Goal: Task Accomplishment & Management: Complete application form

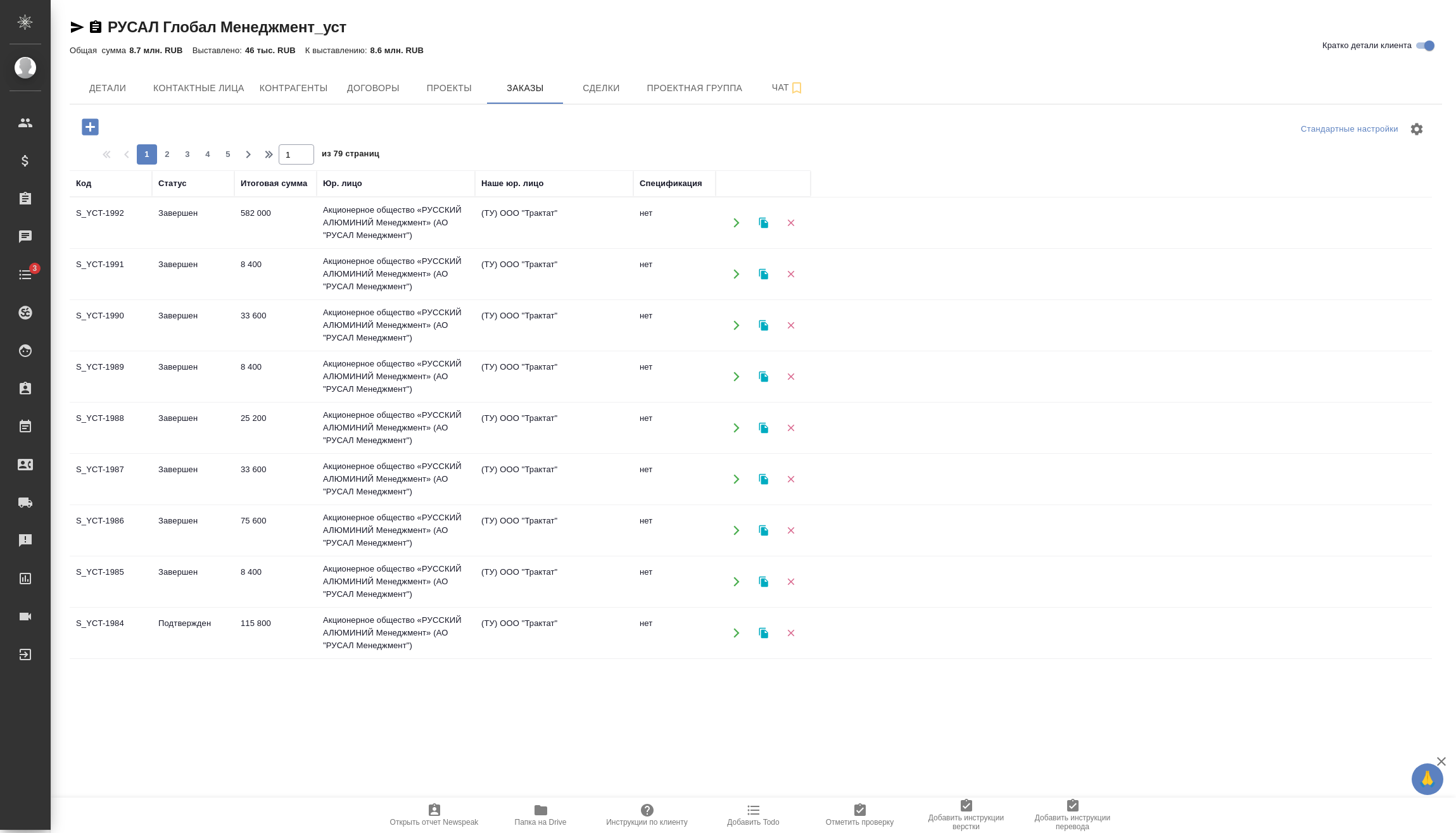
click at [88, 120] on icon "button" at bounding box center [90, 126] width 16 height 16
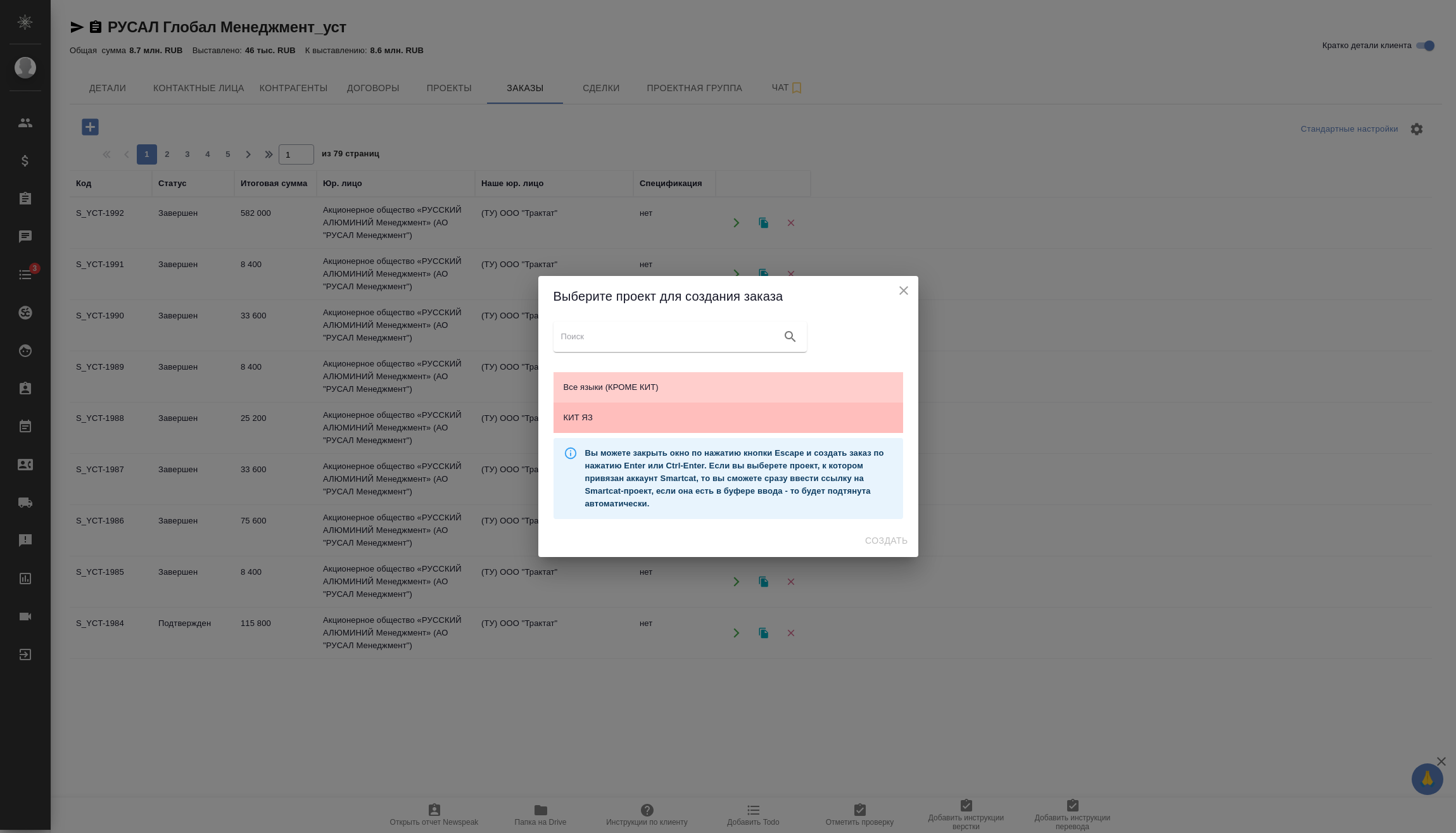
click at [713, 415] on span "КИТ ЯЗ" at bounding box center [728, 418] width 329 height 13
click at [895, 539] on span "Создать" at bounding box center [886, 541] width 43 height 16
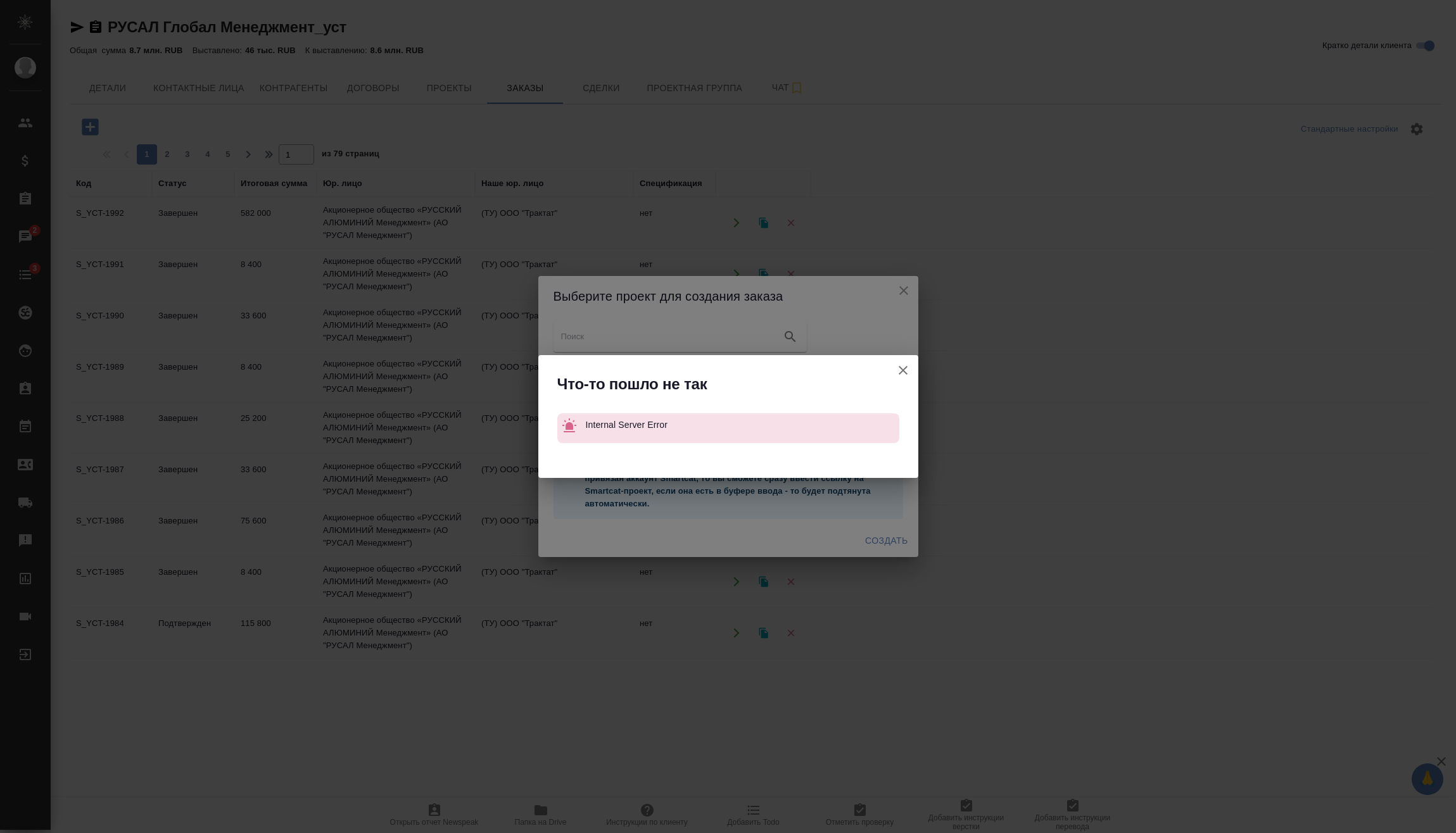
drag, startPoint x: 904, startPoint y: 364, endPoint x: 897, endPoint y: 339, distance: 26.0
click at [904, 364] on icon "button" at bounding box center [903, 370] width 15 height 15
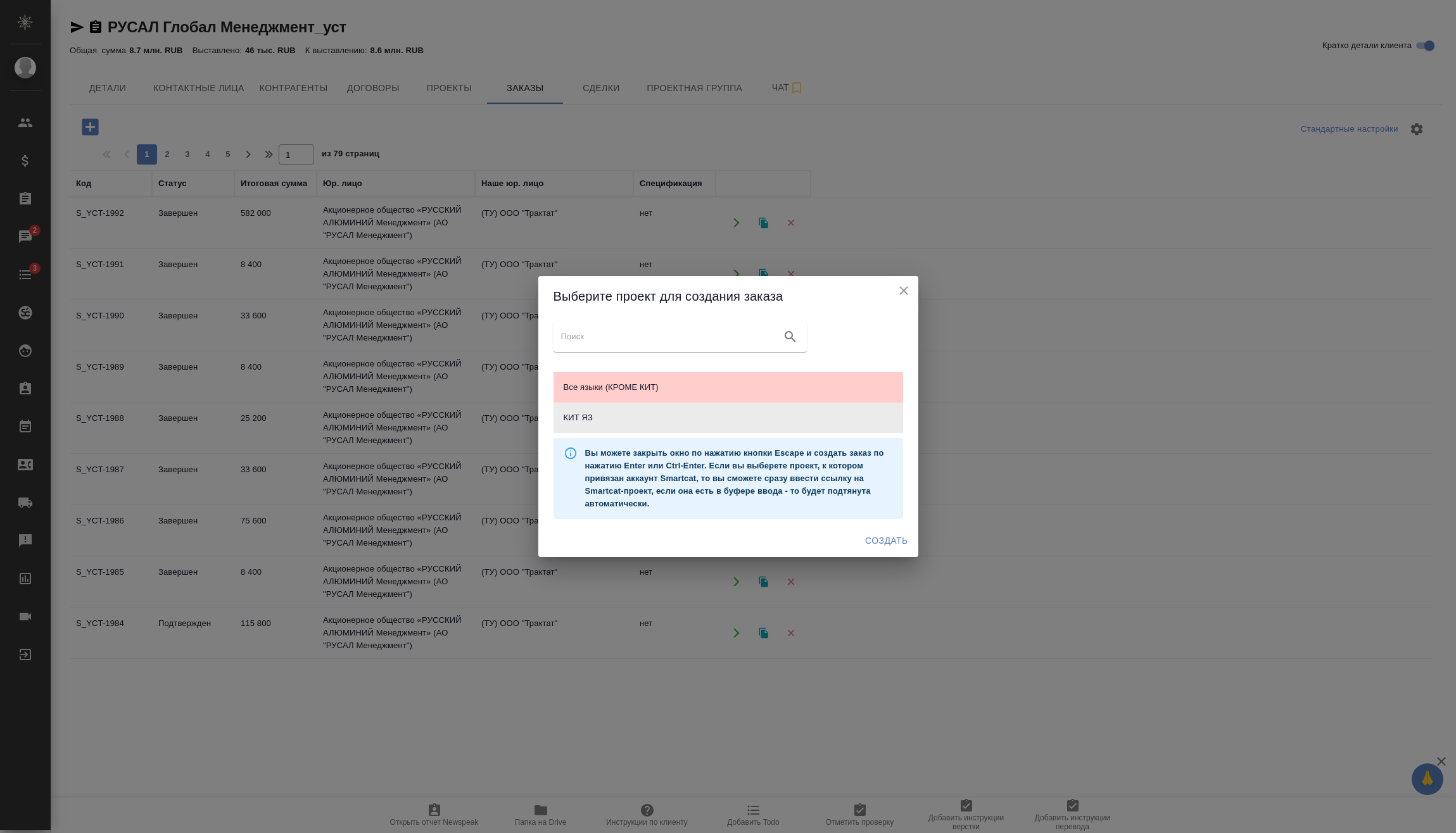
click at [908, 285] on icon "close" at bounding box center [903, 290] width 15 height 15
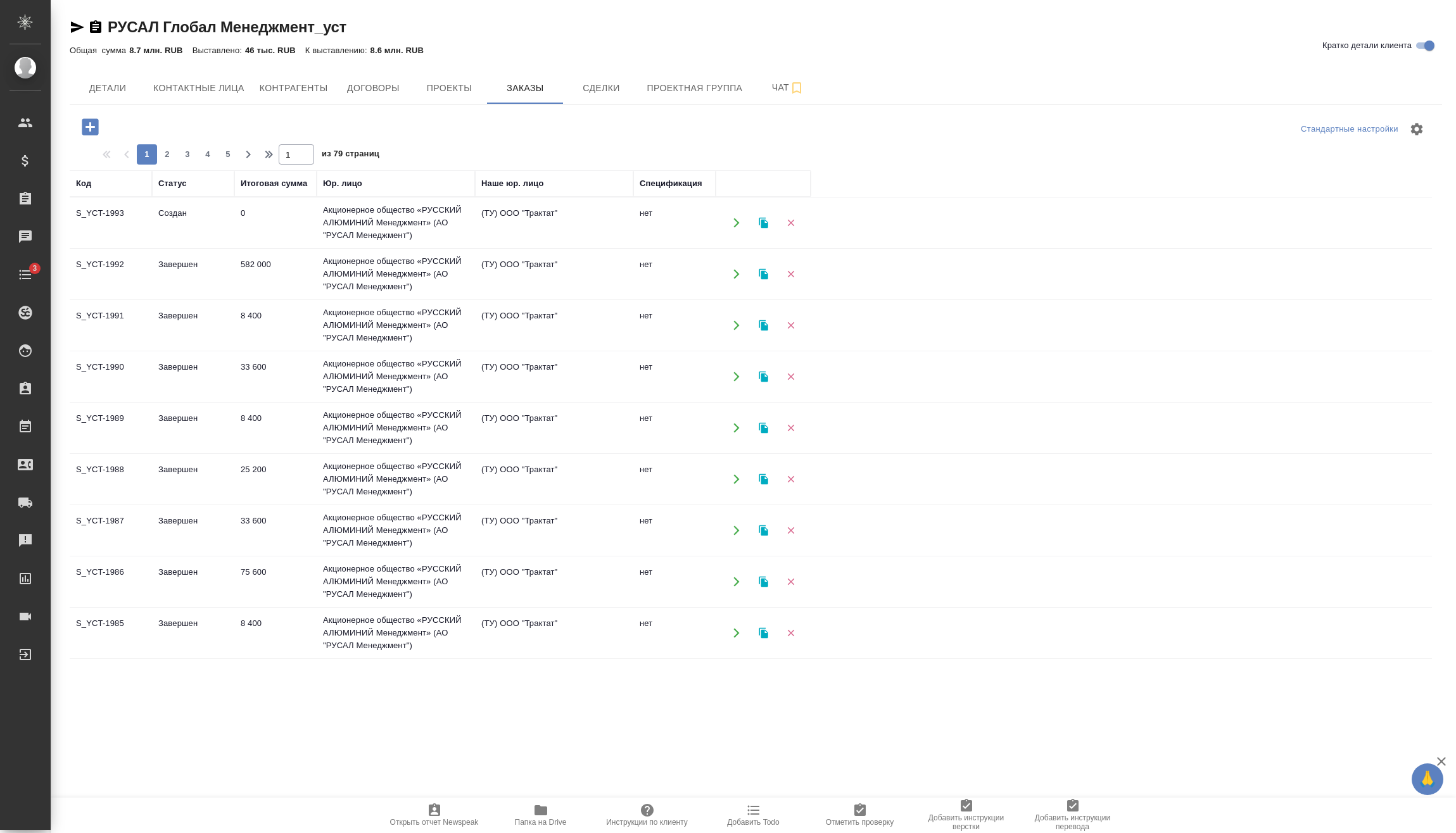
click at [311, 220] on td "0" at bounding box center [275, 223] width 82 height 44
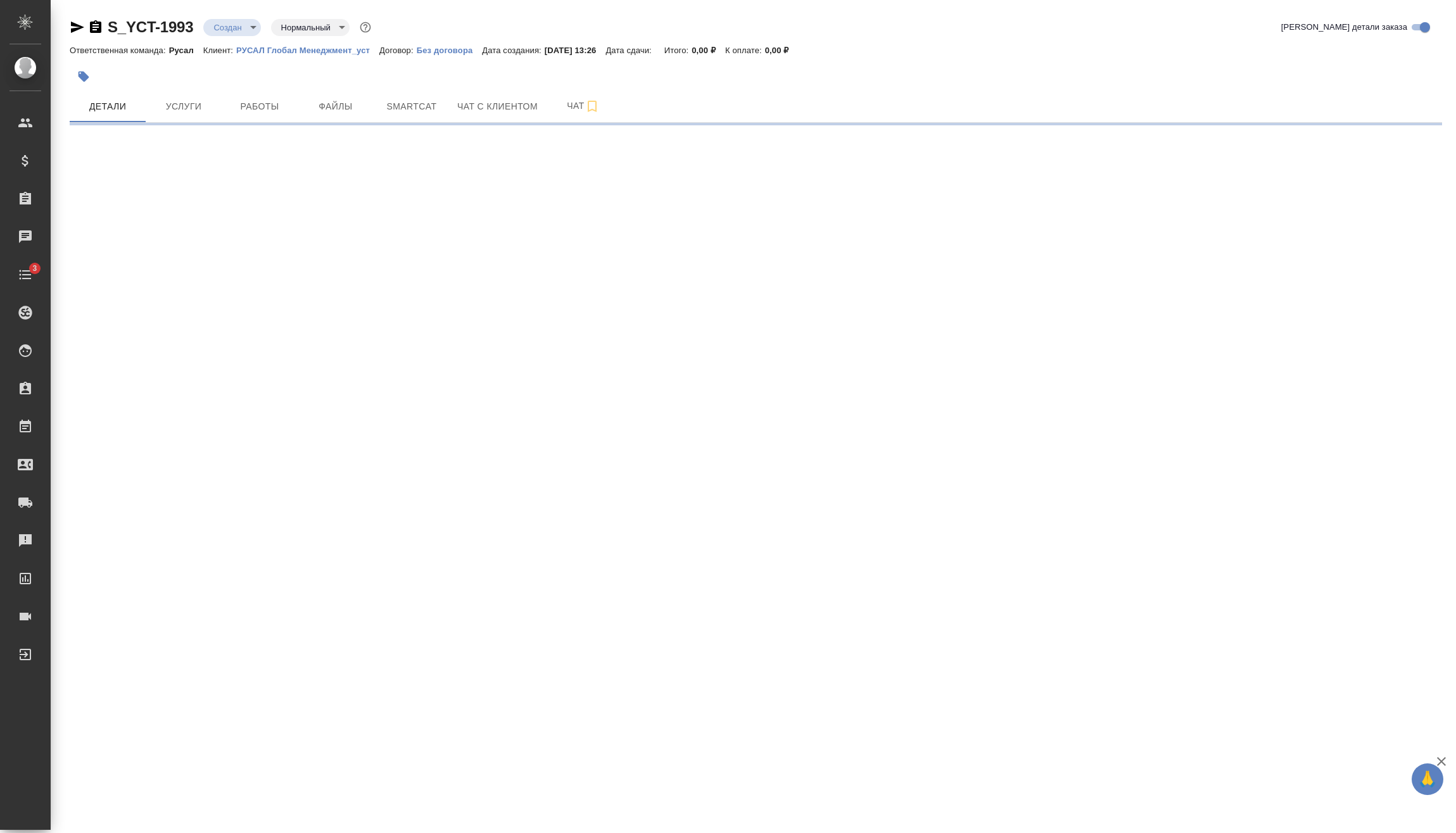
select select "RU"
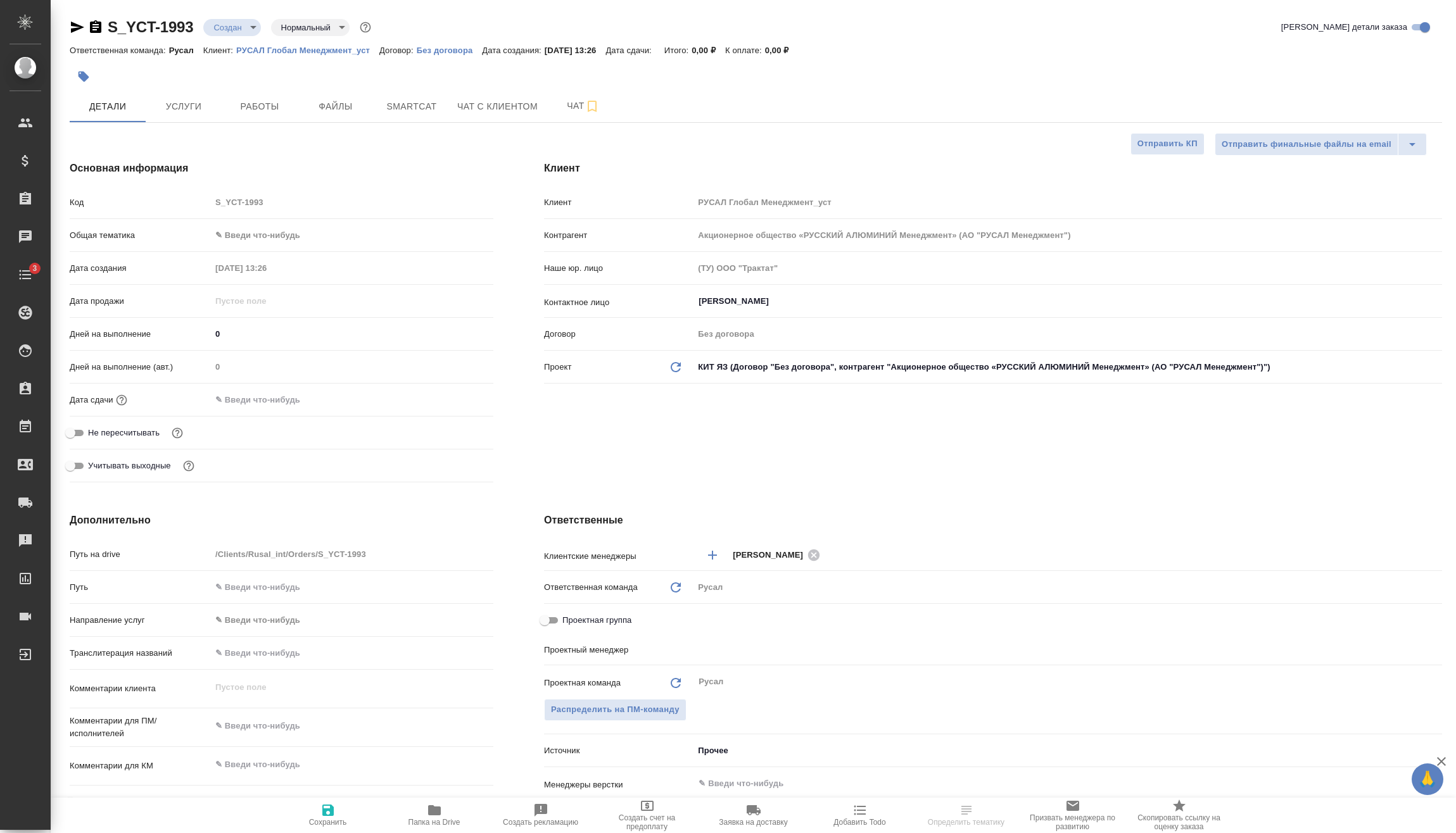
type input "[PERSON_NAME]"
type textarea "x"
click at [286, 231] on body "🙏 .cls-1 fill:#fff; AWATERA [PERSON_NAME] Спецификации Заказы Чаты 3 Todo Проек…" at bounding box center [728, 416] width 1456 height 833
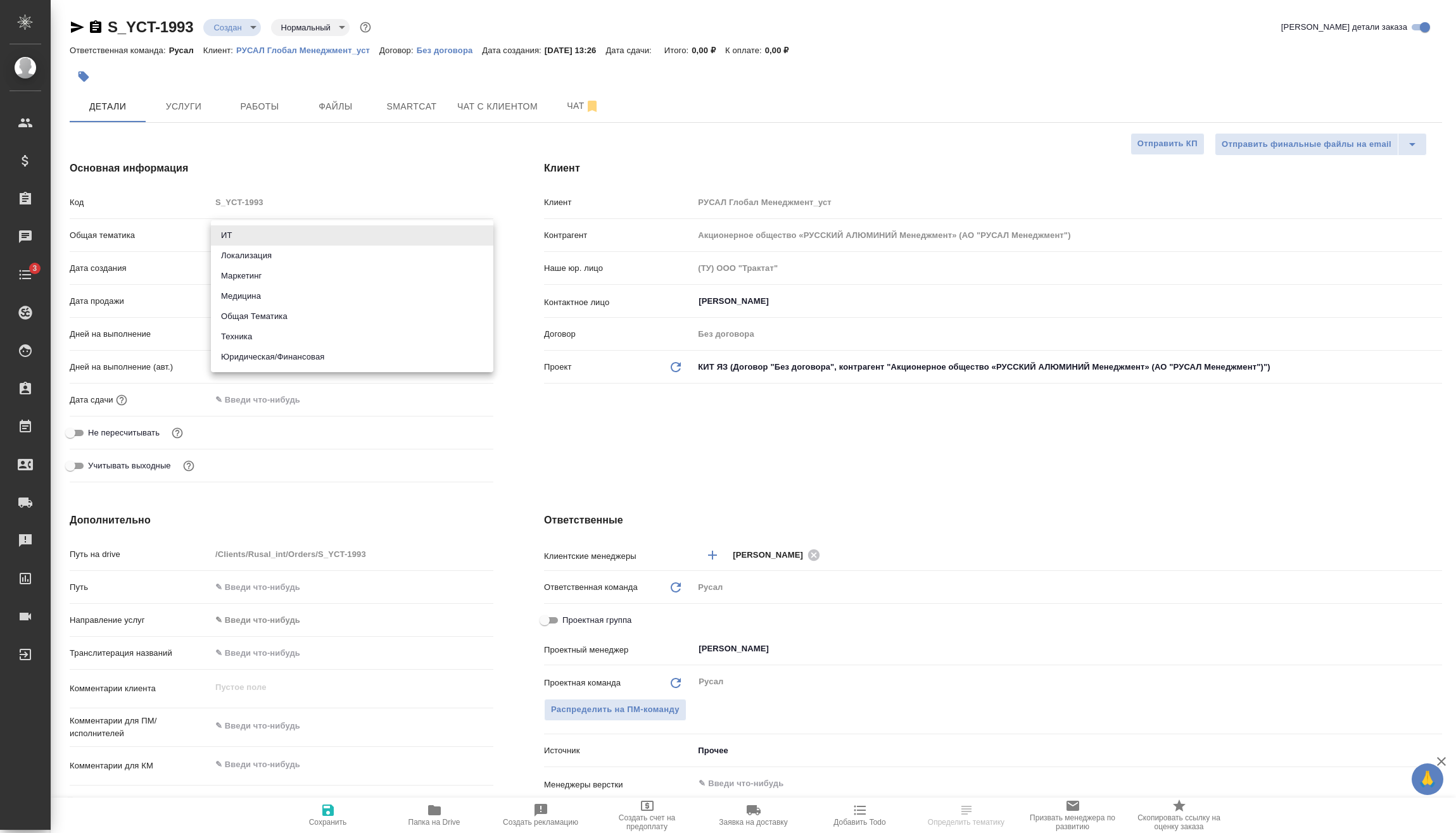
click at [276, 337] on li "Техника" at bounding box center [352, 336] width 282 height 20
type input "tech"
type textarea "x"
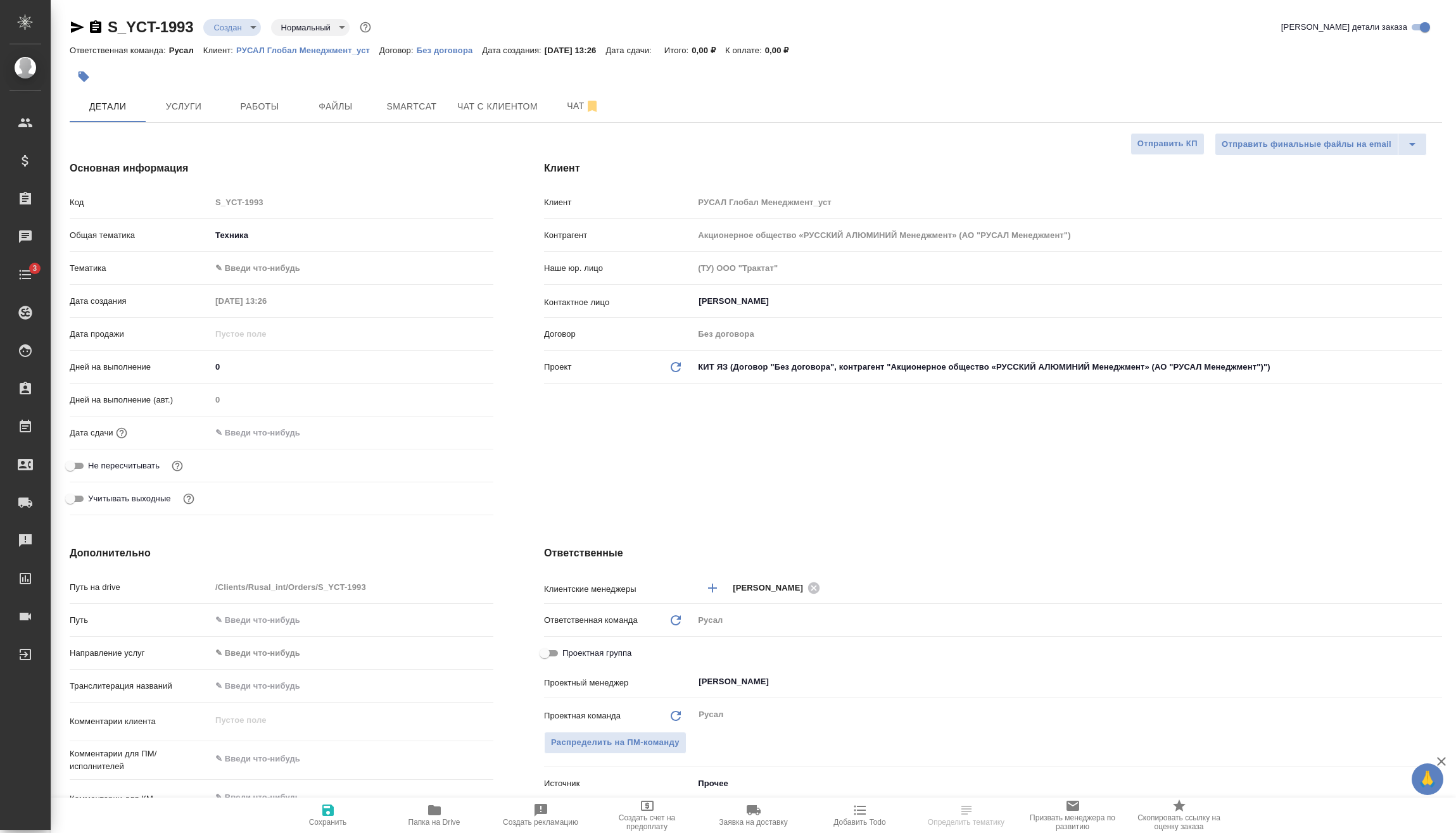
click at [278, 272] on body "🙏 .cls-1 fill:#fff; AWATERA [PERSON_NAME] Спецификации Заказы Чаты 3 Todo Проек…" at bounding box center [728, 416] width 1456 height 833
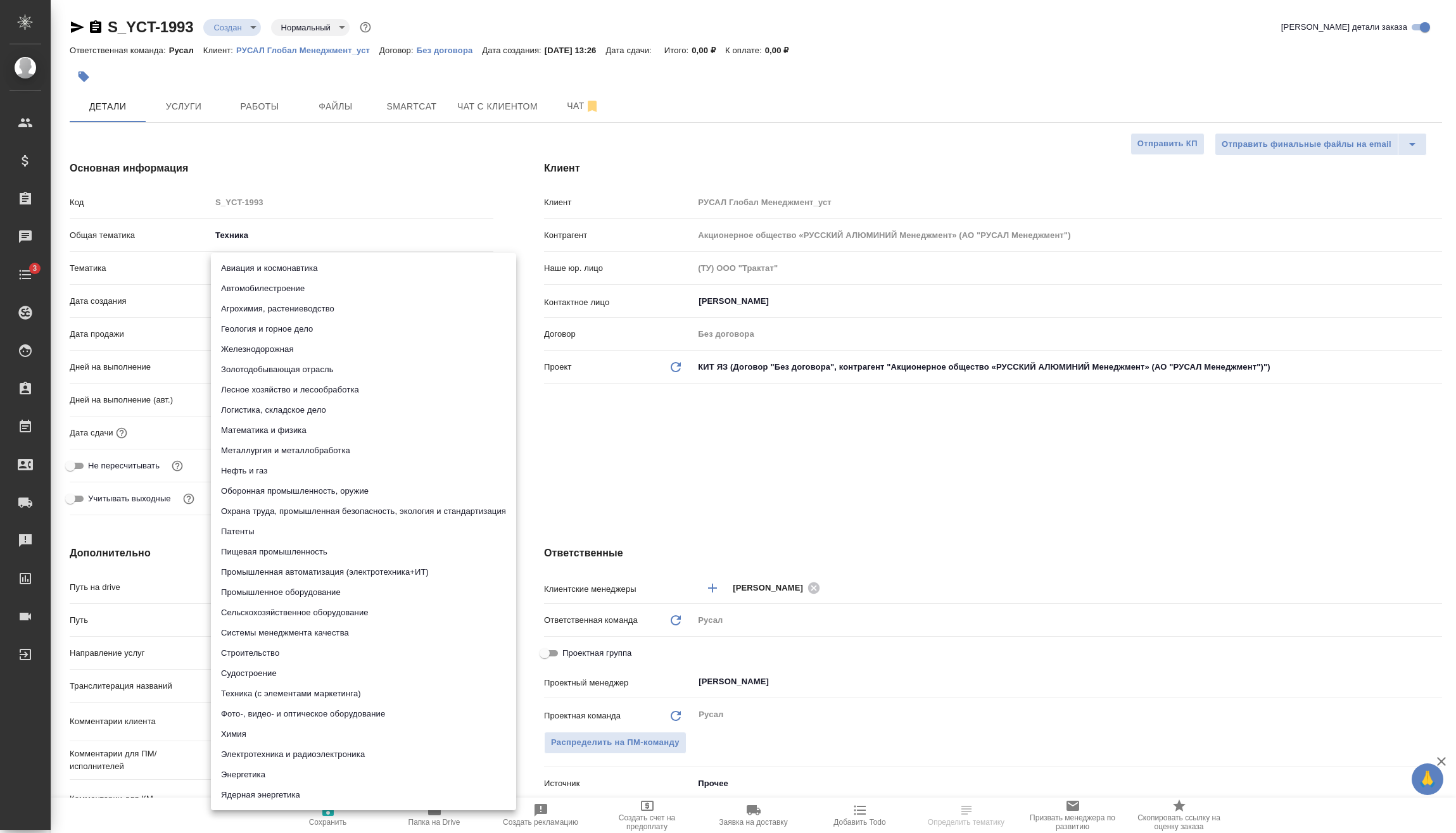
click at [291, 451] on li "Металлургия и металлобработка" at bounding box center [363, 450] width 305 height 20
type textarea "x"
type input "60014e23f7d9dc5f480a3cf8"
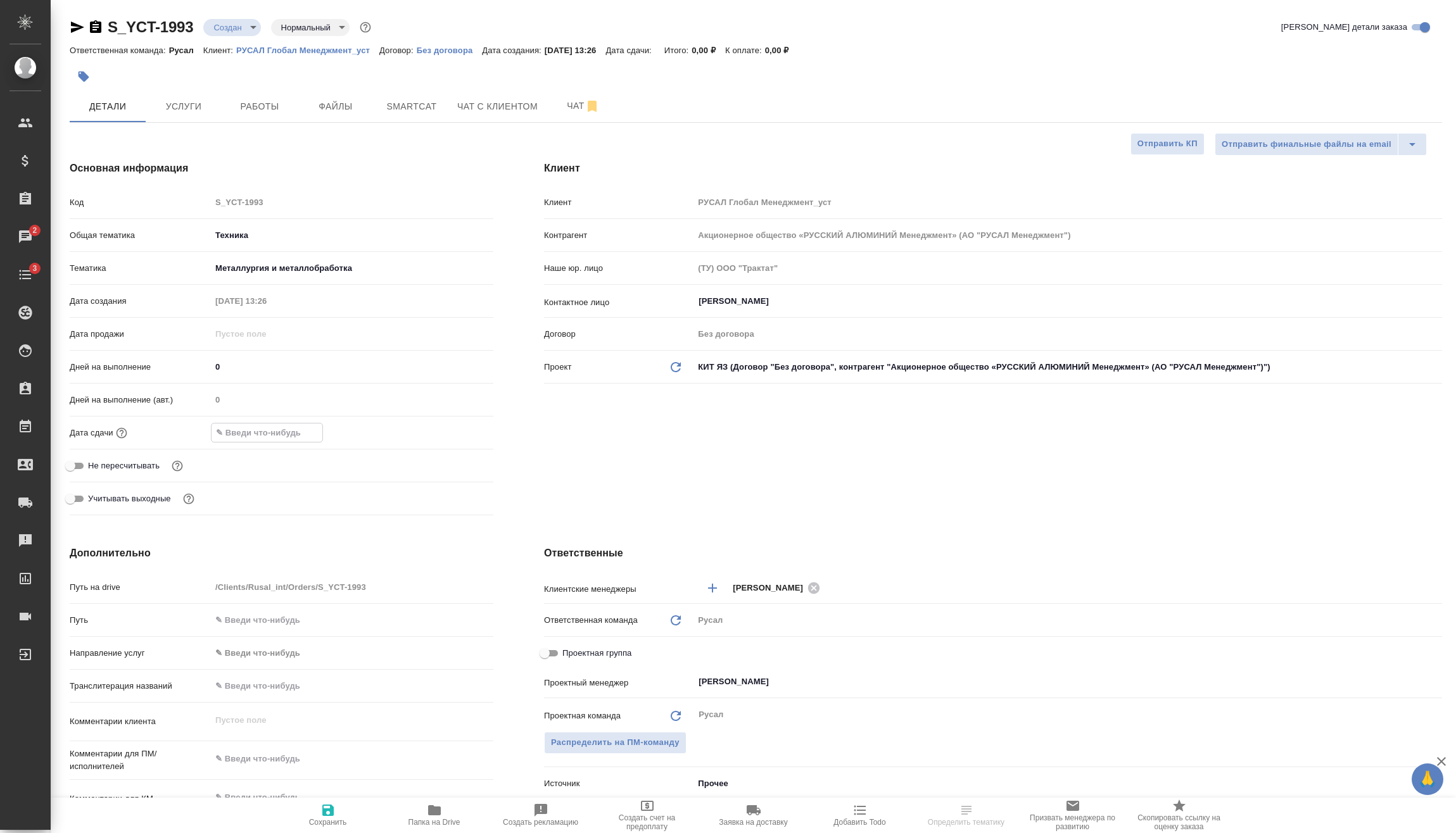
click at [294, 437] on input "text" at bounding box center [267, 433] width 111 height 18
click at [453, 429] on icon "button" at bounding box center [456, 432] width 11 height 13
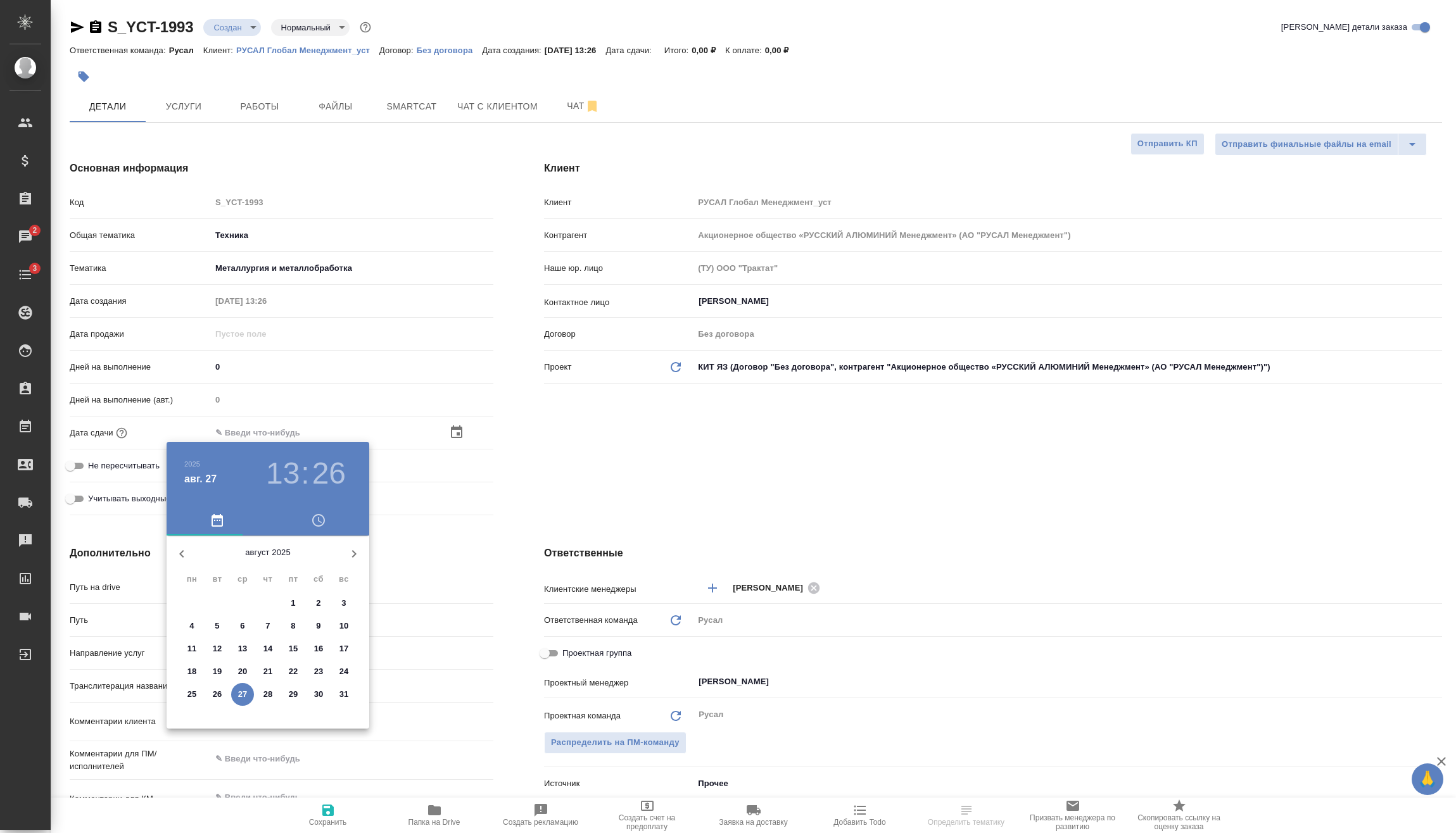
click at [282, 480] on h3 "13" at bounding box center [283, 474] width 34 height 35
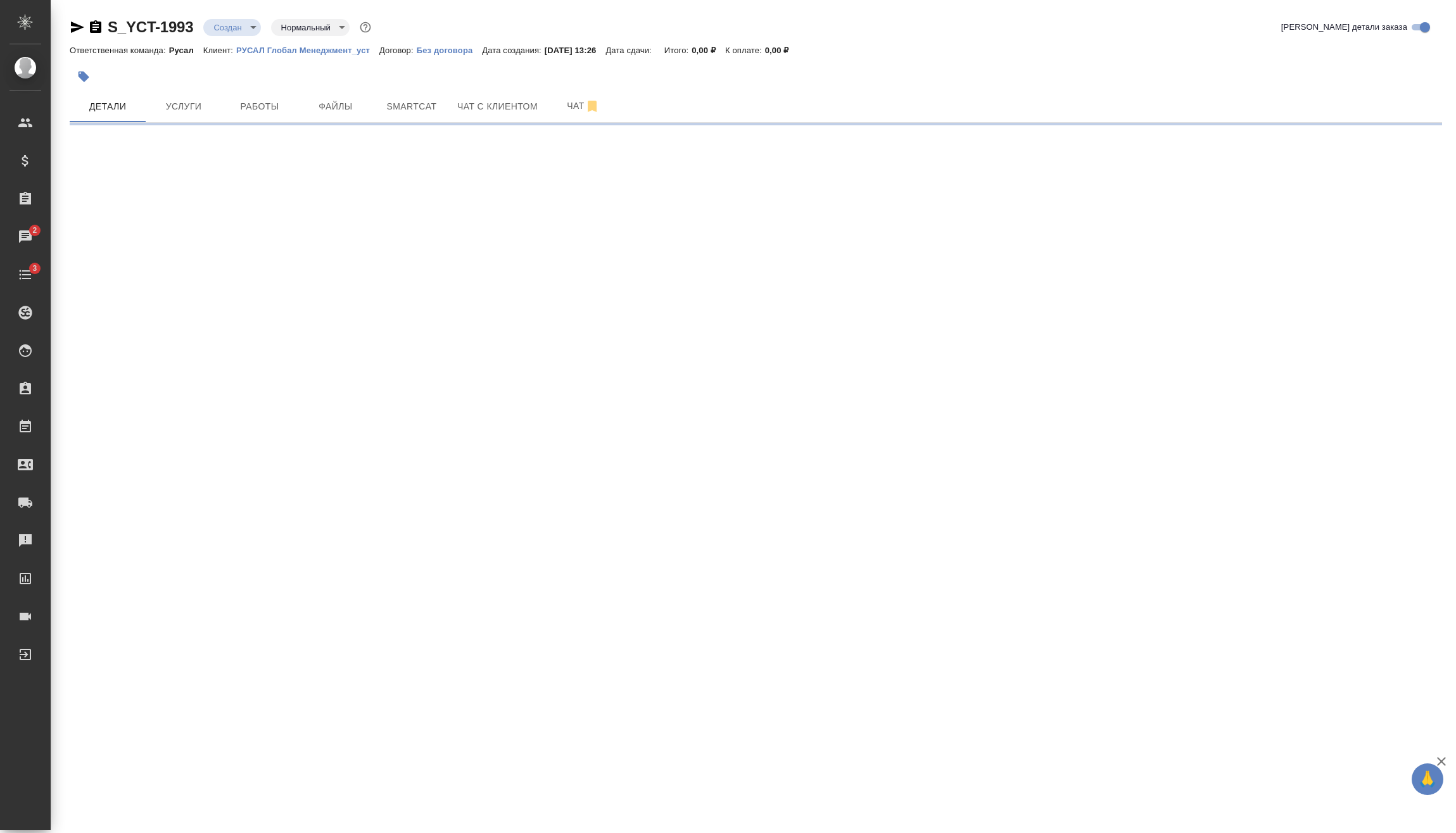
select select "RU"
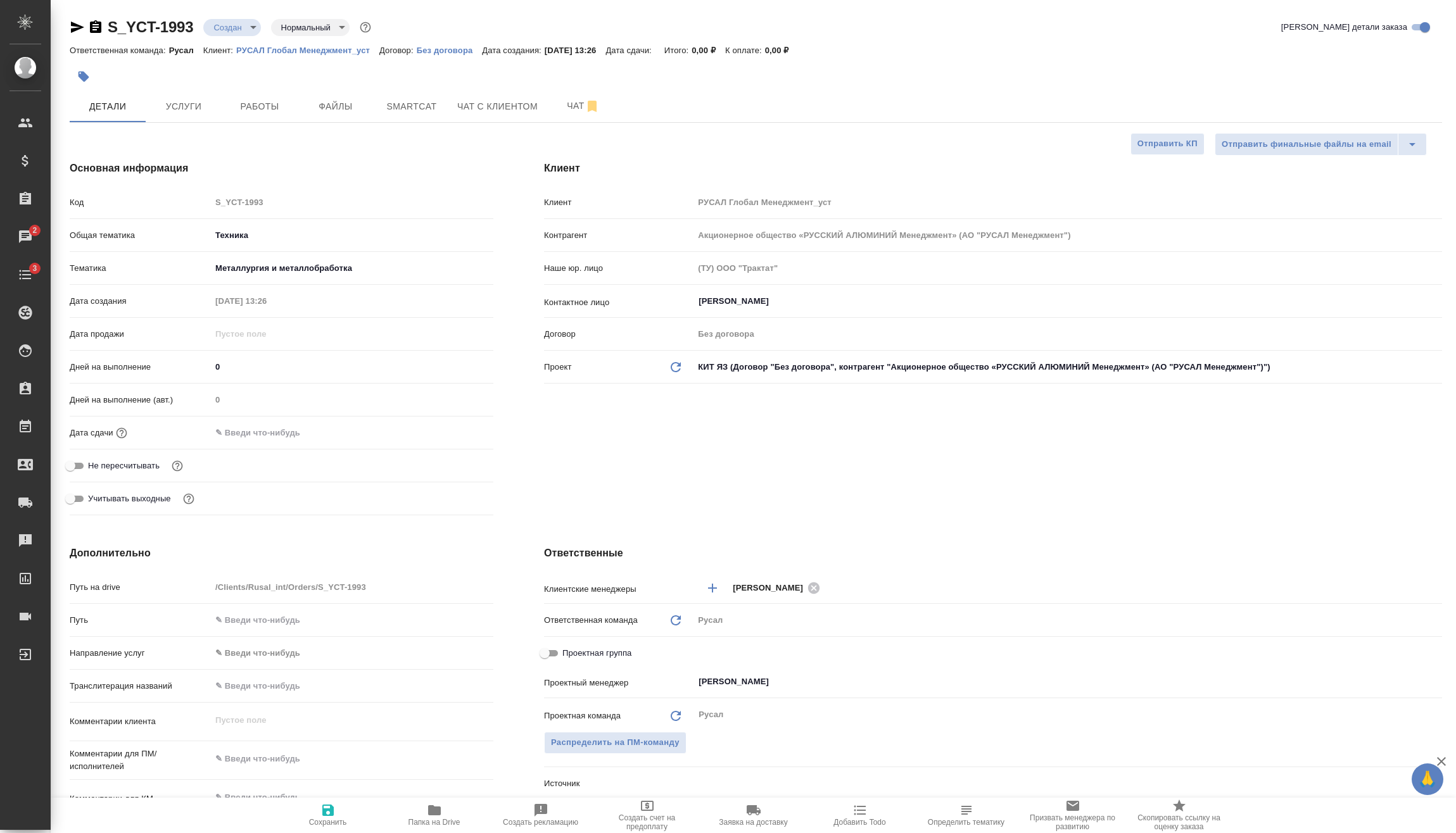
type textarea "x"
click at [387, 167] on h4 "Основная информация" at bounding box center [282, 168] width 424 height 15
click at [286, 433] on input "text" at bounding box center [266, 433] width 111 height 18
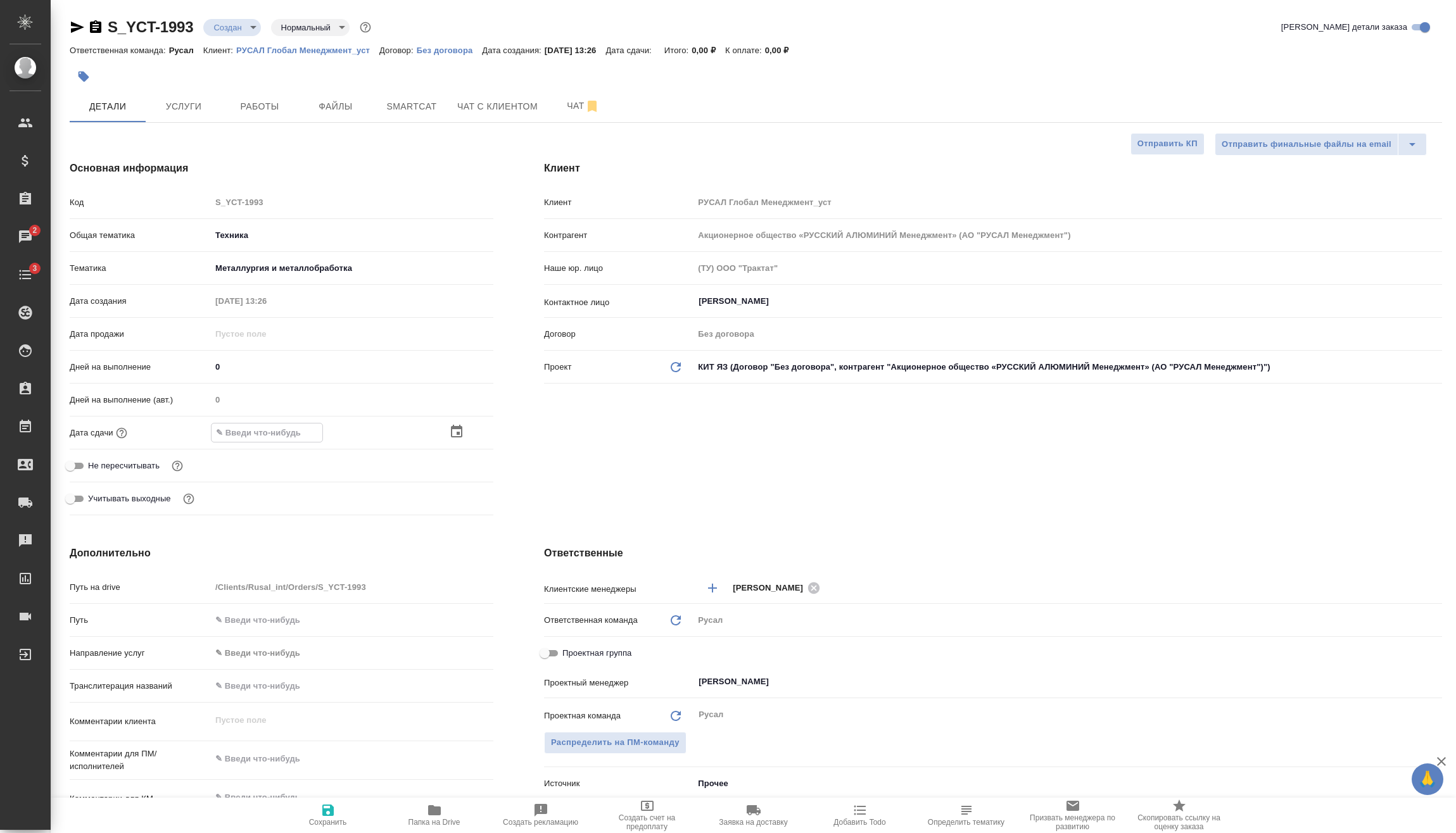
click at [447, 432] on div at bounding box center [352, 433] width 282 height 19
click at [394, 150] on div "Основная информация Код S_YCT-1993 Общая тематика Техника tech Тематика Металлу…" at bounding box center [282, 340] width 475 height 410
click at [339, 427] on div at bounding box center [352, 433] width 282 height 18
click at [286, 430] on input "text" at bounding box center [267, 433] width 111 height 18
click at [457, 431] on icon "button" at bounding box center [456, 432] width 15 height 15
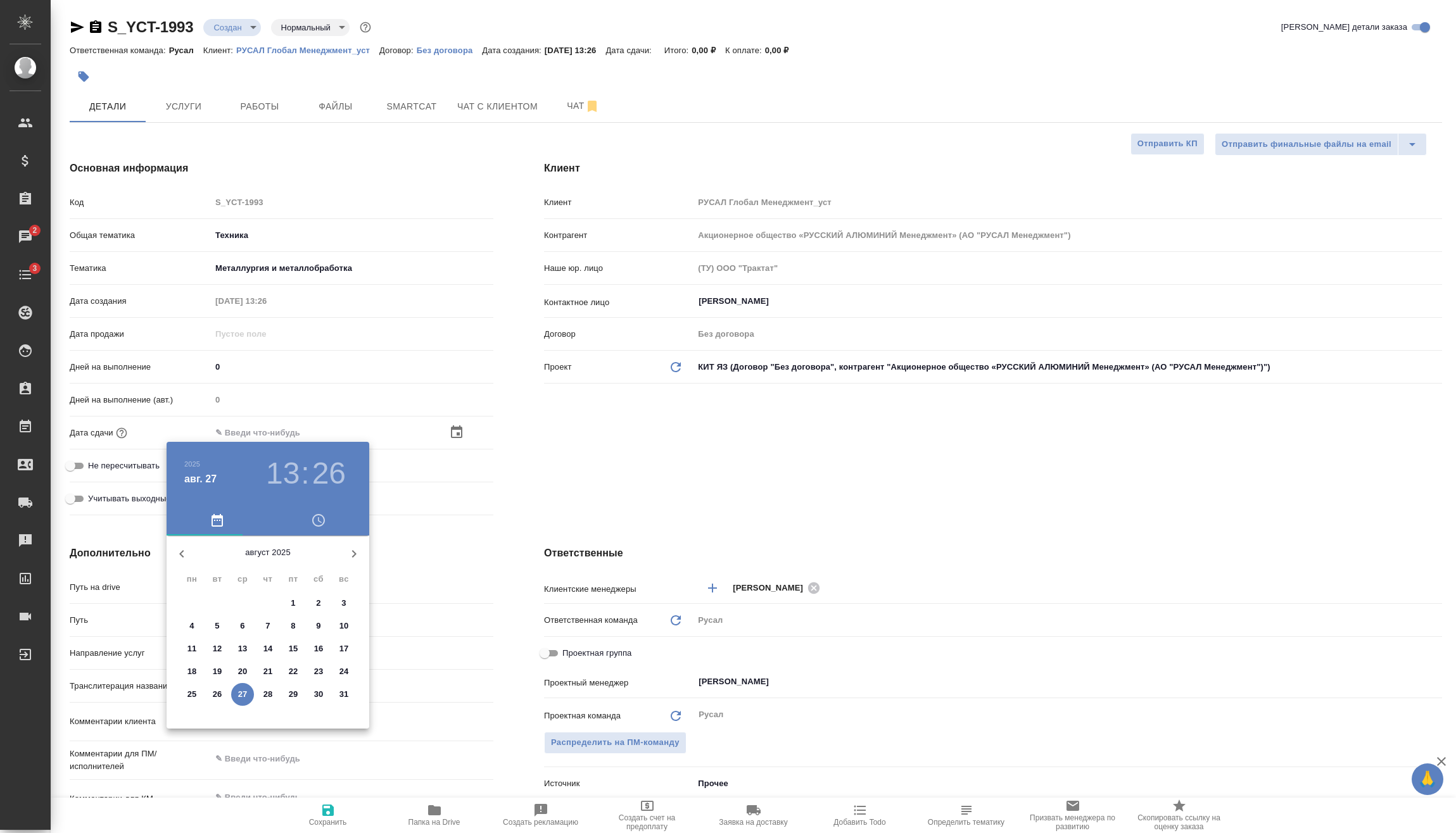
click at [284, 470] on h3 "13" at bounding box center [283, 474] width 34 height 35
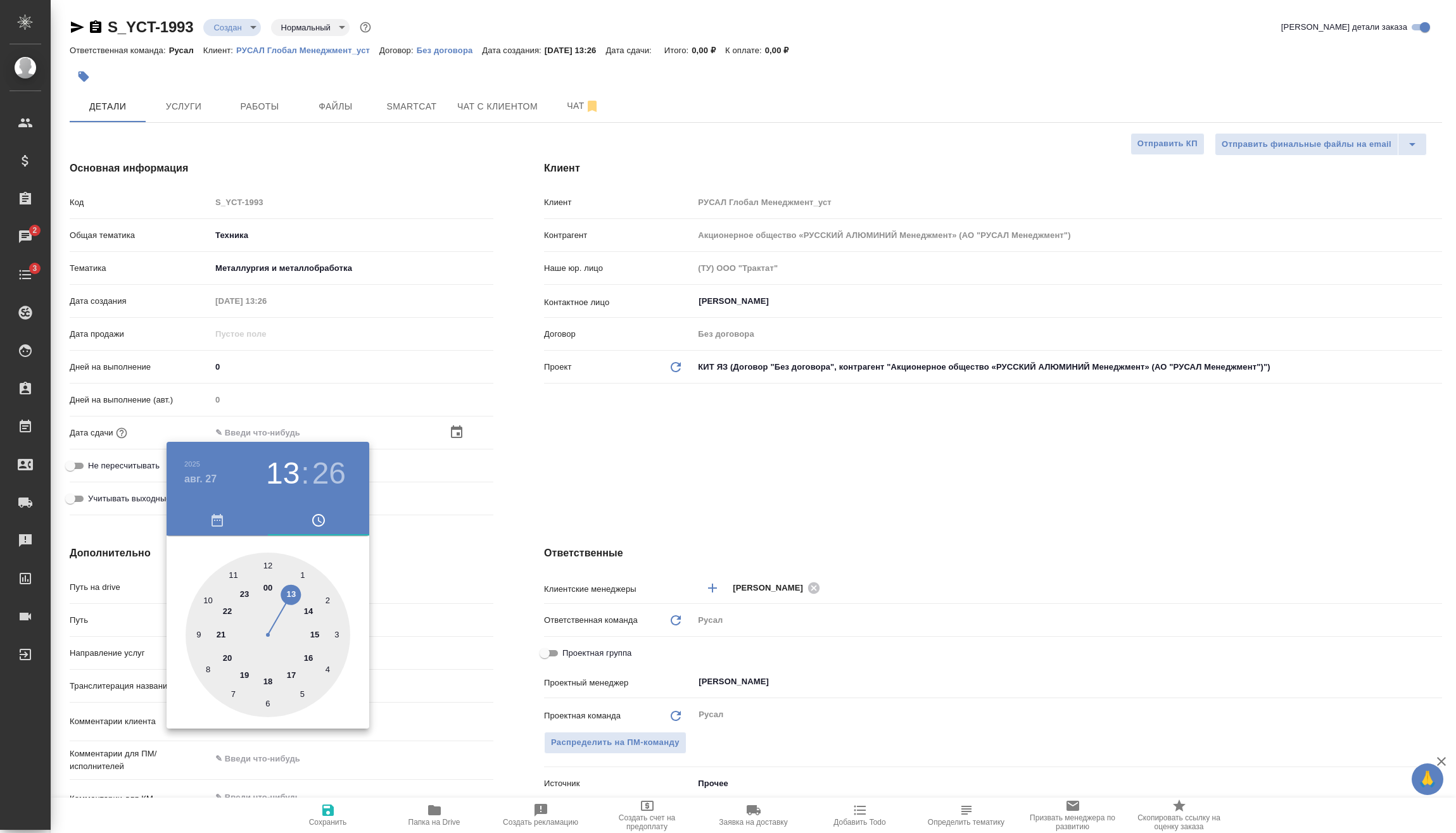
click at [268, 685] on div at bounding box center [268, 634] width 165 height 165
type input "[DATE] 18:26"
type textarea "x"
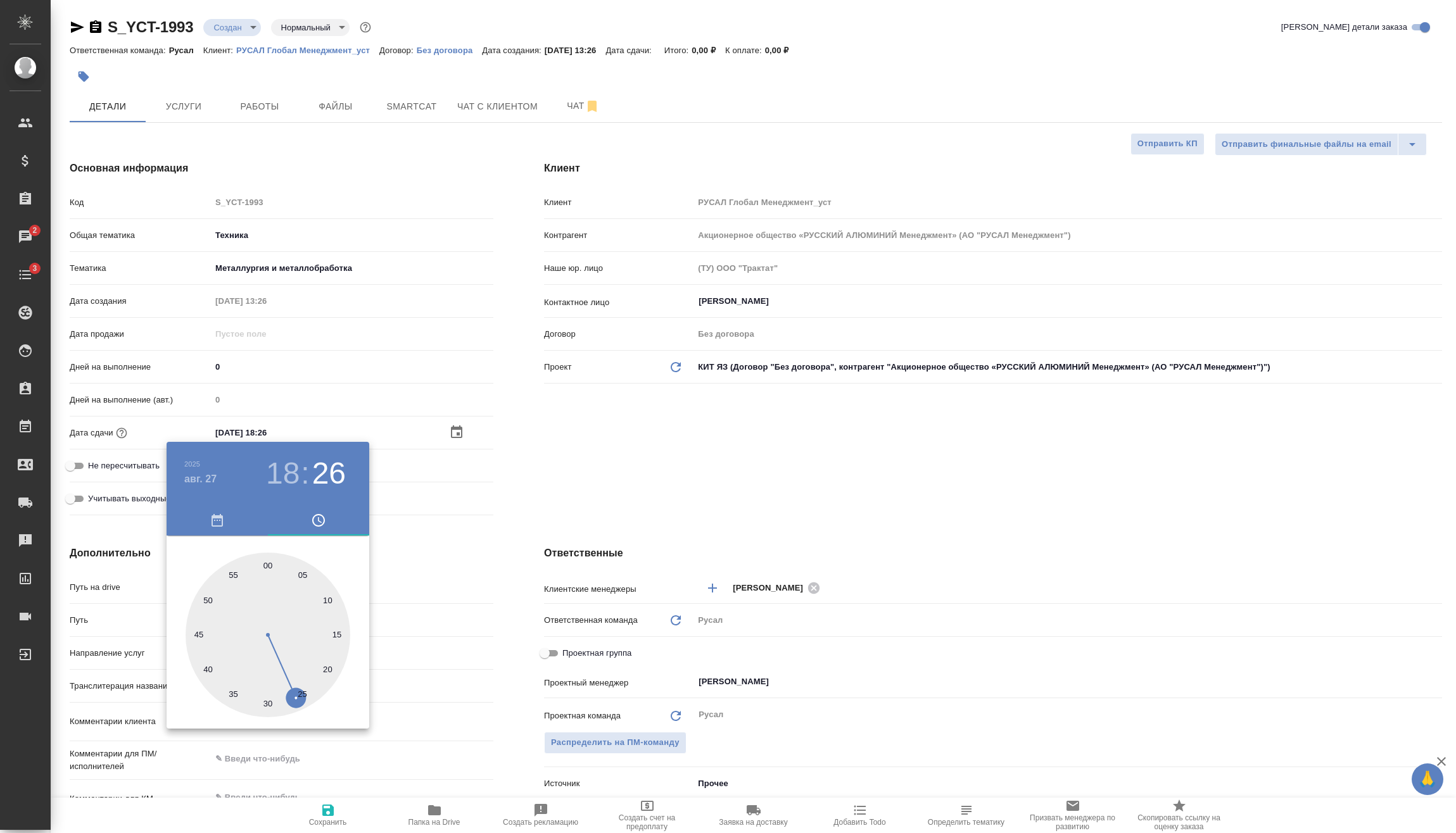
click at [263, 699] on div at bounding box center [268, 634] width 165 height 165
type input "[DATE] 18:31"
type textarea "x"
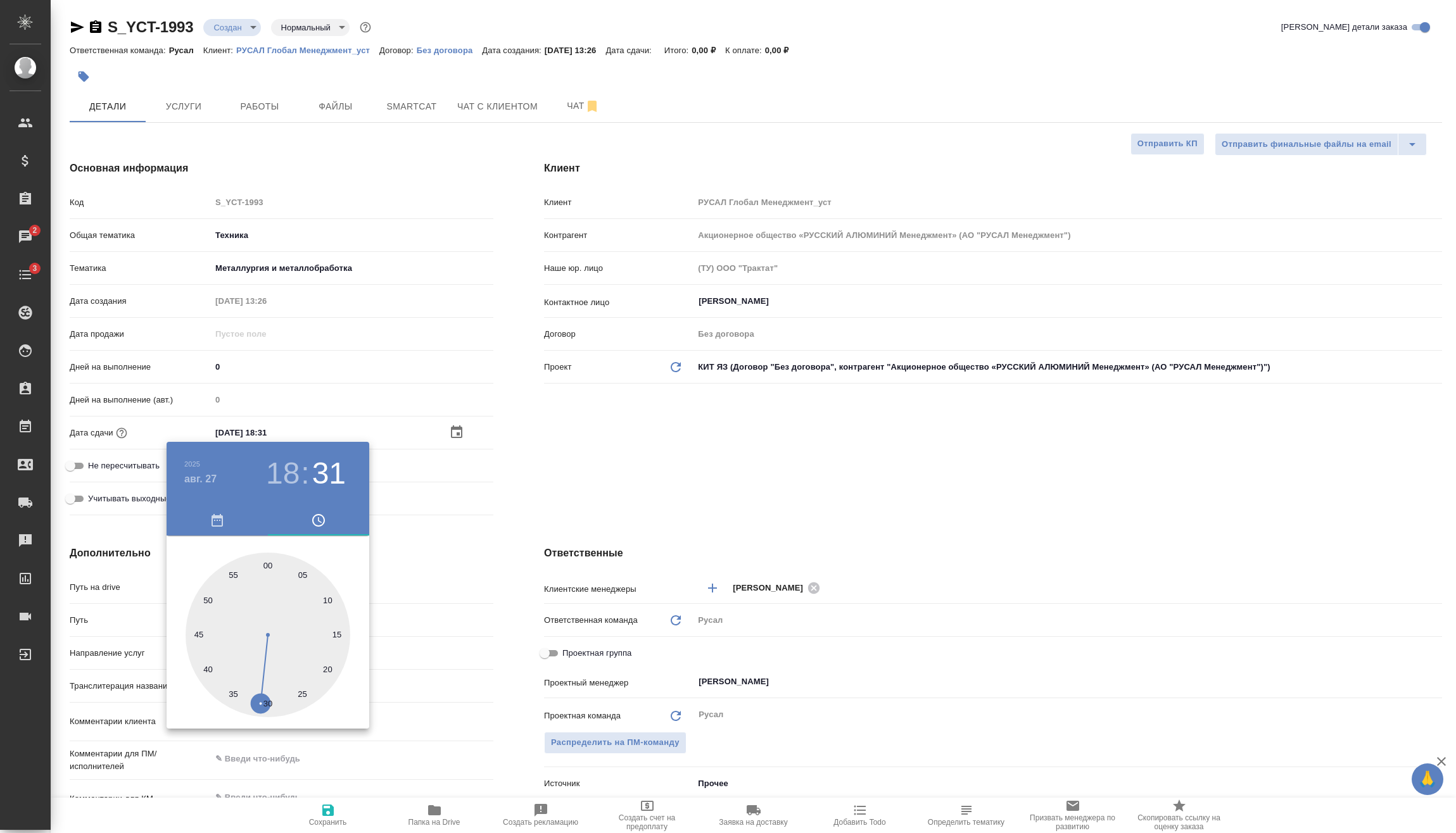
click at [264, 704] on div at bounding box center [268, 634] width 165 height 165
type textarea "x"
click at [269, 704] on div at bounding box center [268, 634] width 165 height 165
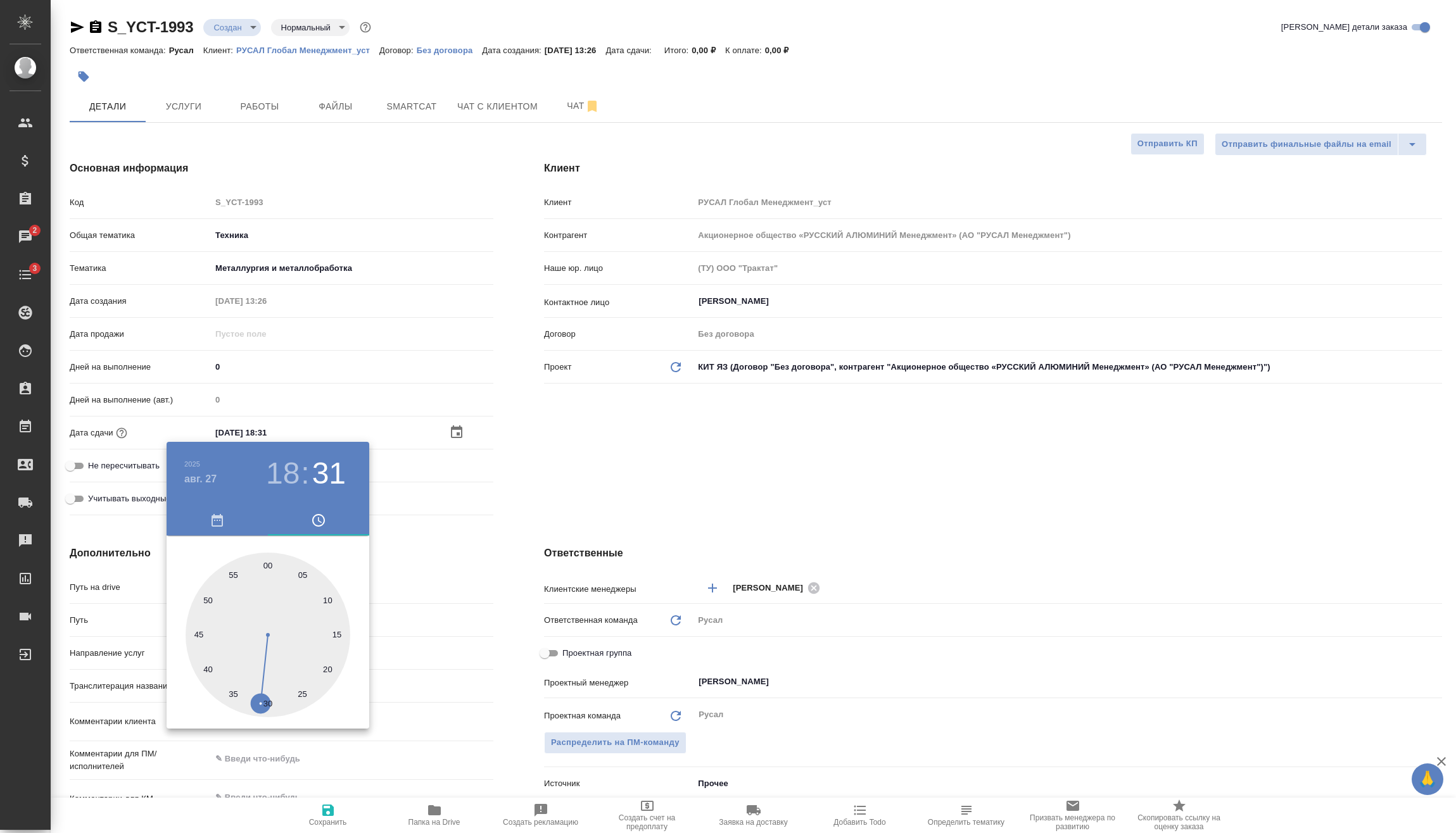
type input "[DATE] 18:30"
type textarea "x"
click at [466, 509] on div at bounding box center [728, 416] width 1456 height 833
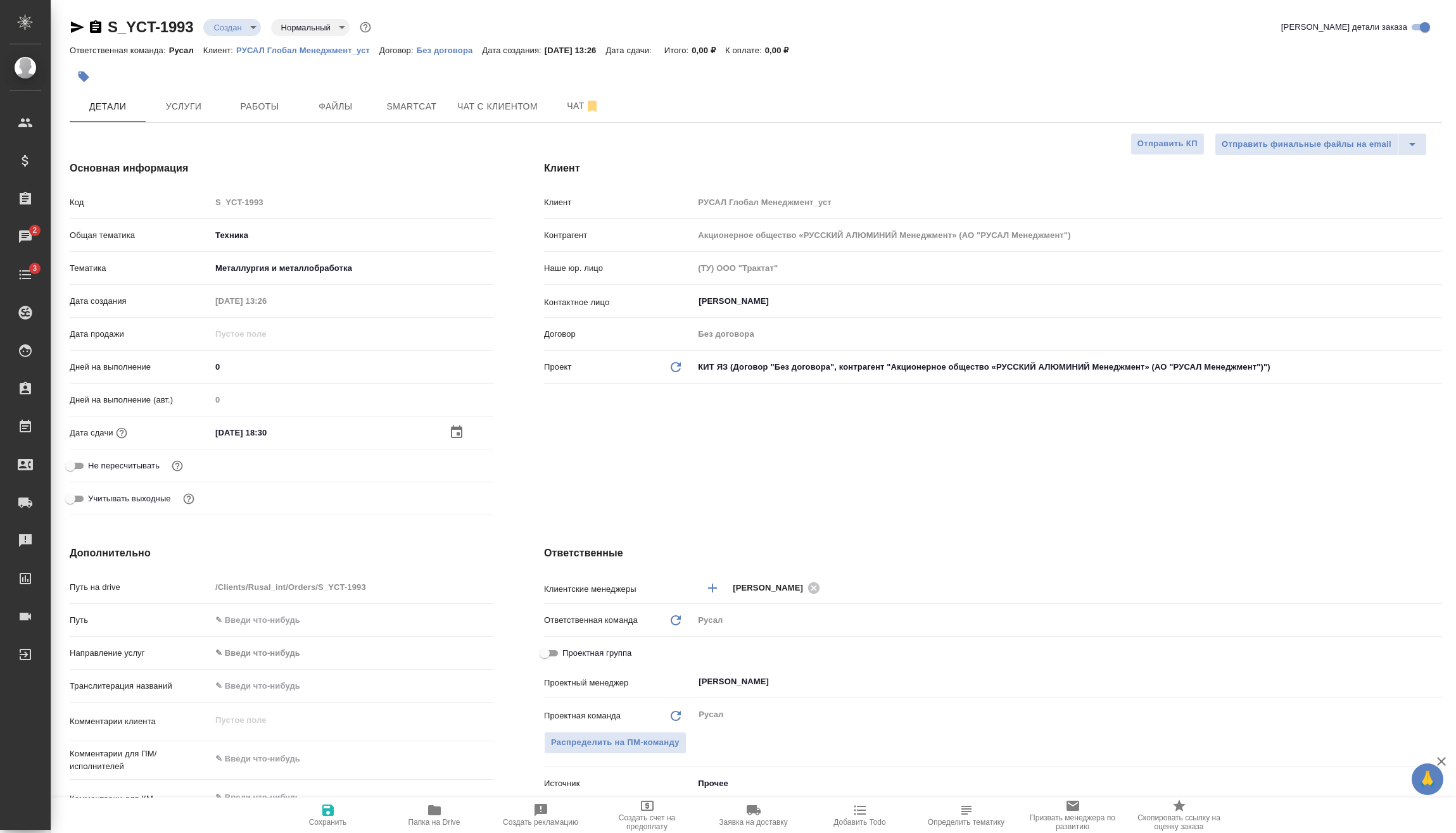
scroll to position [253, 0]
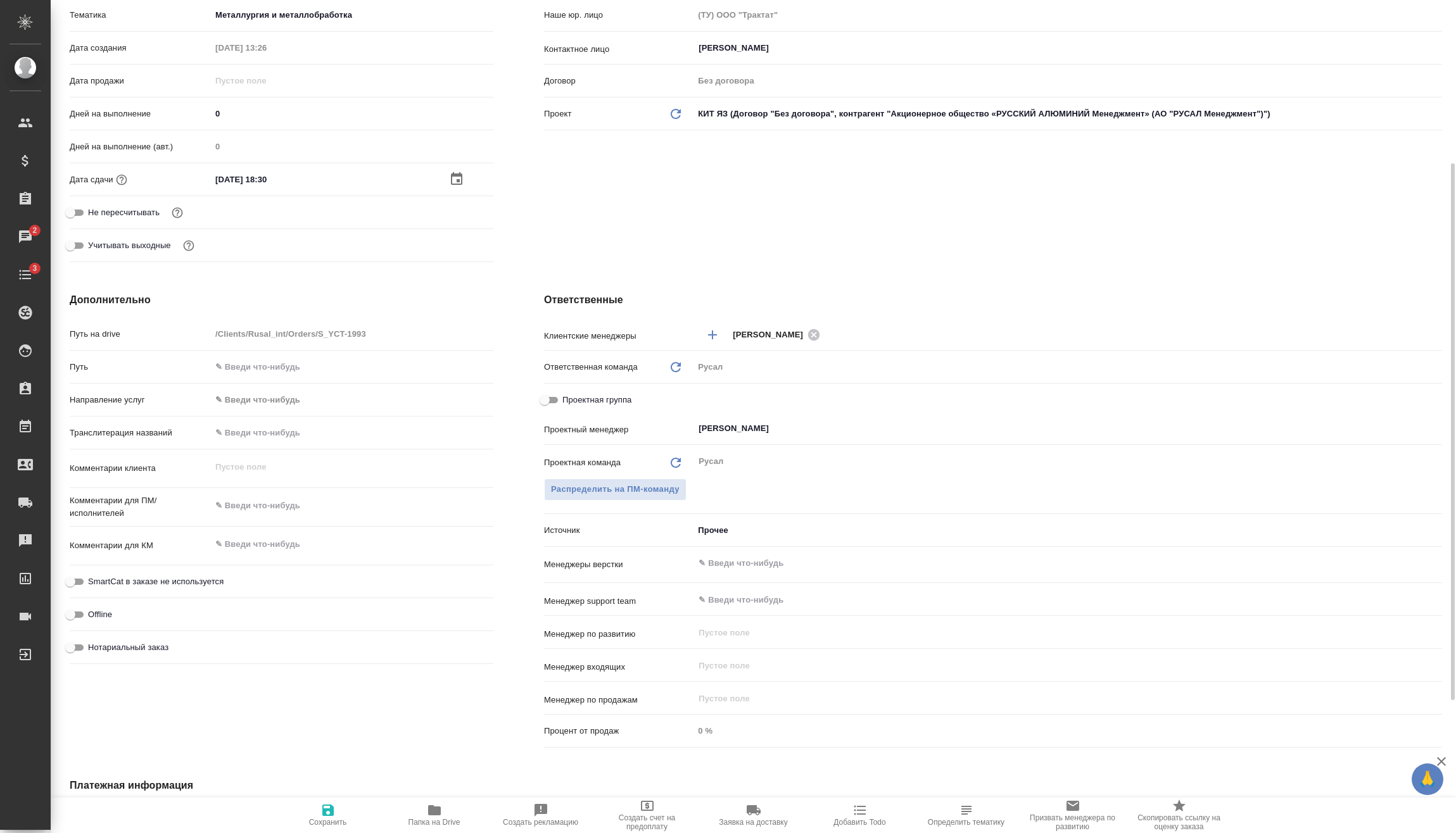
type textarea "x"
click at [296, 506] on textarea at bounding box center [352, 506] width 282 height 22
type textarea "x"
type textarea "2"
type textarea "x"
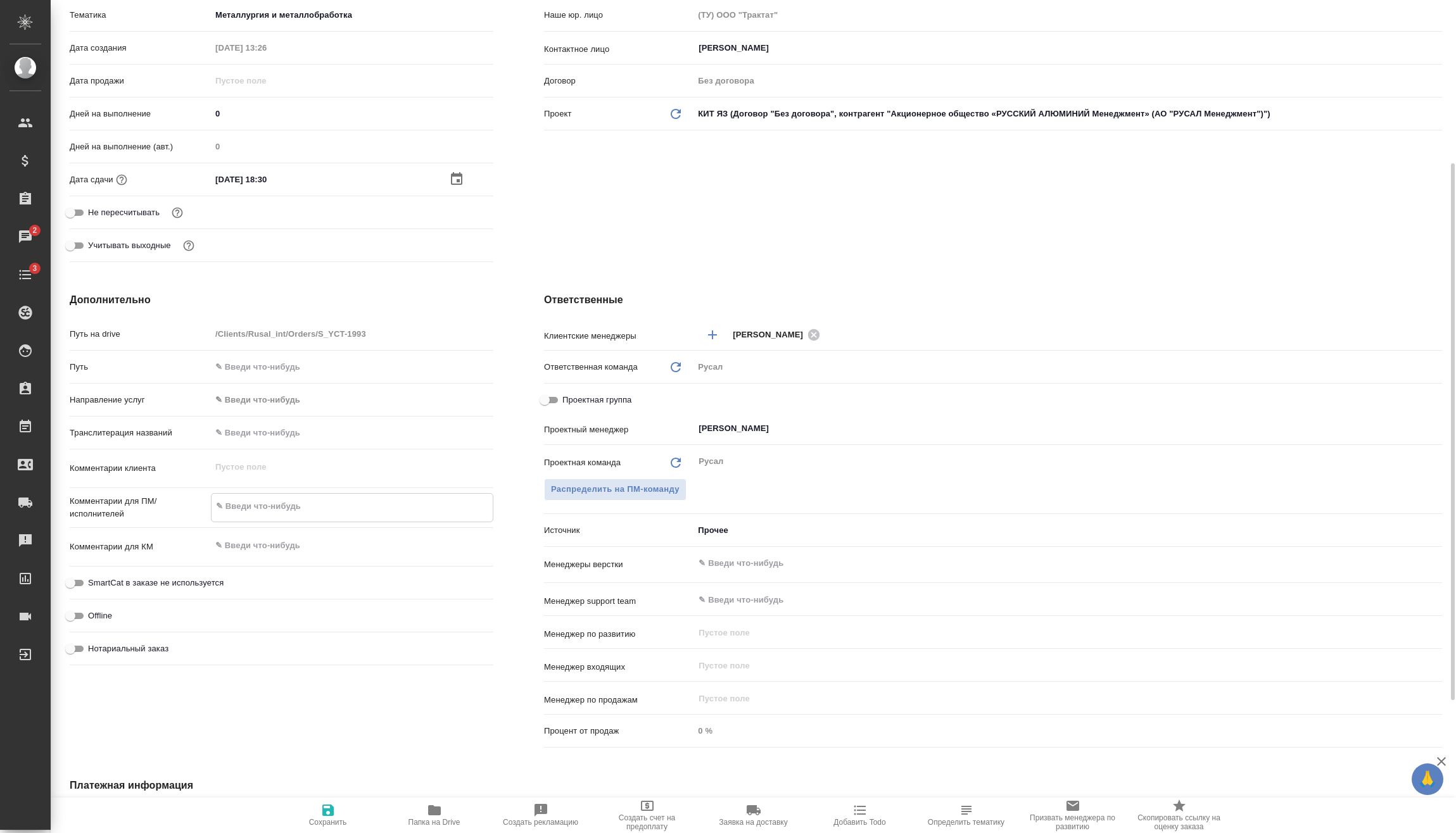
type textarea "x"
type textarea "27"
type textarea "x"
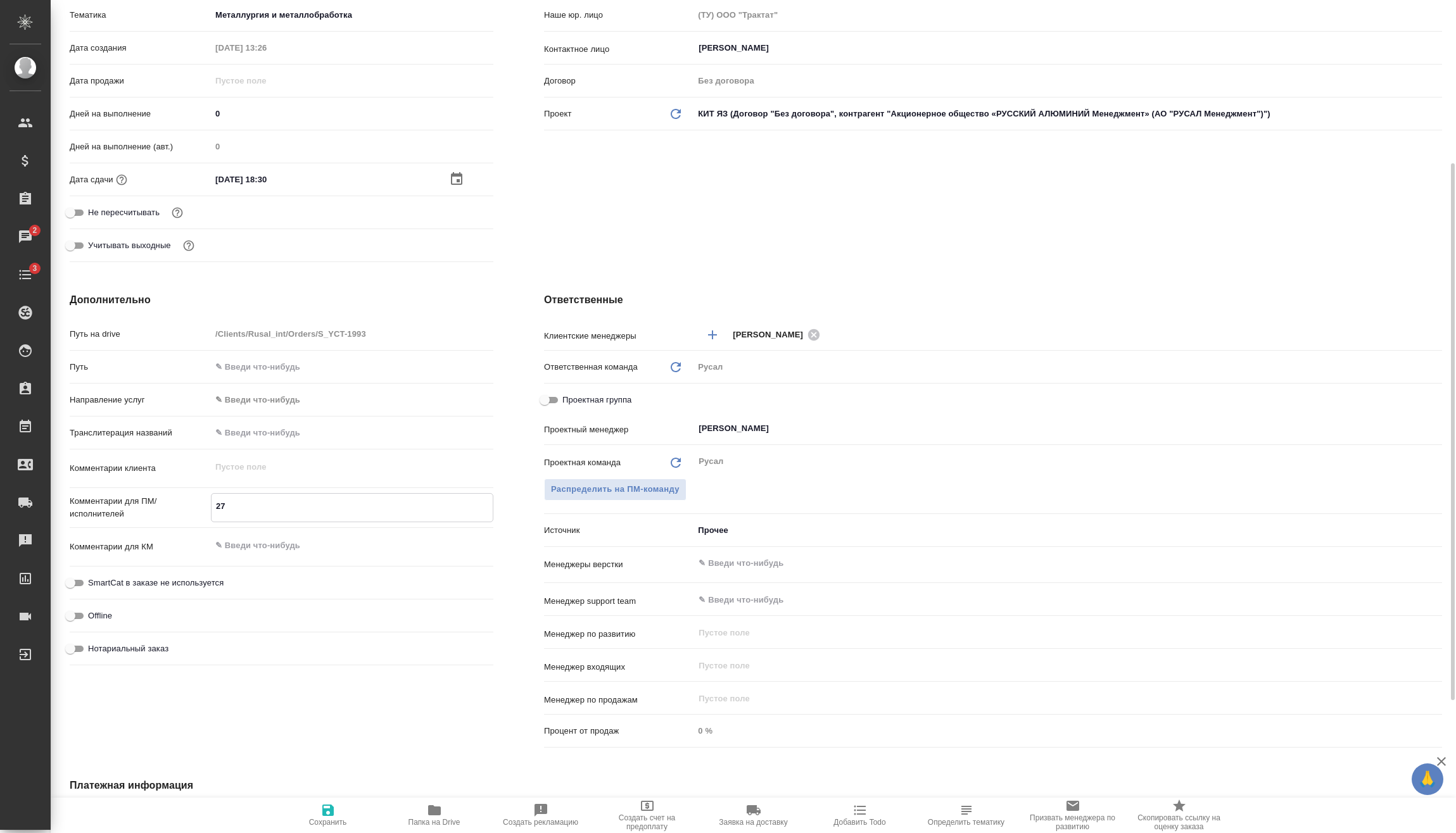
type textarea "x"
type textarea "27."
type textarea "x"
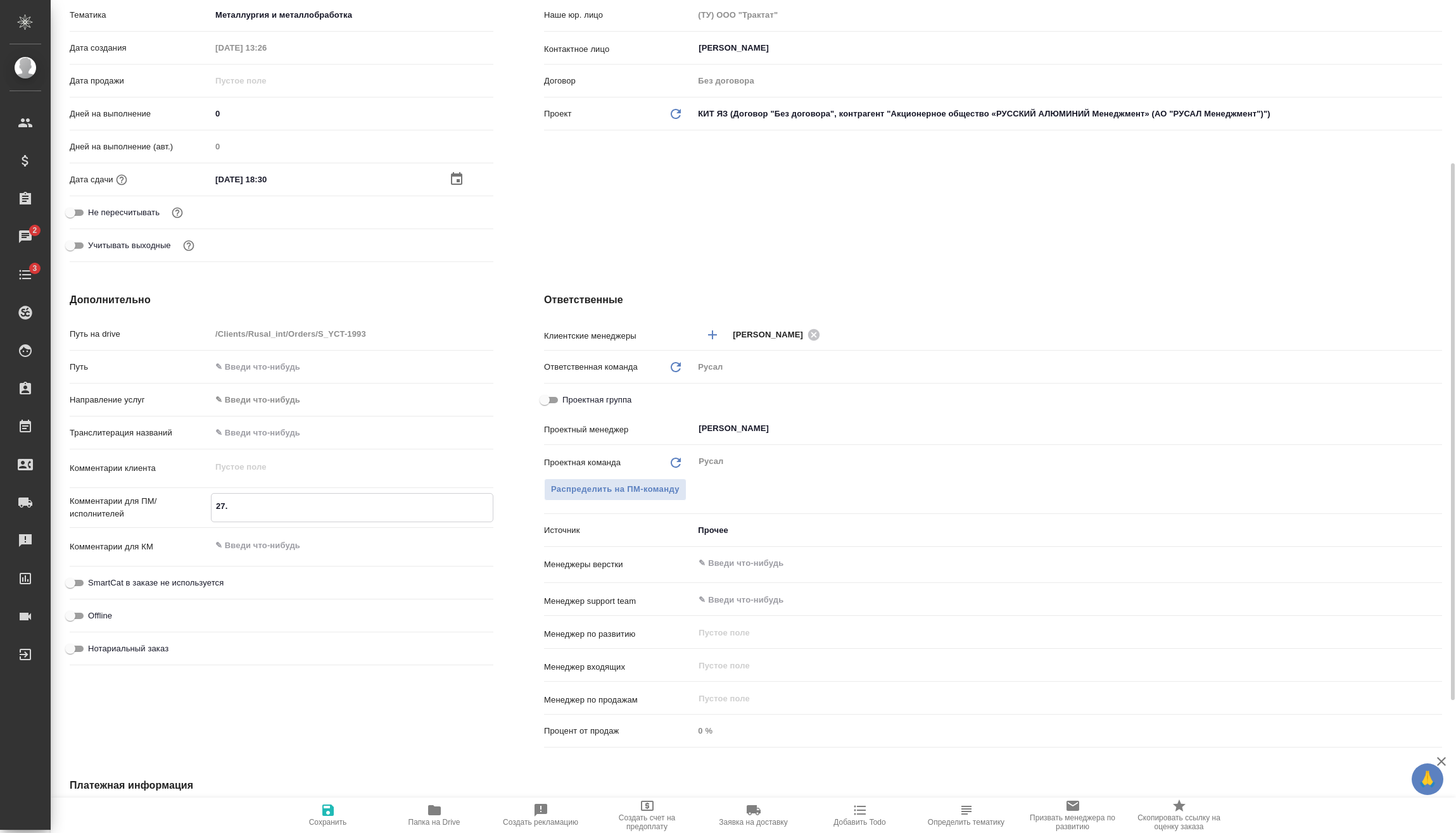
type textarea "27.0"
type textarea "x"
type textarea "27.08"
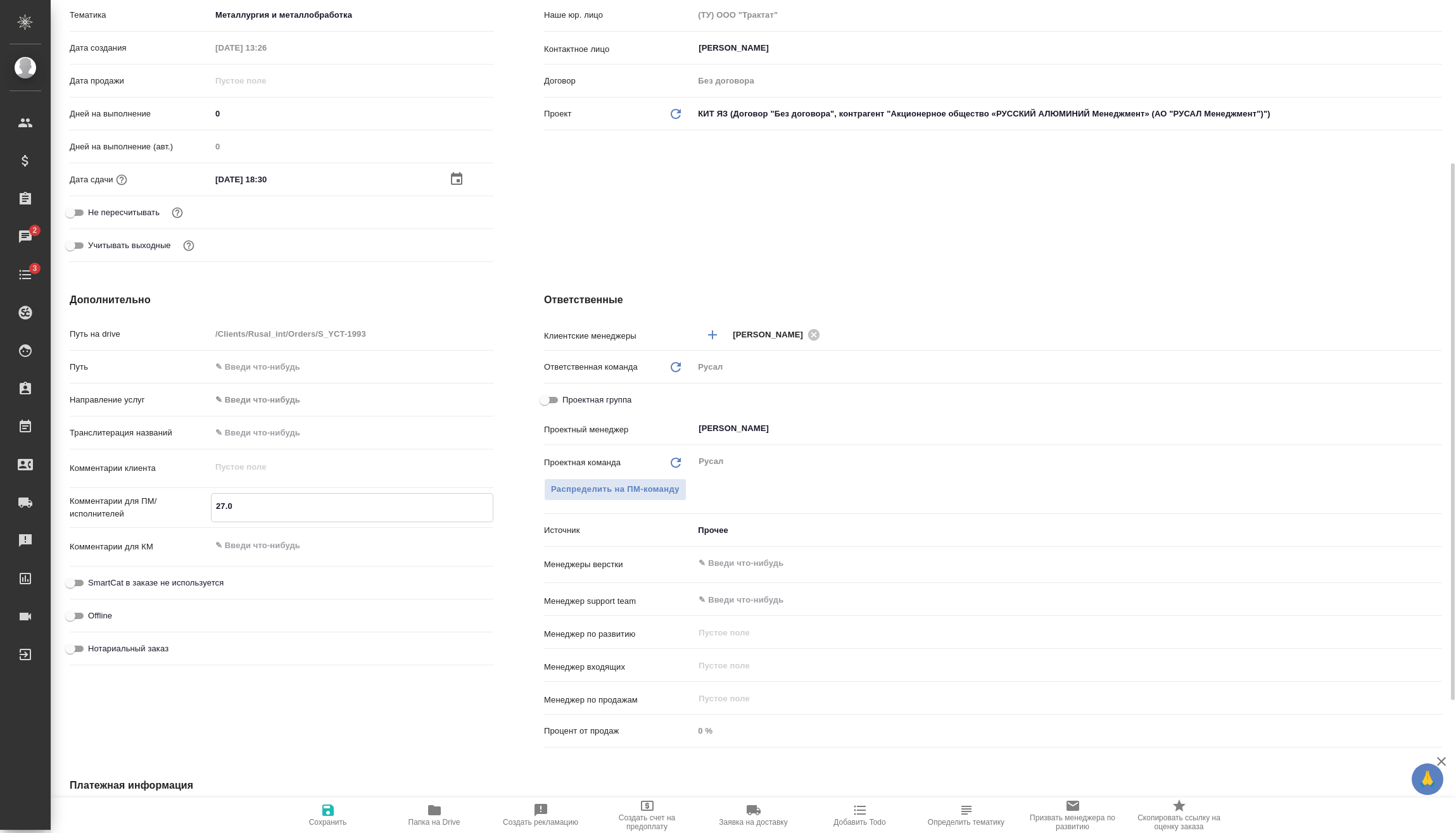
type textarea "x"
type textarea "27.08"
type textarea "x"
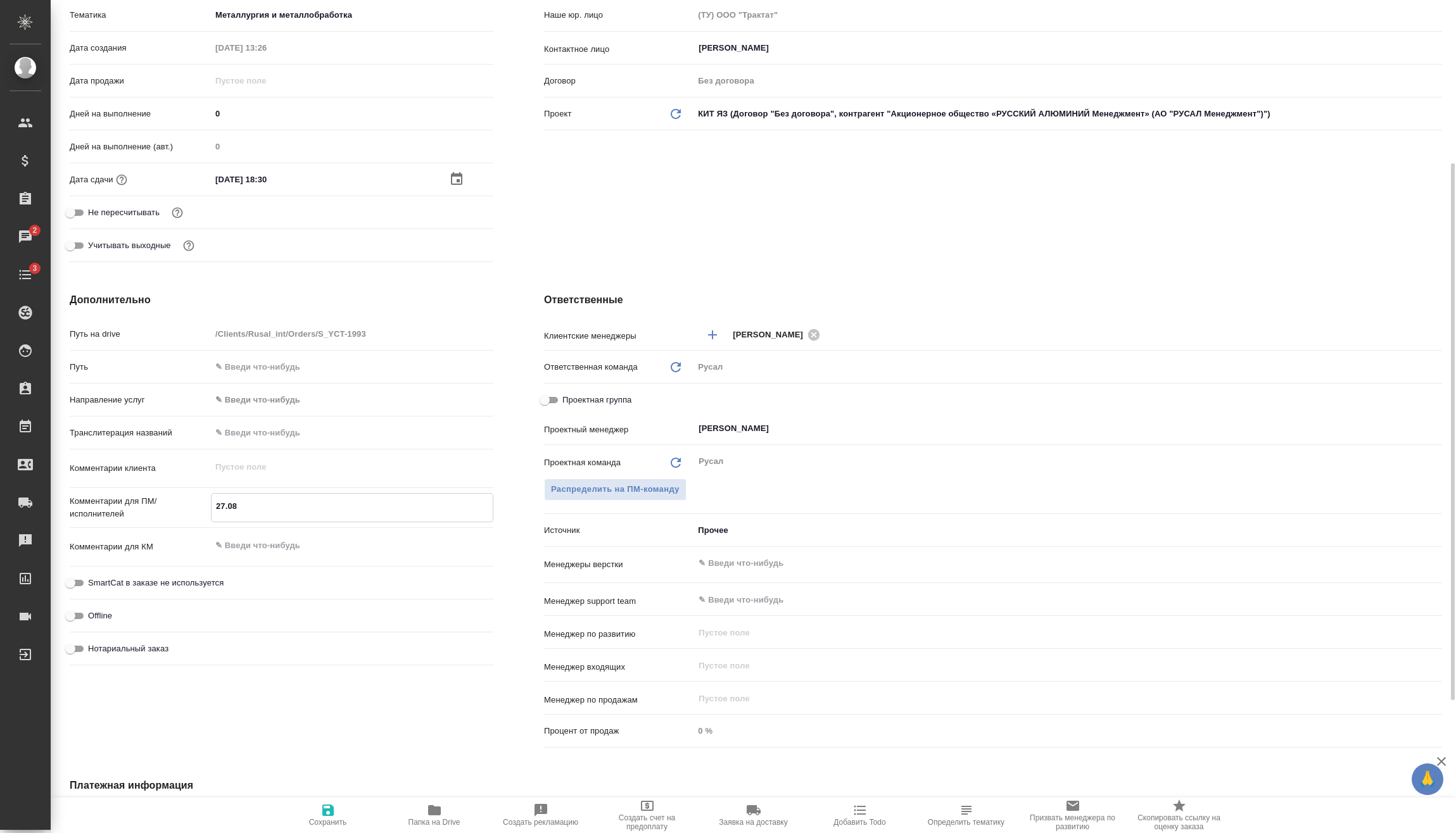
type textarea "x"
type textarea "27.08 К"
type textarea "x"
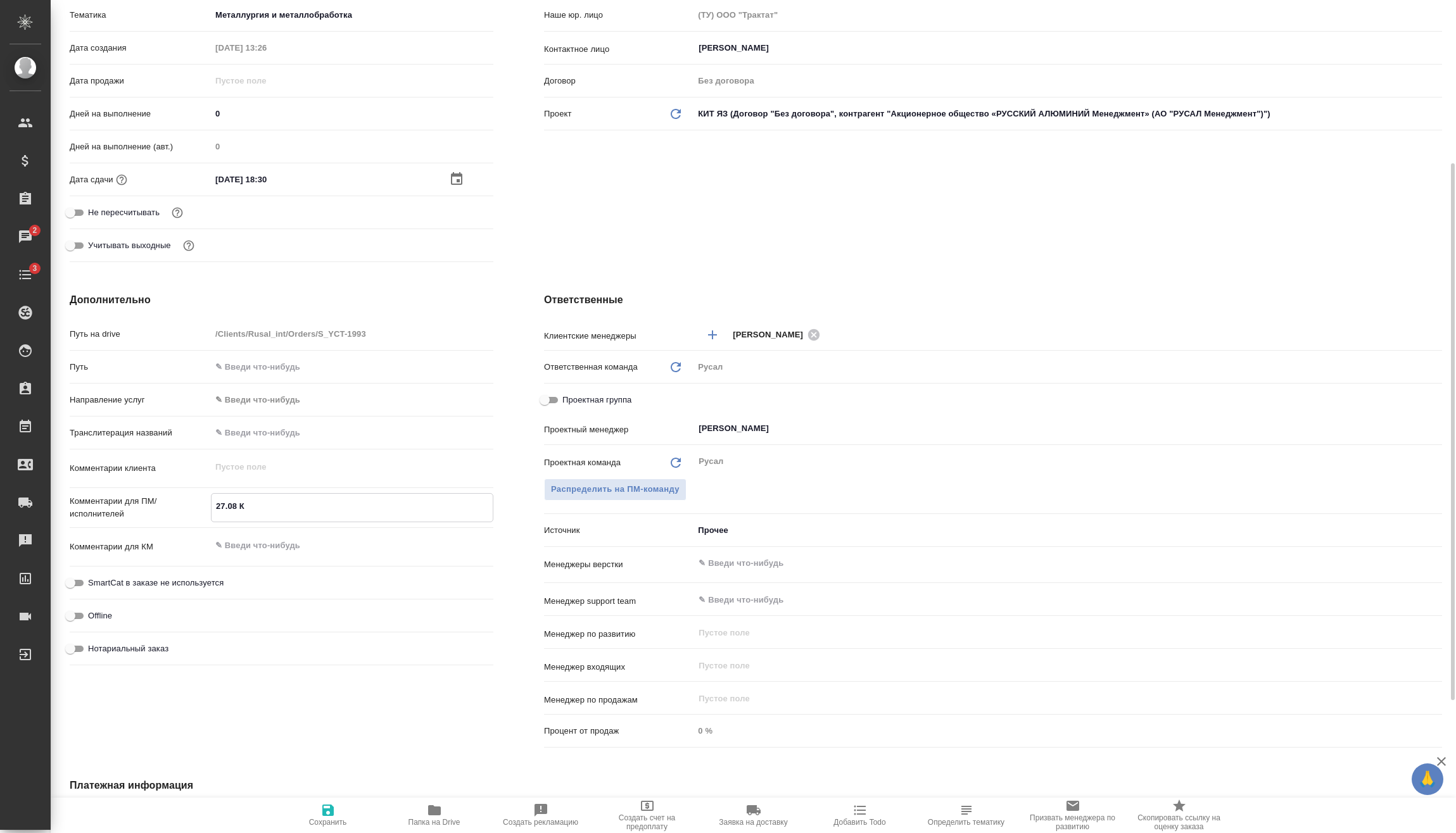
type textarea "x"
type textarea "27.08 Кл"
type textarea "x"
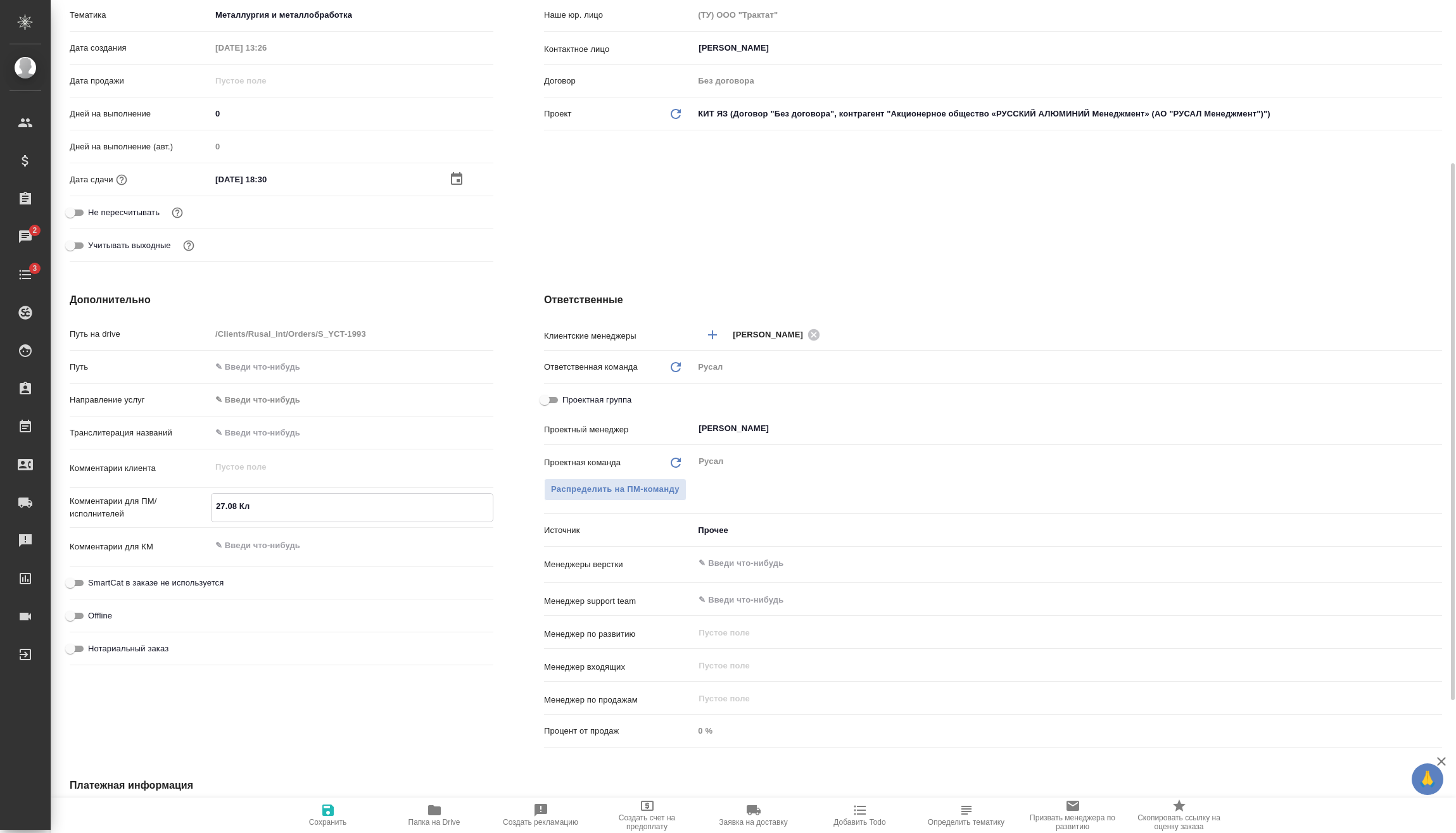
type textarea "27.08 Кли"
type textarea "x"
type textarea "27.08 Клип"
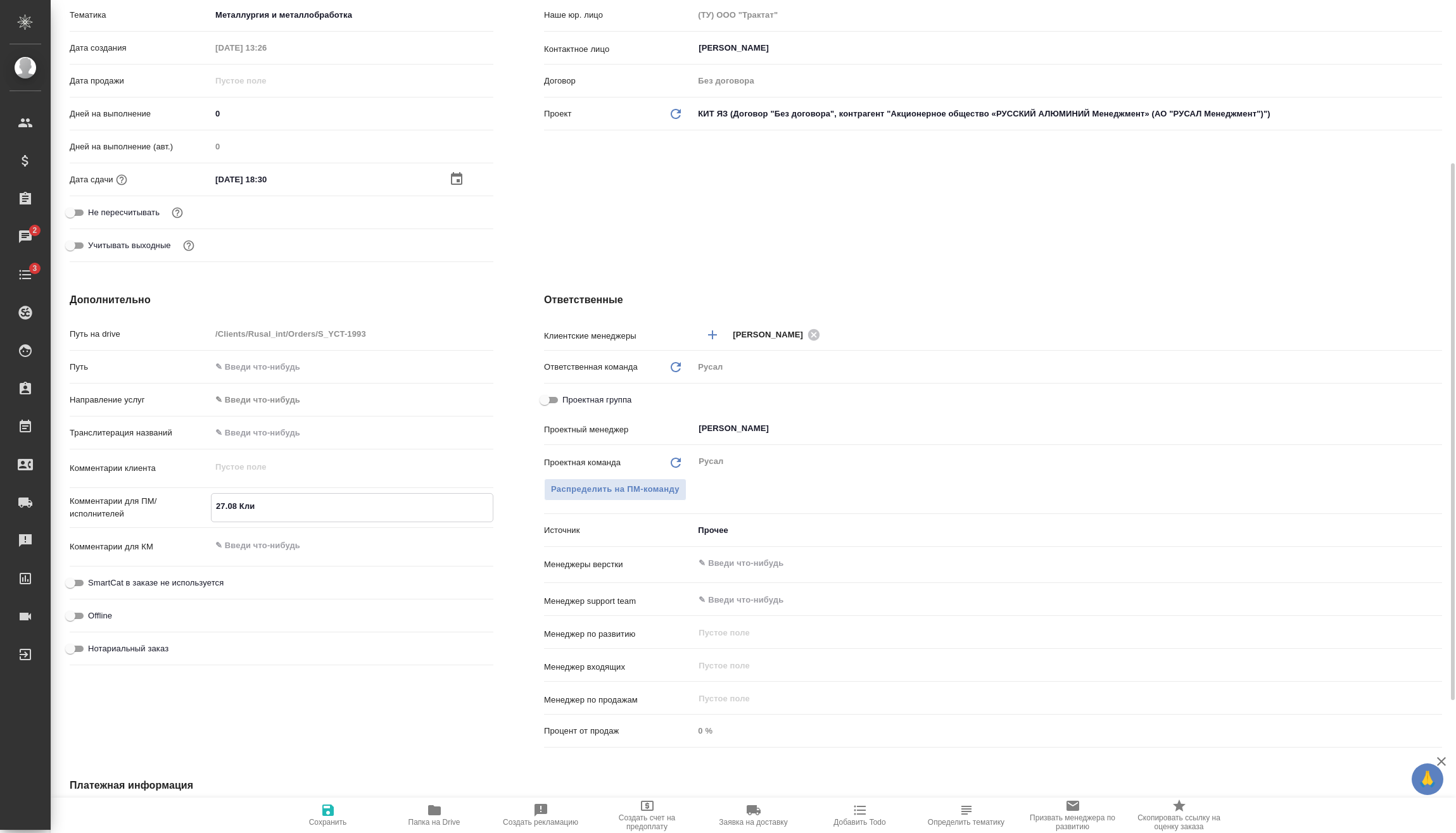
type textarea "x"
type textarea "27.08 Клипи"
type textarea "x"
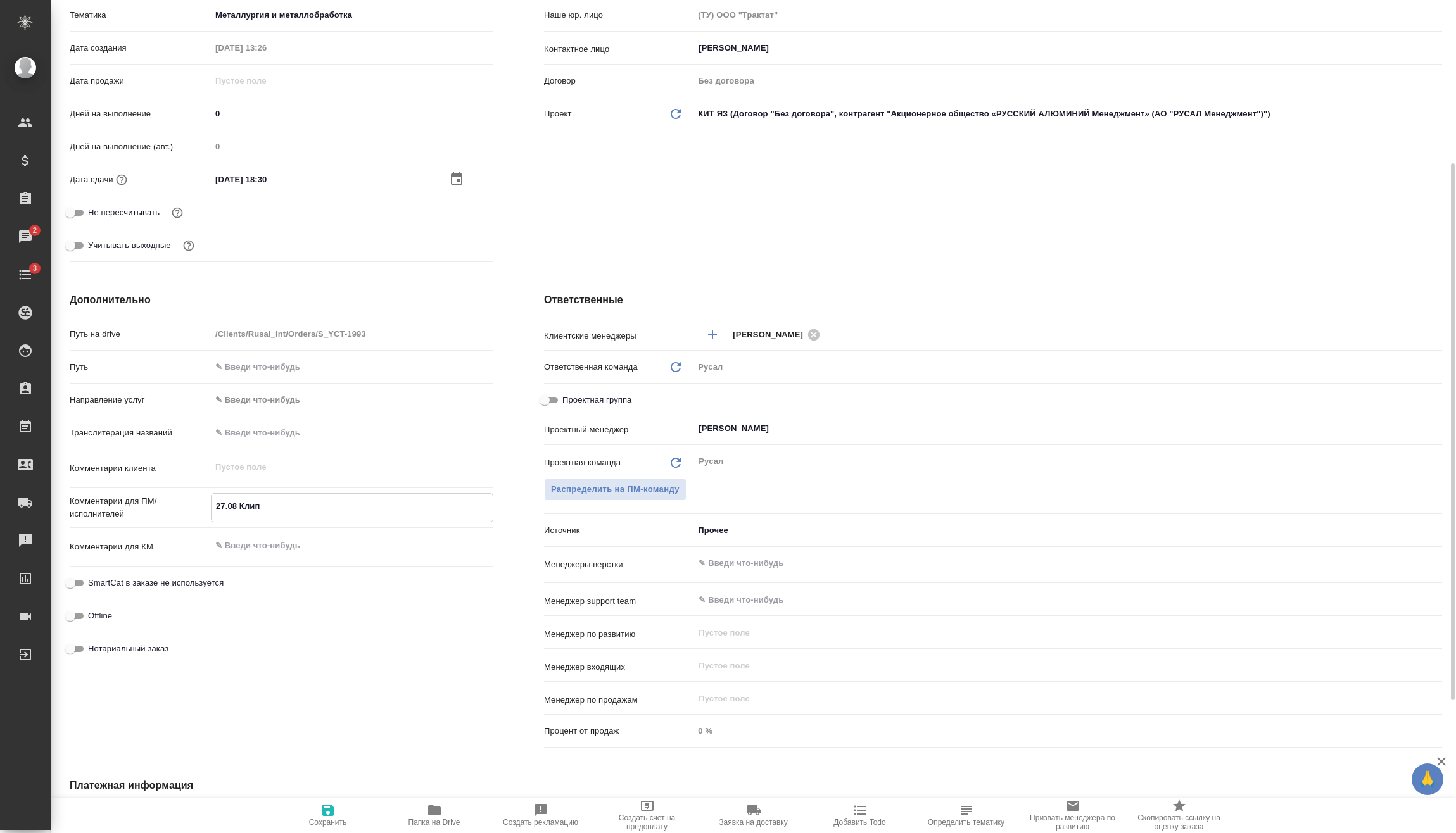
type textarea "x"
type textarea "27.08 [PERSON_NAME]"
type textarea "x"
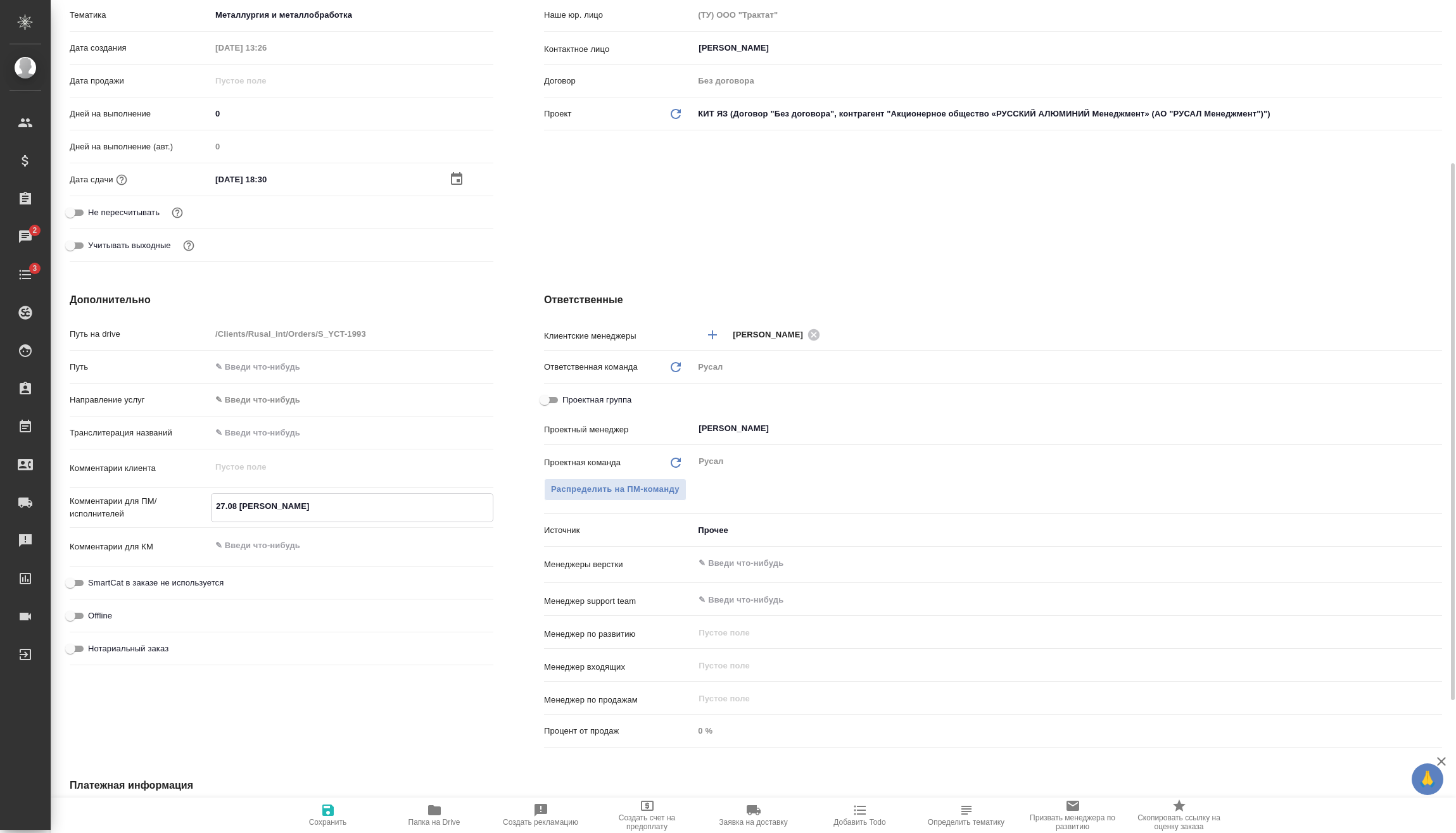
type textarea "x"
type textarea "27.08 [PERSON_NAME]"
type textarea "x"
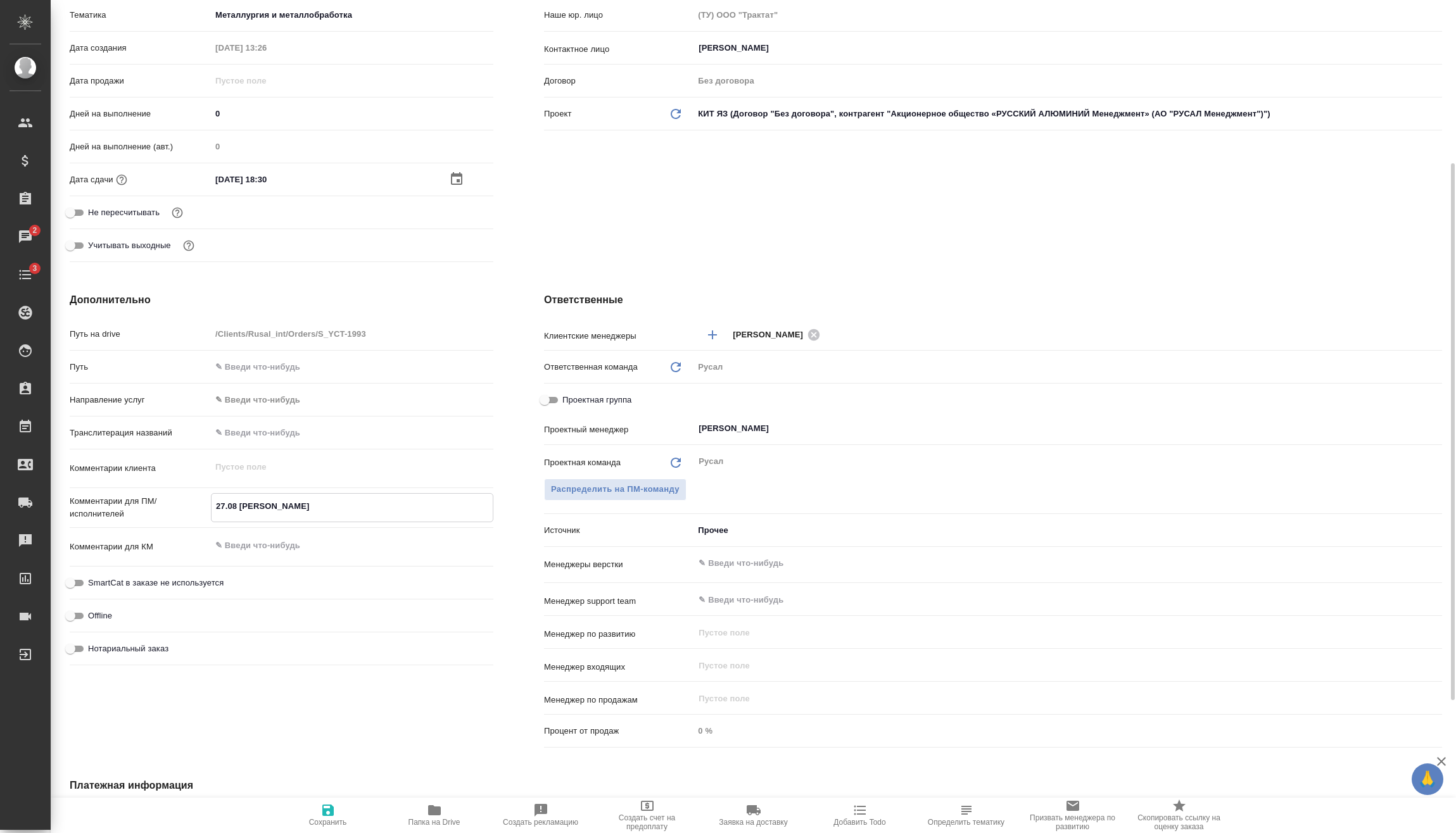
type textarea "27.08 [PERSON_NAME]"
type textarea "x"
type textarea "27.08 [PERSON_NAME]"
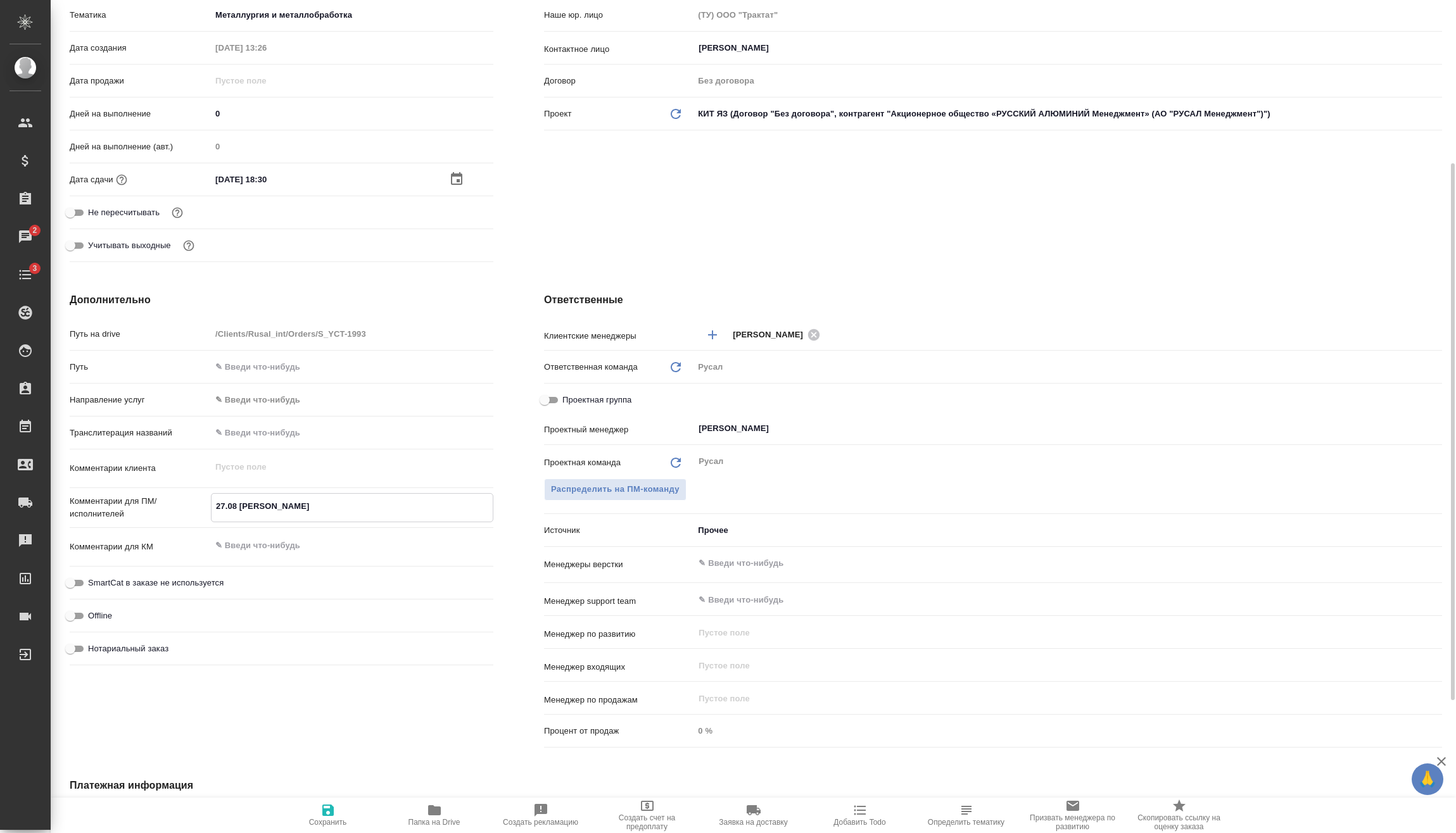
type textarea "x"
type textarea "27.08 [PERSON_NAME]"
type textarea "x"
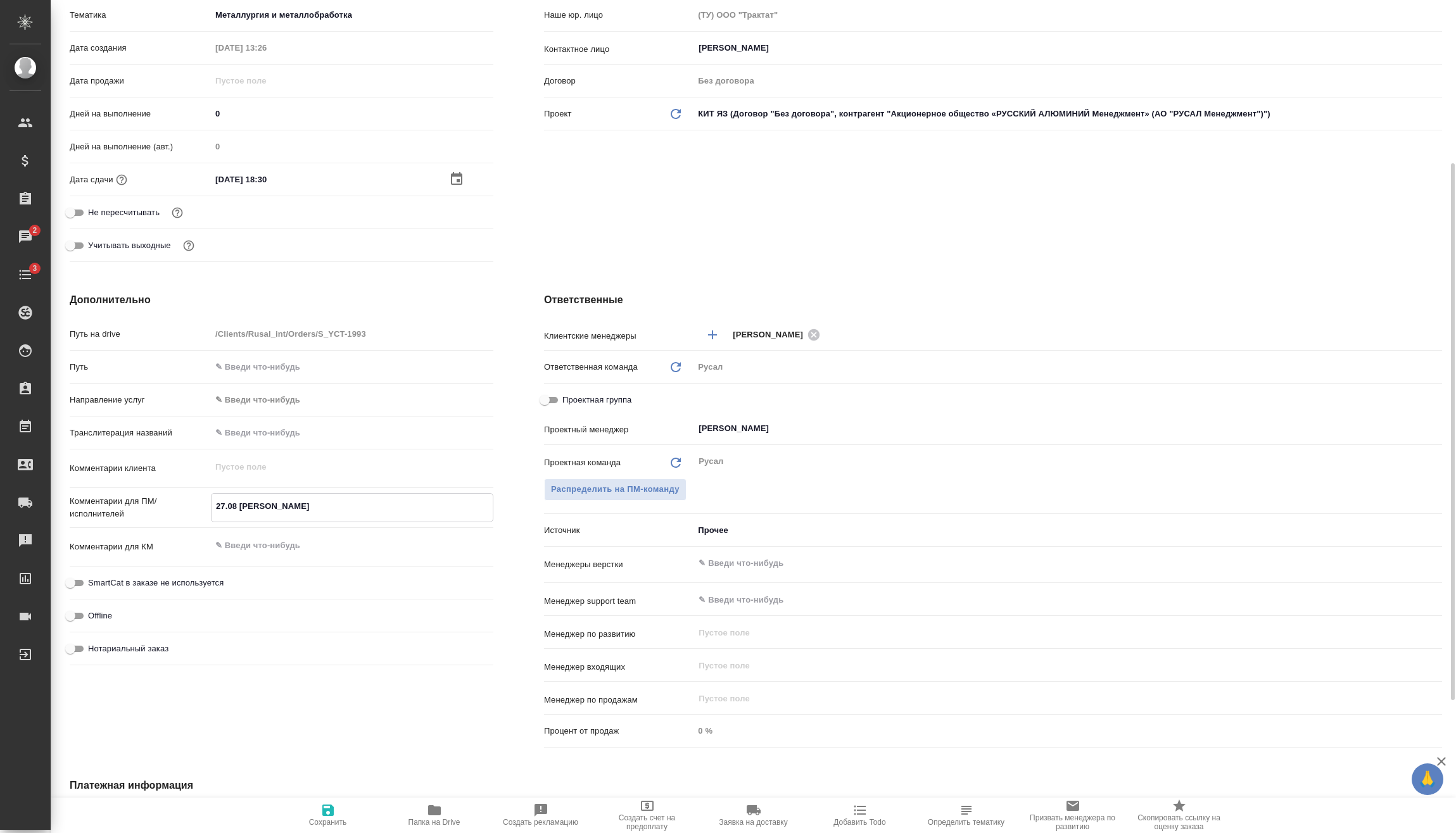
type textarea "x"
type textarea "27.08 [PERSON_NAME]"
type textarea "x"
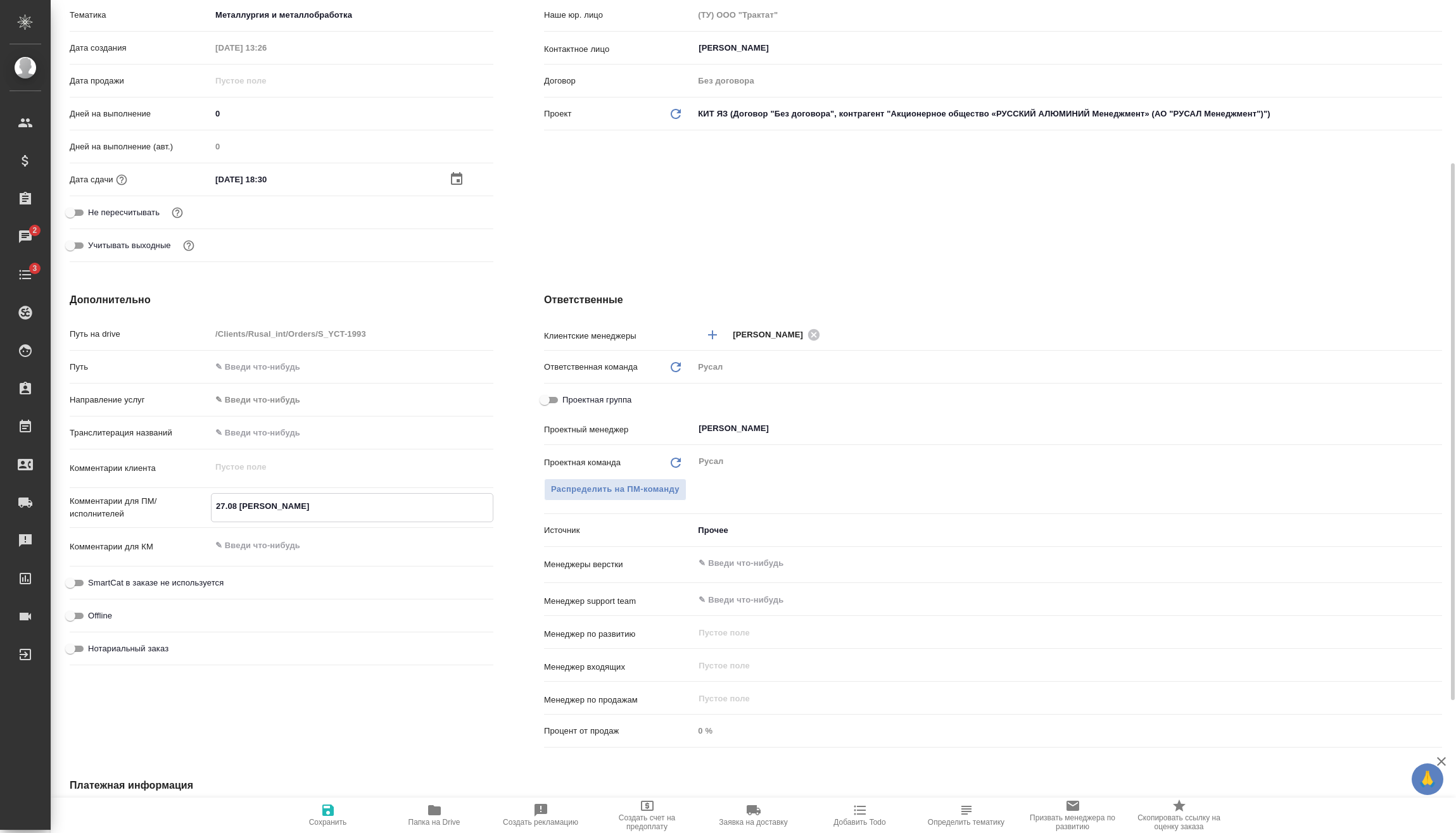
type textarea "x"
type textarea "27.08 [PERSON_NAME]"
type textarea "x"
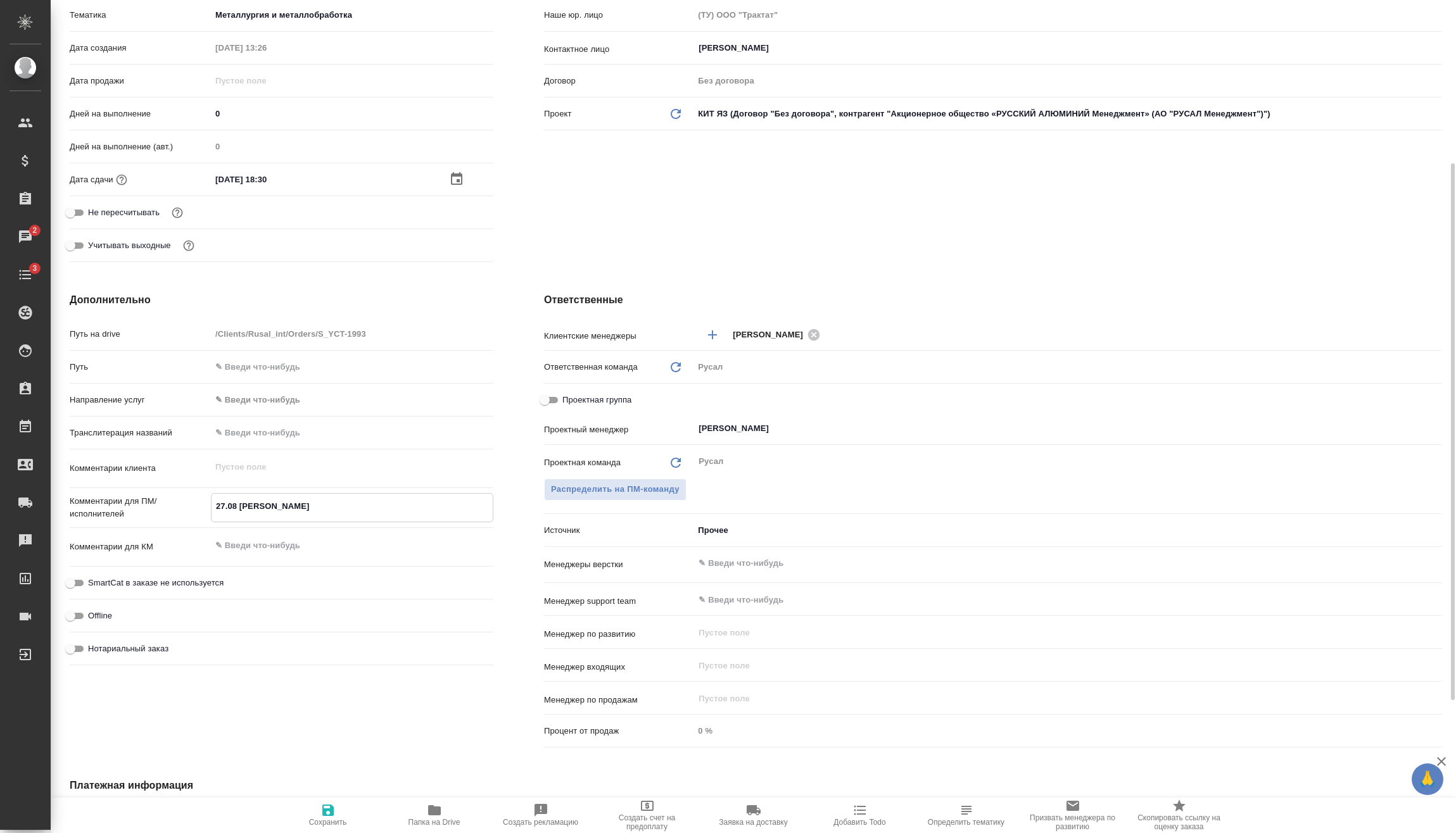
type textarea "27.08 [PERSON_NAME]"
type textarea "x"
type textarea "27.08 [PERSON_NAME]"
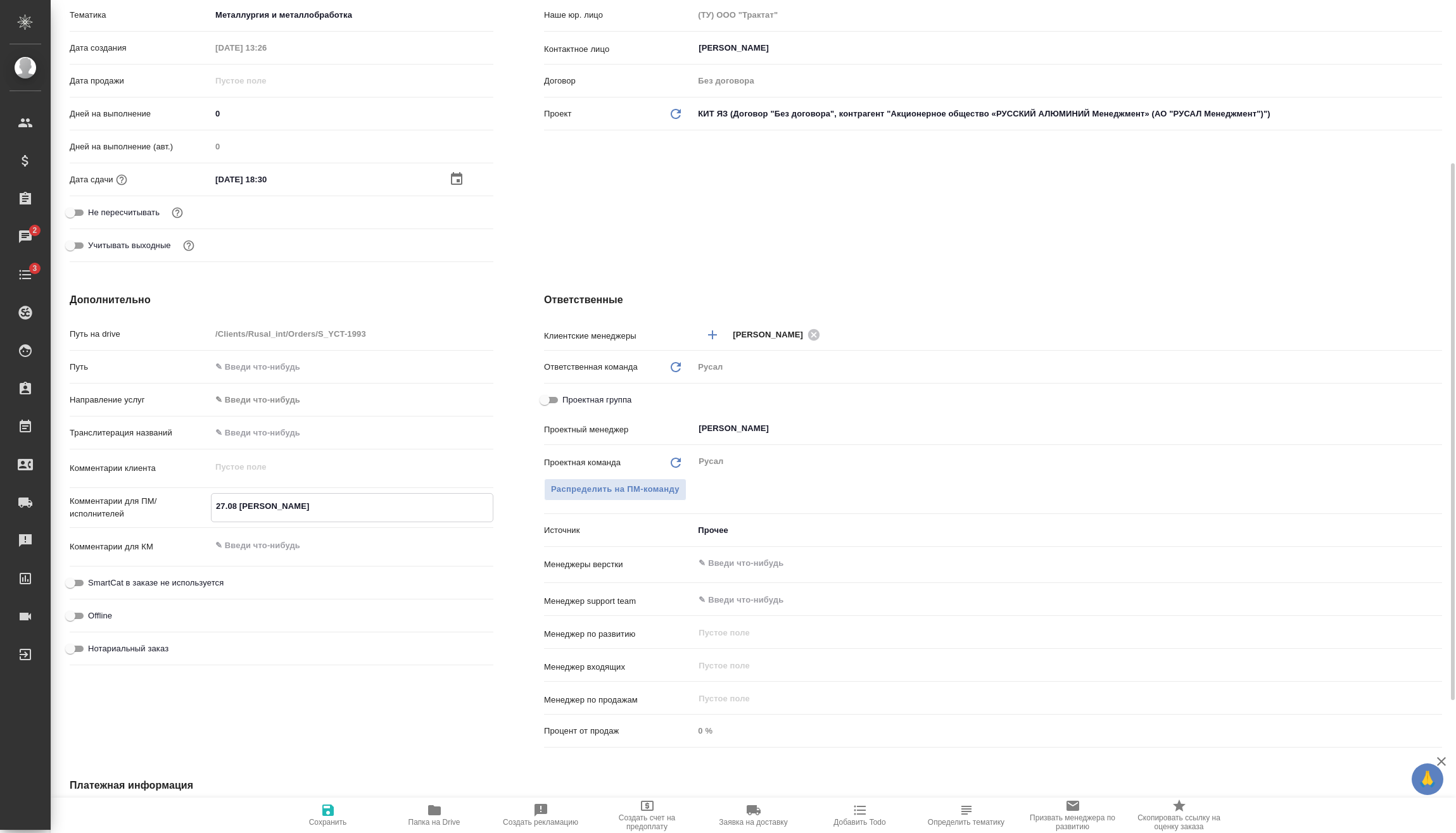
type textarea "x"
click at [382, 499] on textarea "27.08 [PERSON_NAME]" at bounding box center [352, 506] width 281 height 22
type textarea "27.08 [PERSON_NAME]"
type textarea "x"
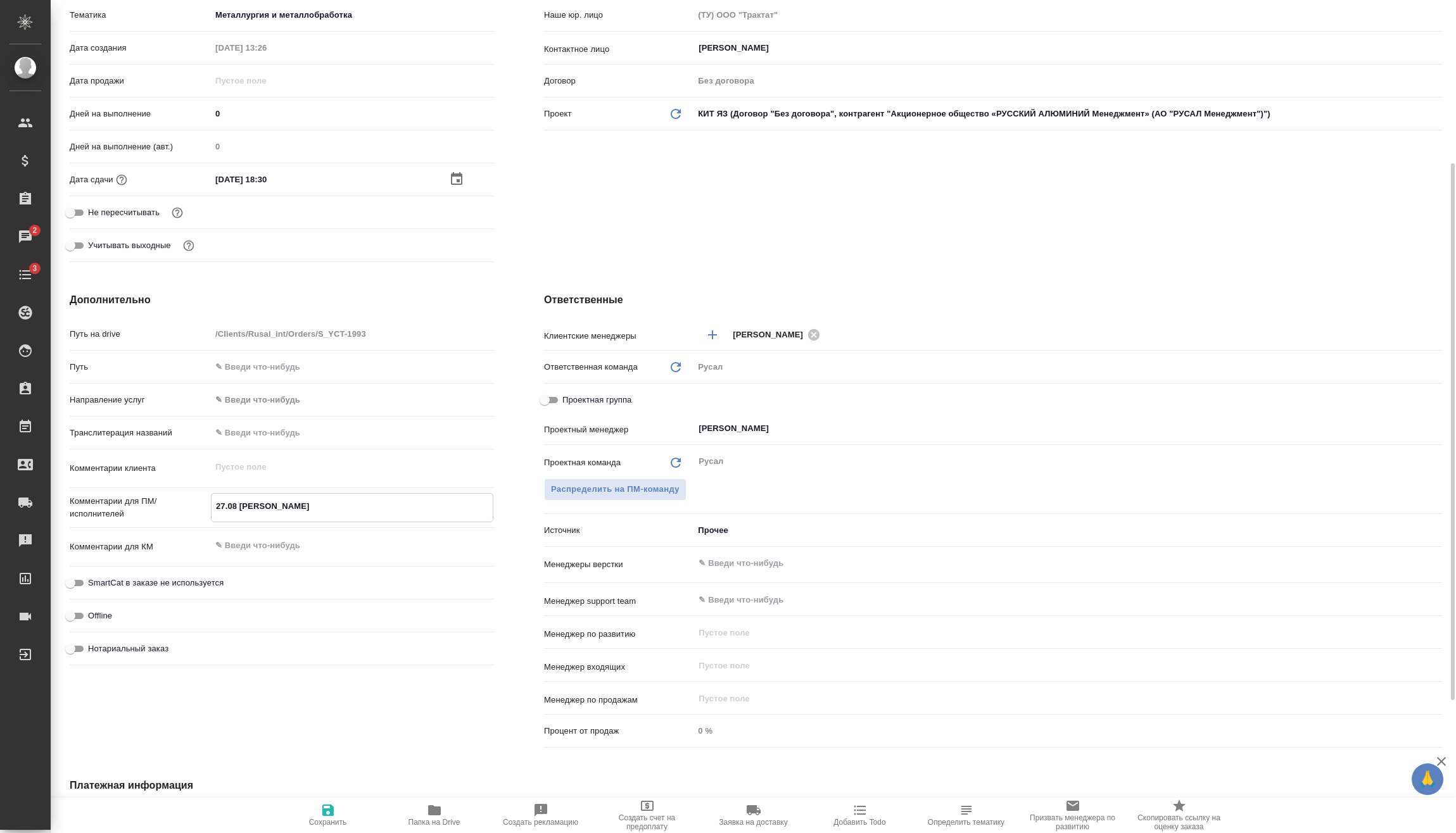
click at [326, 820] on span "Сохранить" at bounding box center [327, 822] width 38 height 9
type textarea "x"
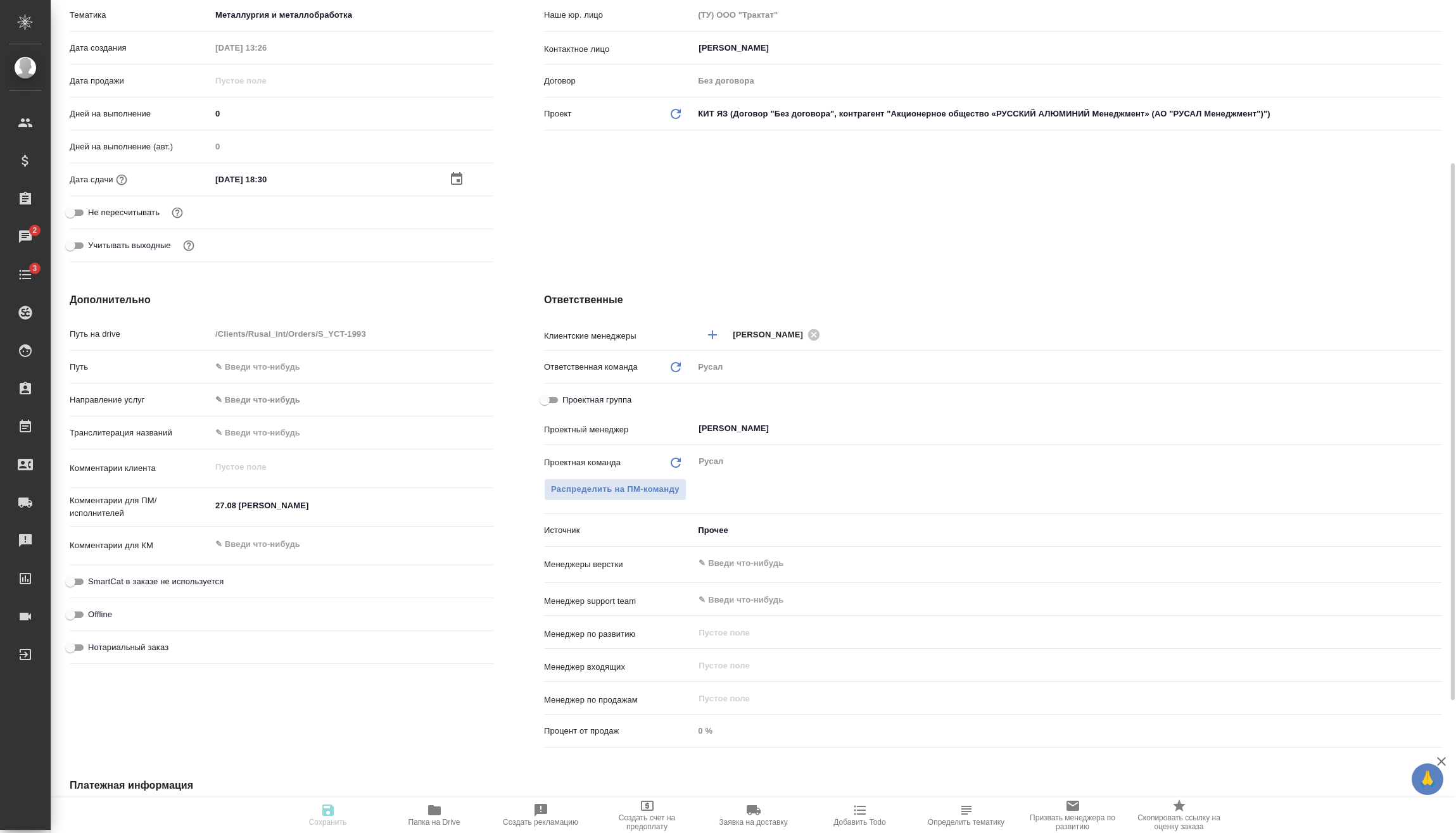
type textarea "x"
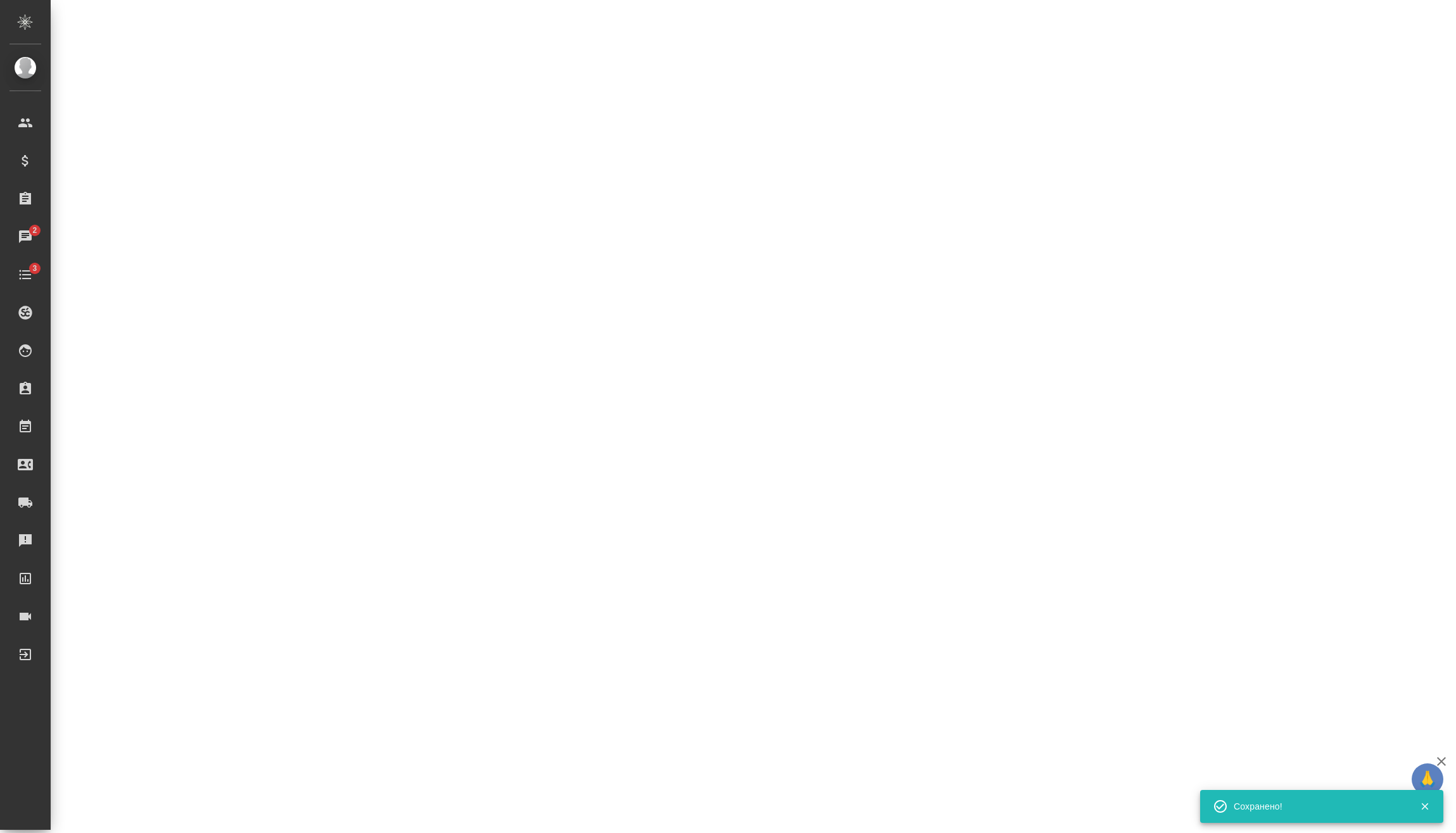
select select "RU"
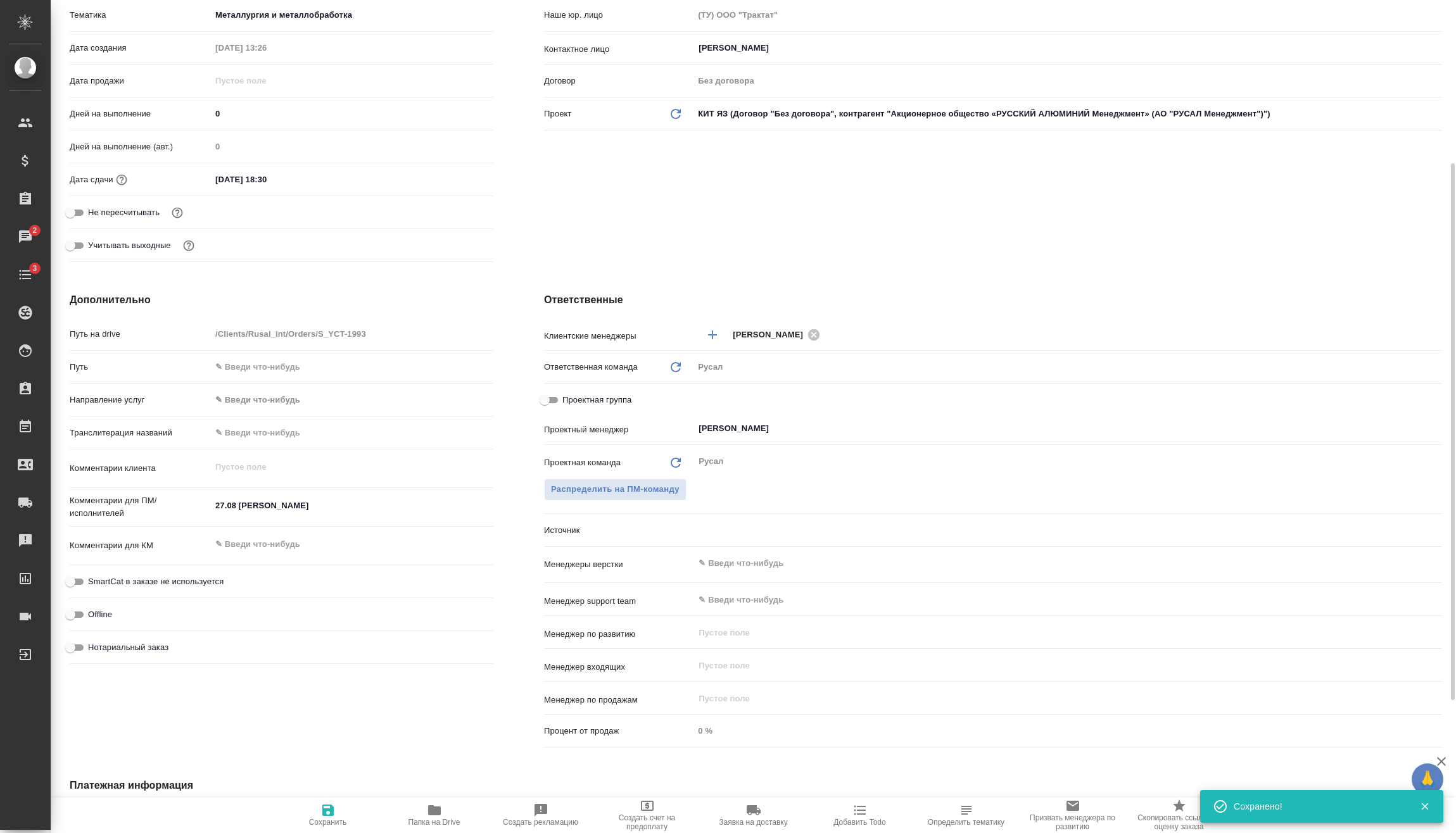
type textarea "x"
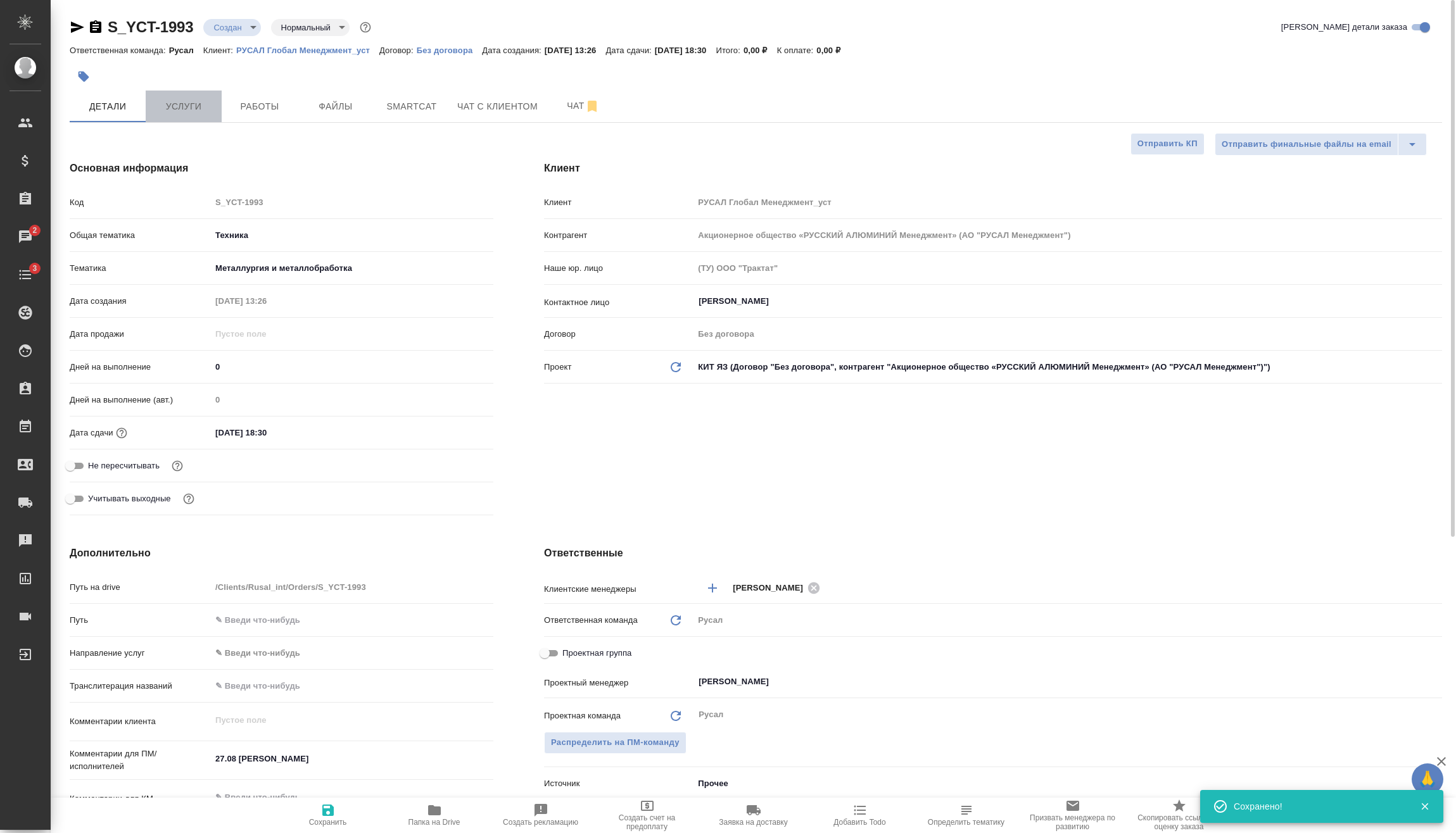
click at [197, 108] on span "Услуги" at bounding box center [183, 107] width 61 height 16
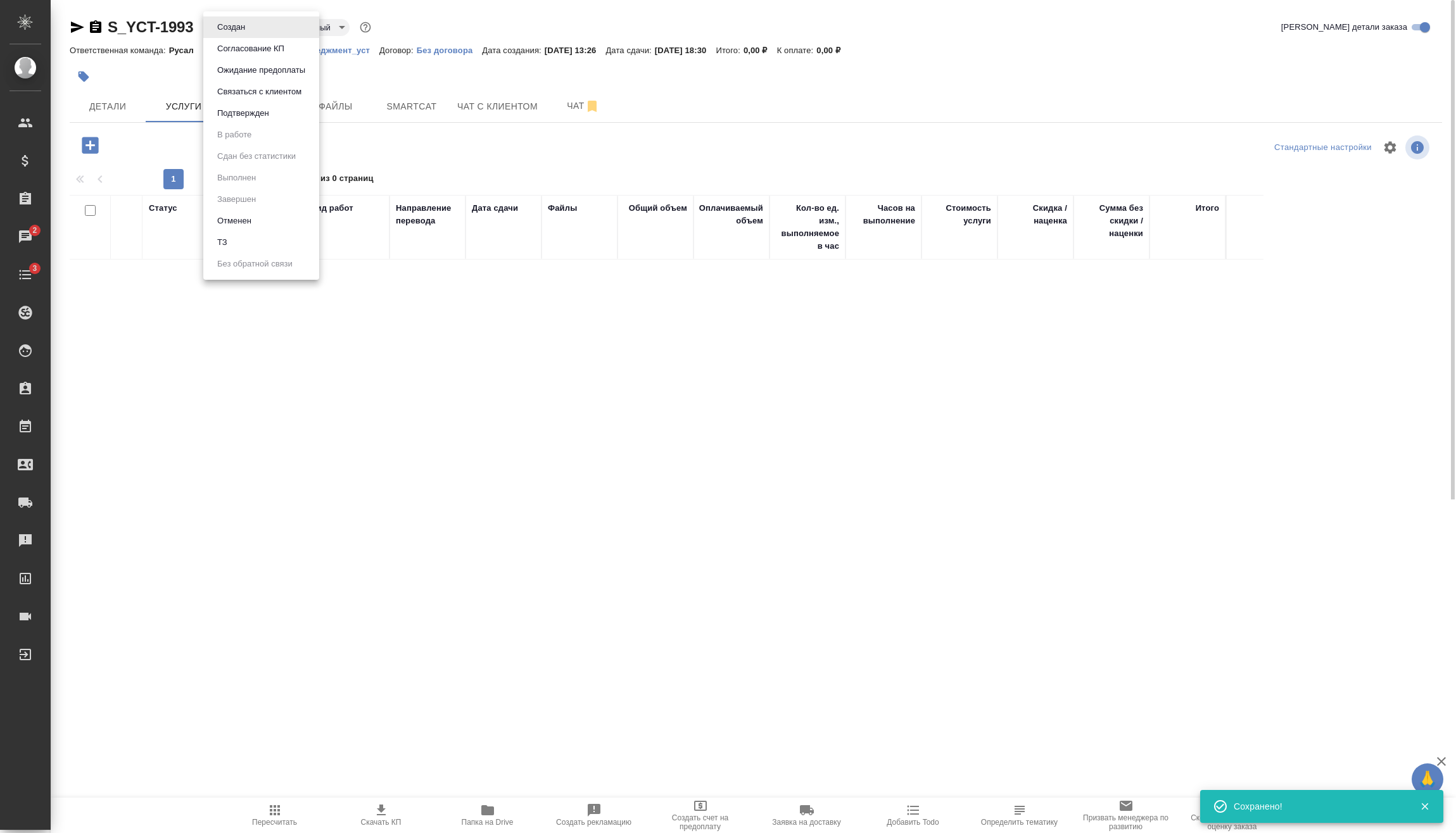
click at [241, 23] on body "🙏 .cls-1 fill:#fff; AWATERA [PERSON_NAME] Спецификации Заказы 2 Чаты 3 Todo Про…" at bounding box center [728, 416] width 1456 height 833
click at [265, 119] on button "Подтвержден" at bounding box center [243, 113] width 60 height 14
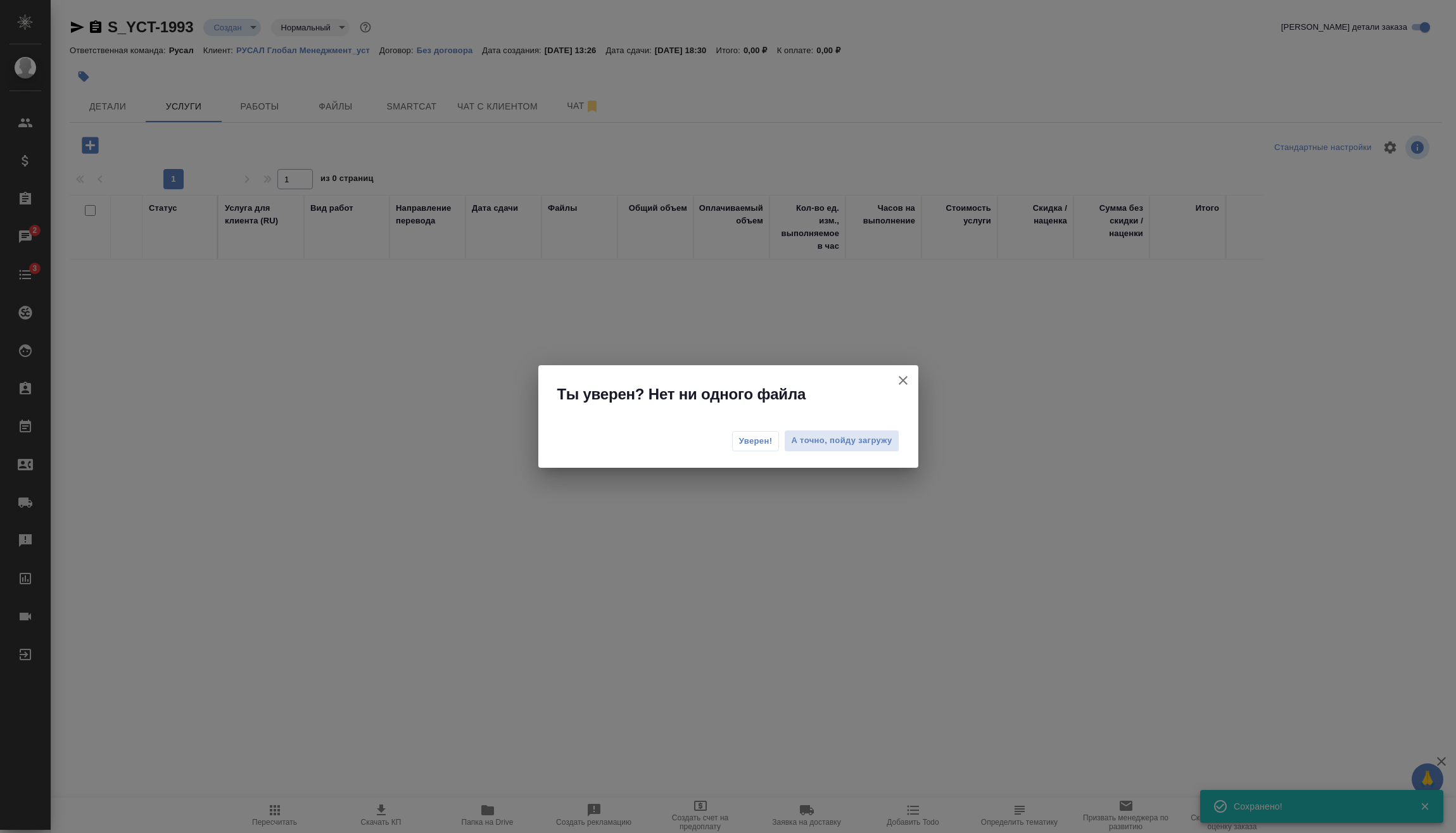
click at [764, 443] on span "Уверен!" at bounding box center [756, 441] width 34 height 13
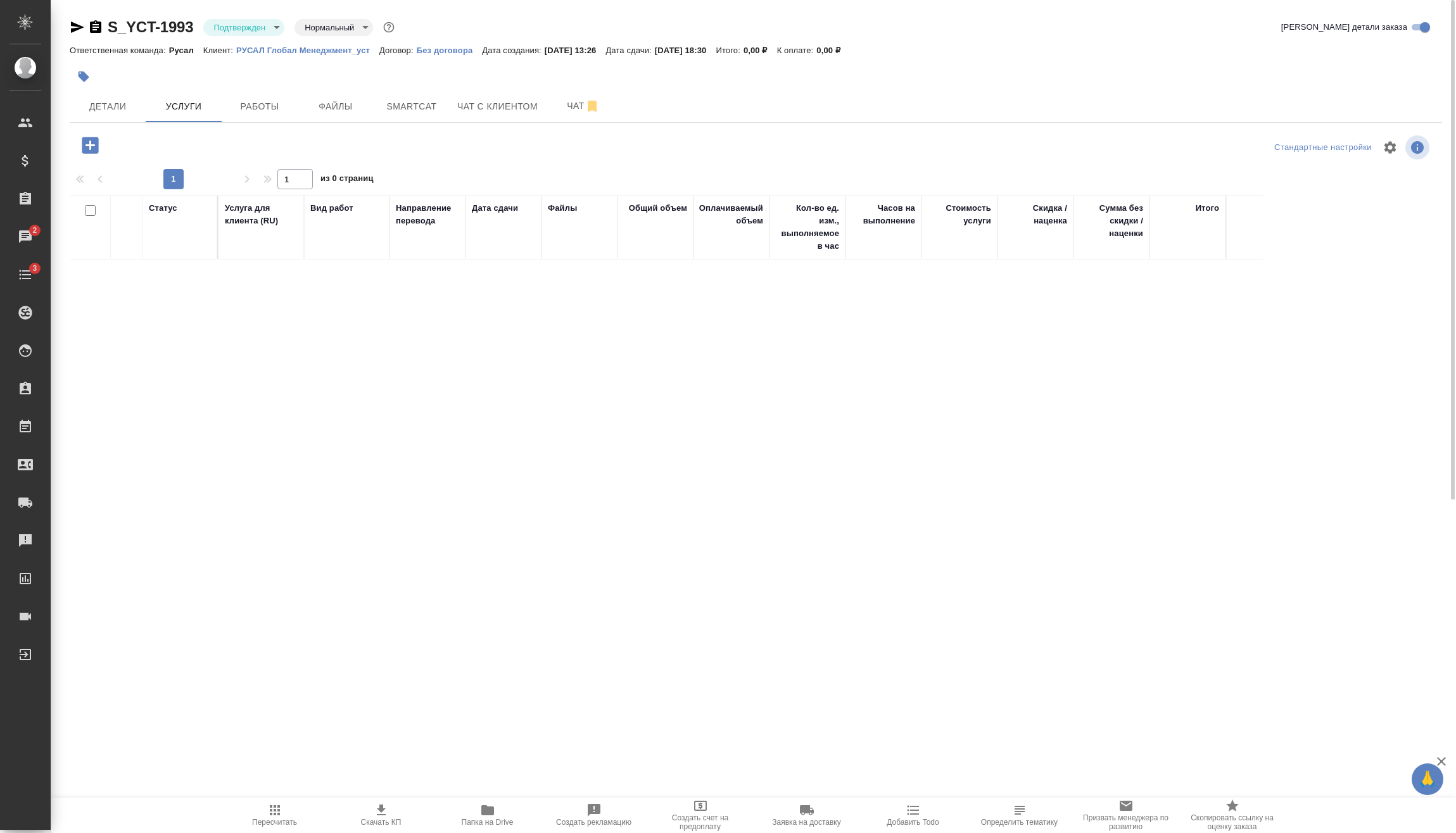
click at [101, 147] on icon "button" at bounding box center [90, 146] width 23 height 23
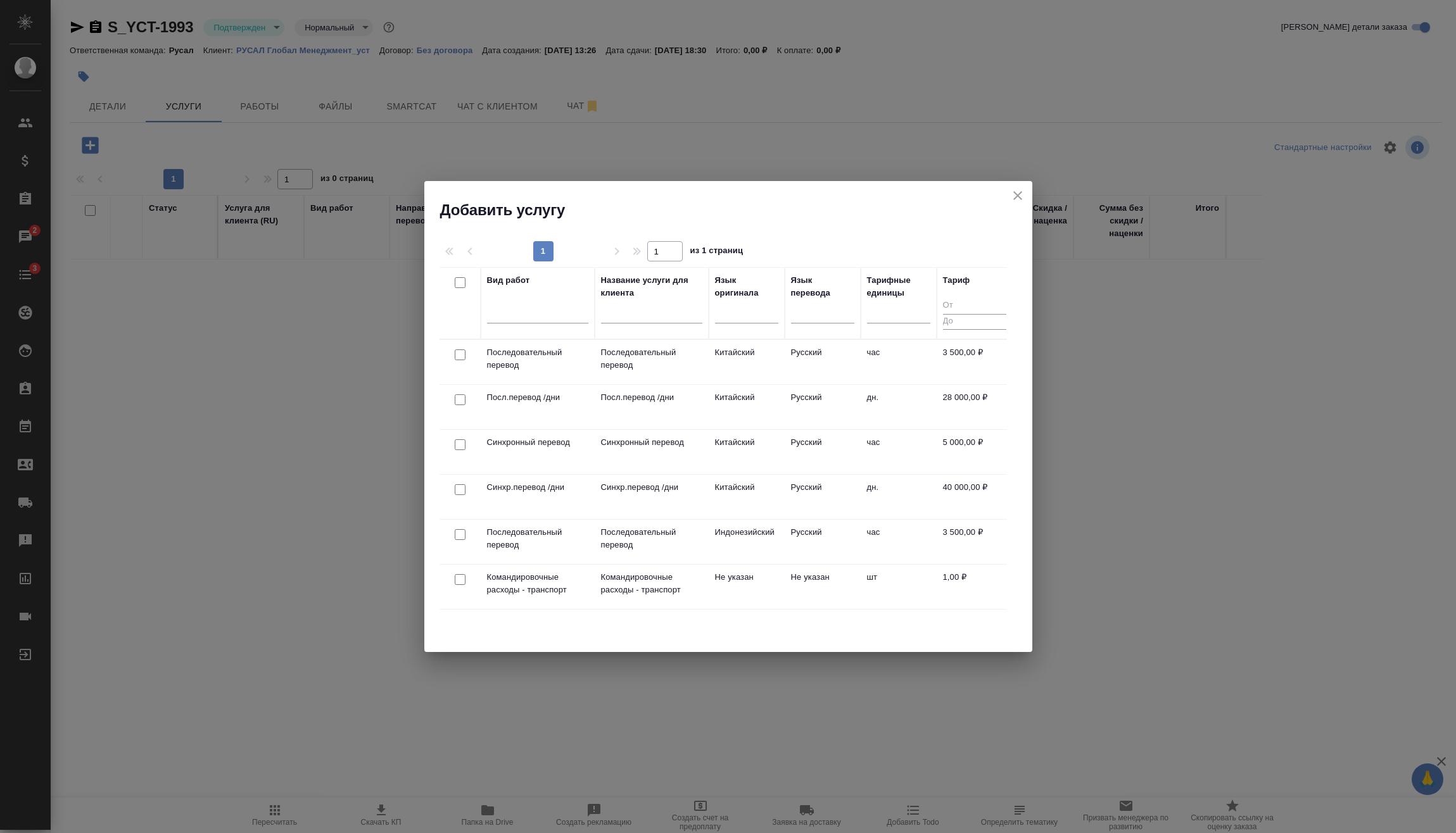
click at [463, 352] on input "checkbox" at bounding box center [459, 354] width 10 height 10
checkbox input "true"
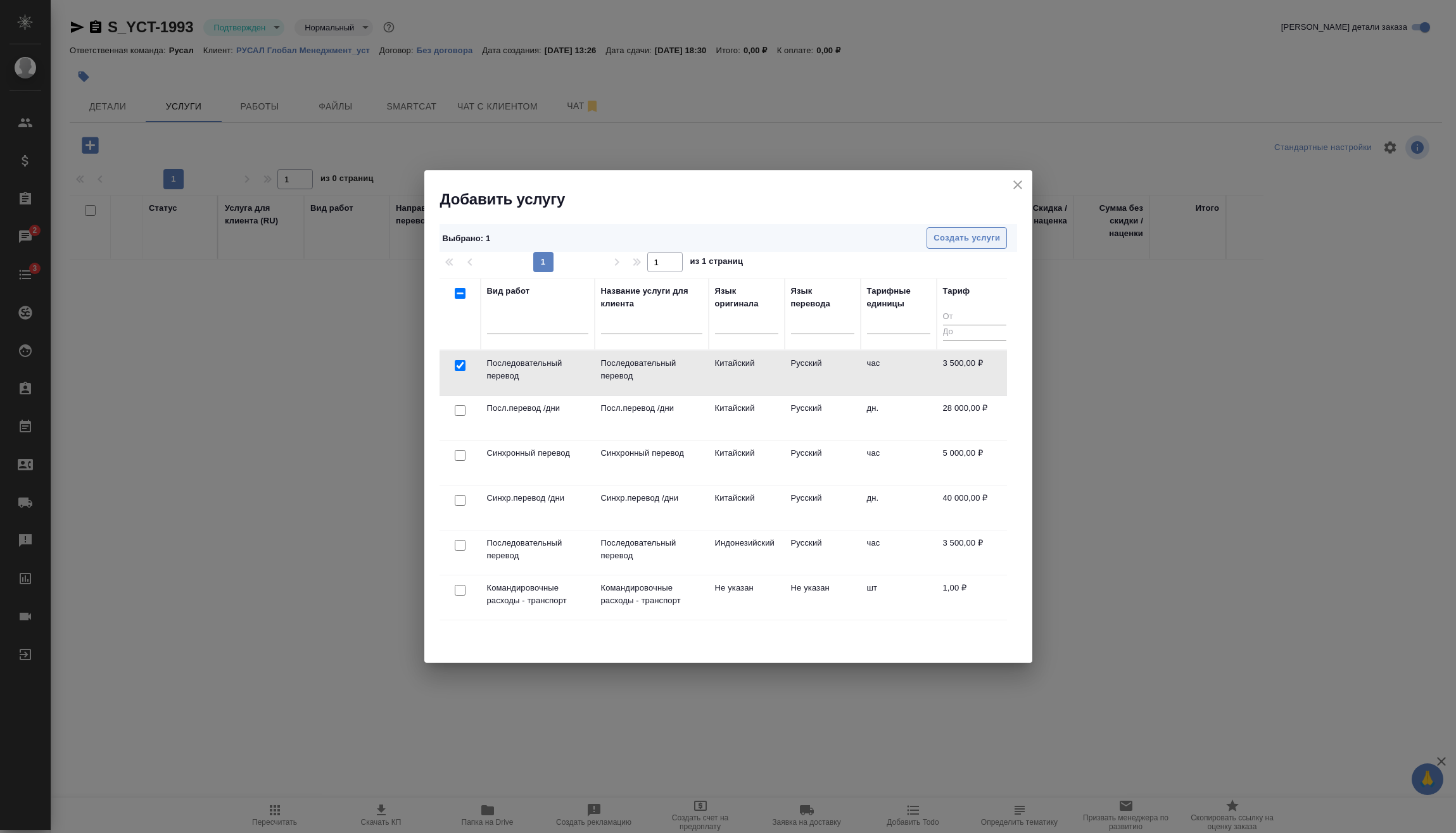
click at [953, 238] on span "Создать услуги" at bounding box center [966, 238] width 67 height 14
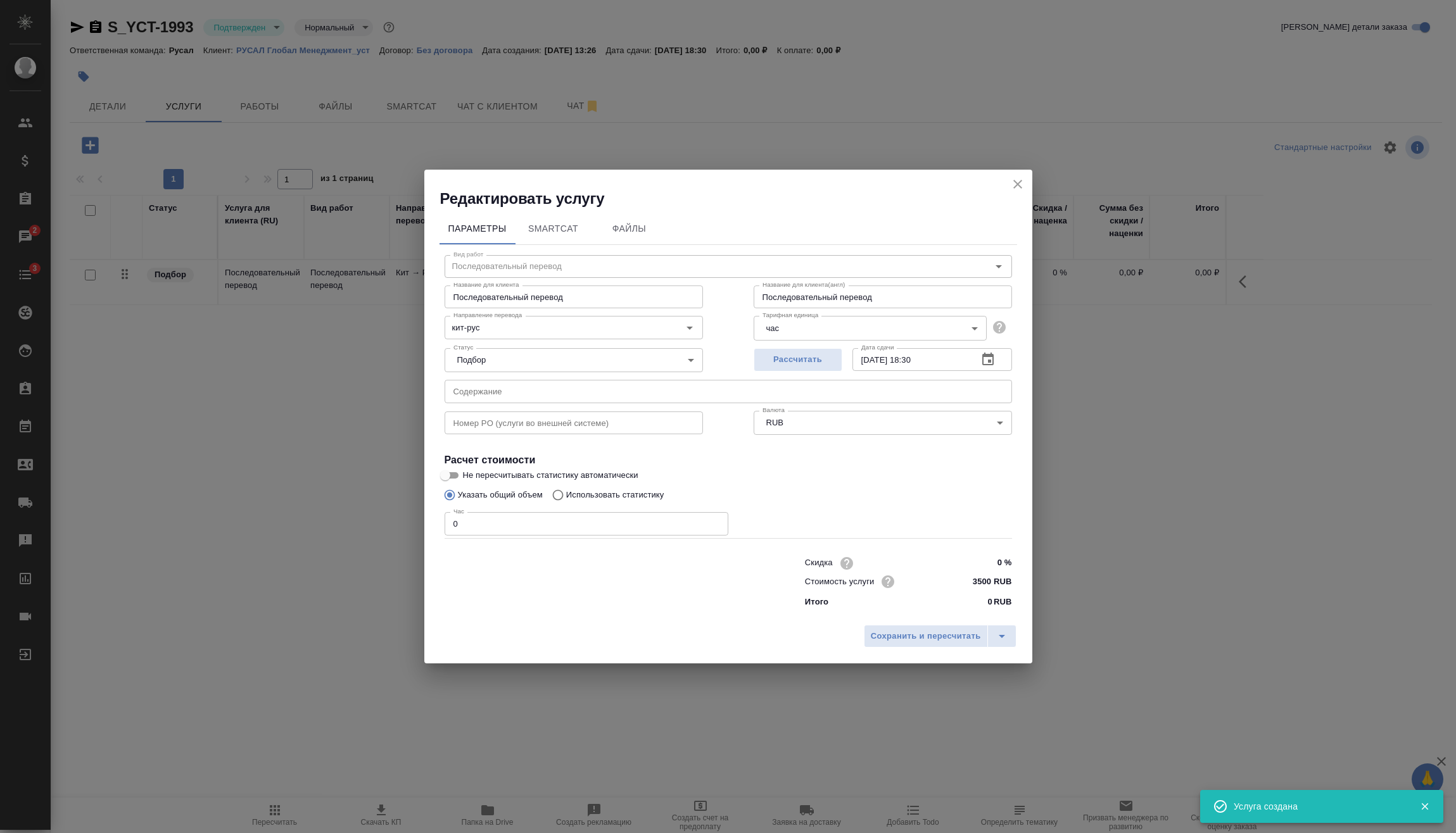
drag, startPoint x: 442, startPoint y: 532, endPoint x: 425, endPoint y: 538, distance: 18.0
click at [412, 536] on div "Редактировать услугу Параметры SmartCat Файлы Вид работ Последовательный перево…" at bounding box center [728, 416] width 1456 height 833
type input "6"
click at [930, 638] on span "Сохранить и пересчитать" at bounding box center [925, 636] width 110 height 14
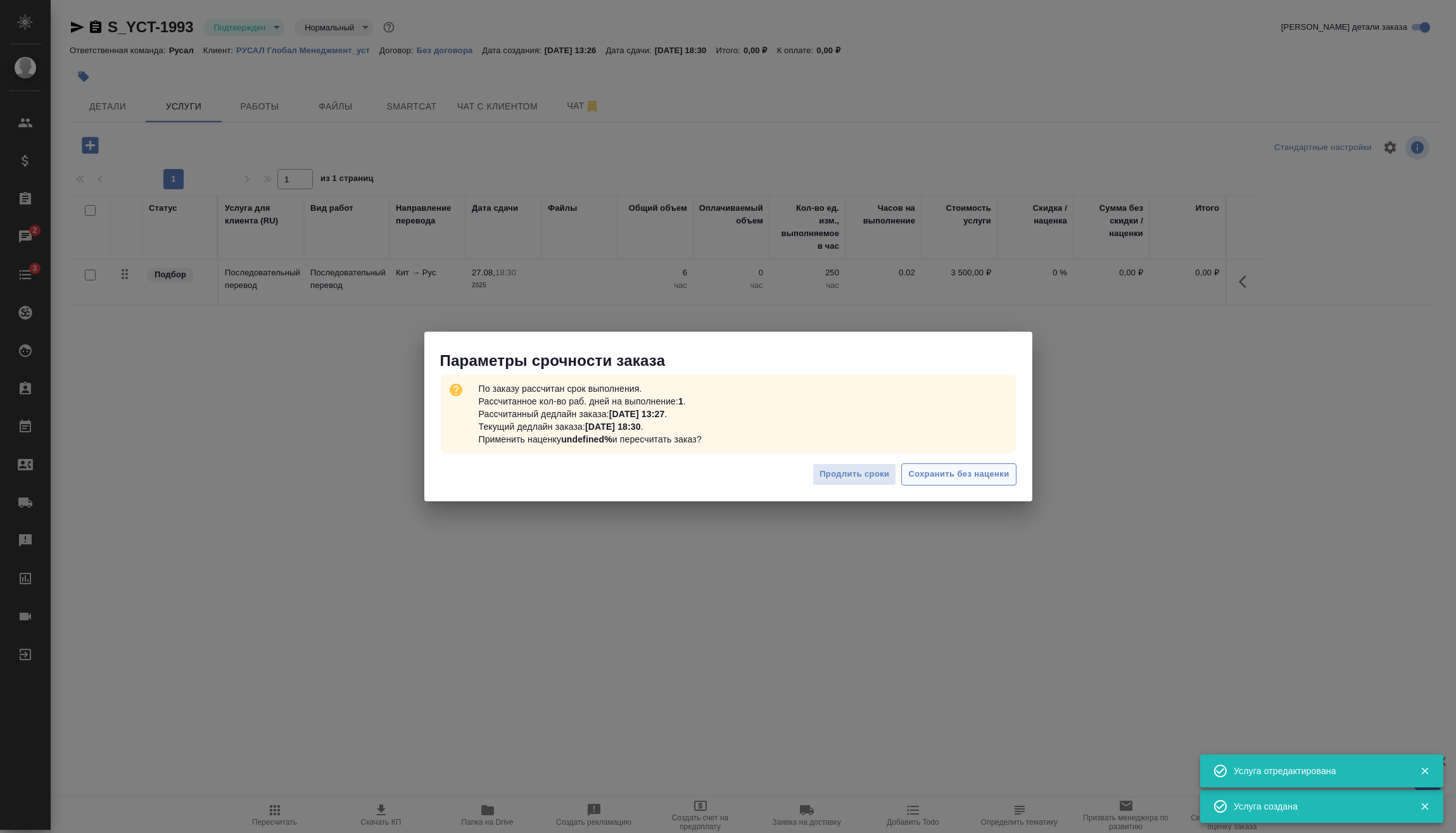
click at [987, 477] on span "Сохранить без наценки" at bounding box center [958, 474] width 101 height 14
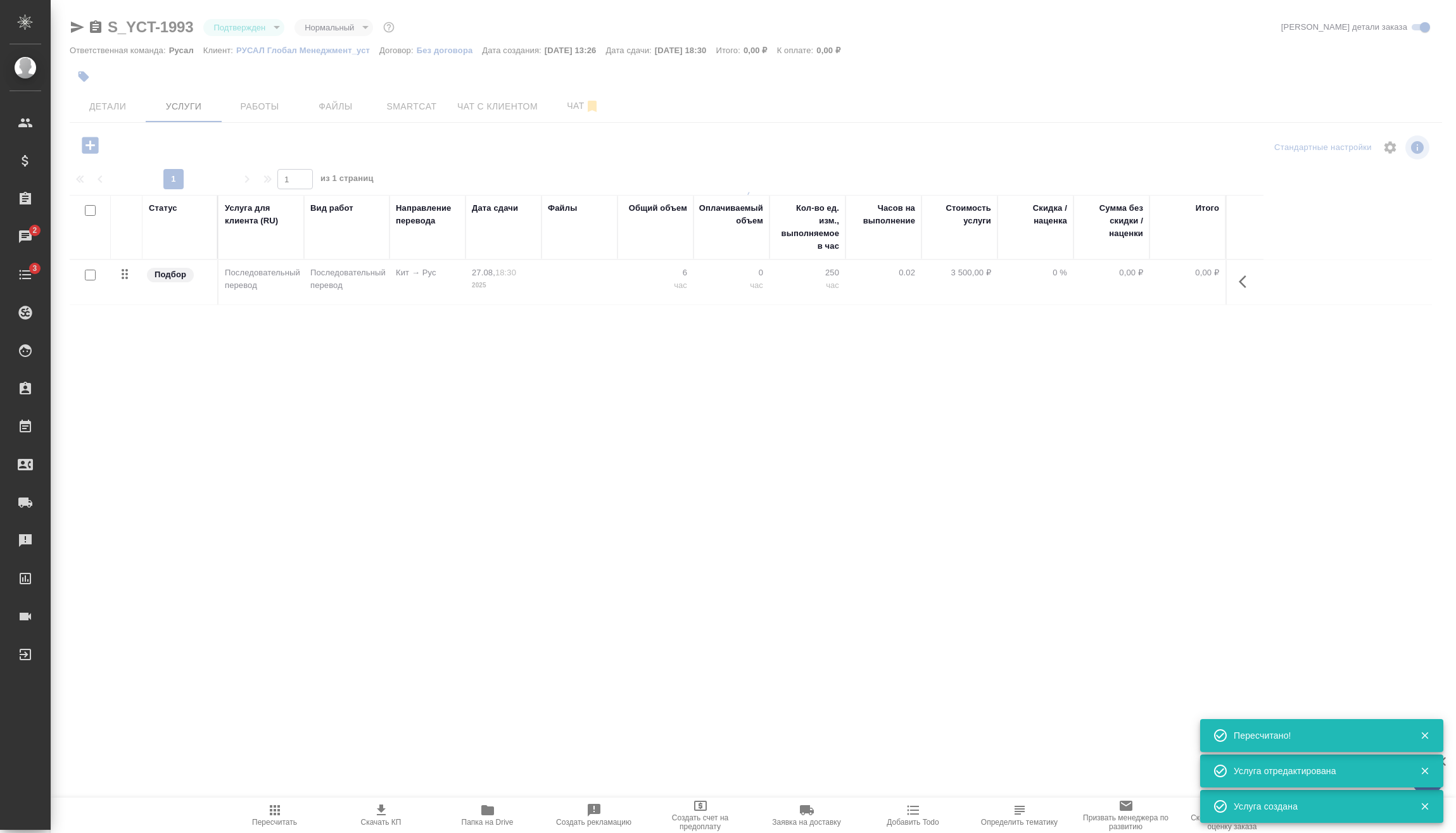
type input "urgent"
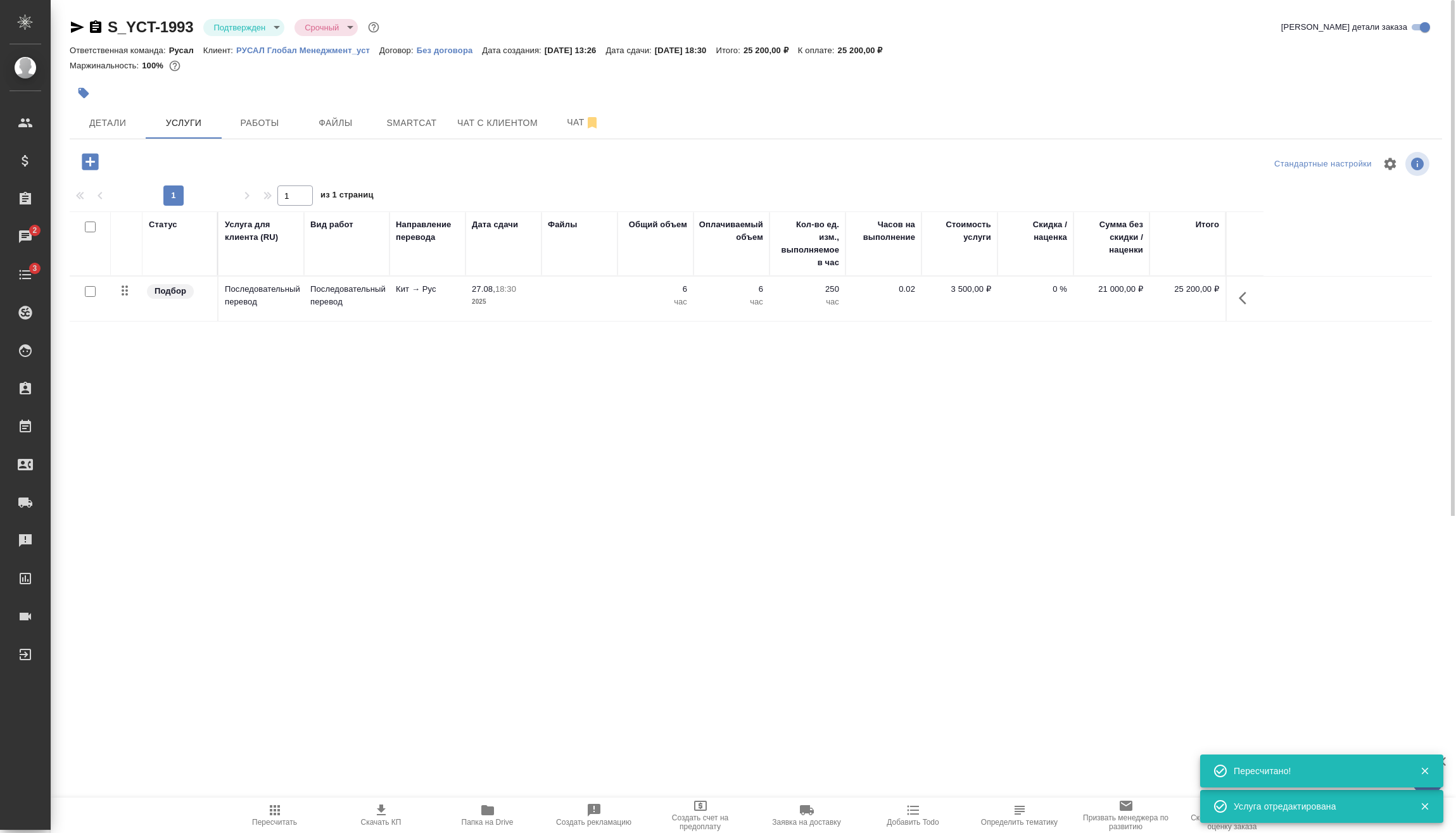
click at [279, 825] on span "Пересчитать" at bounding box center [274, 822] width 45 height 9
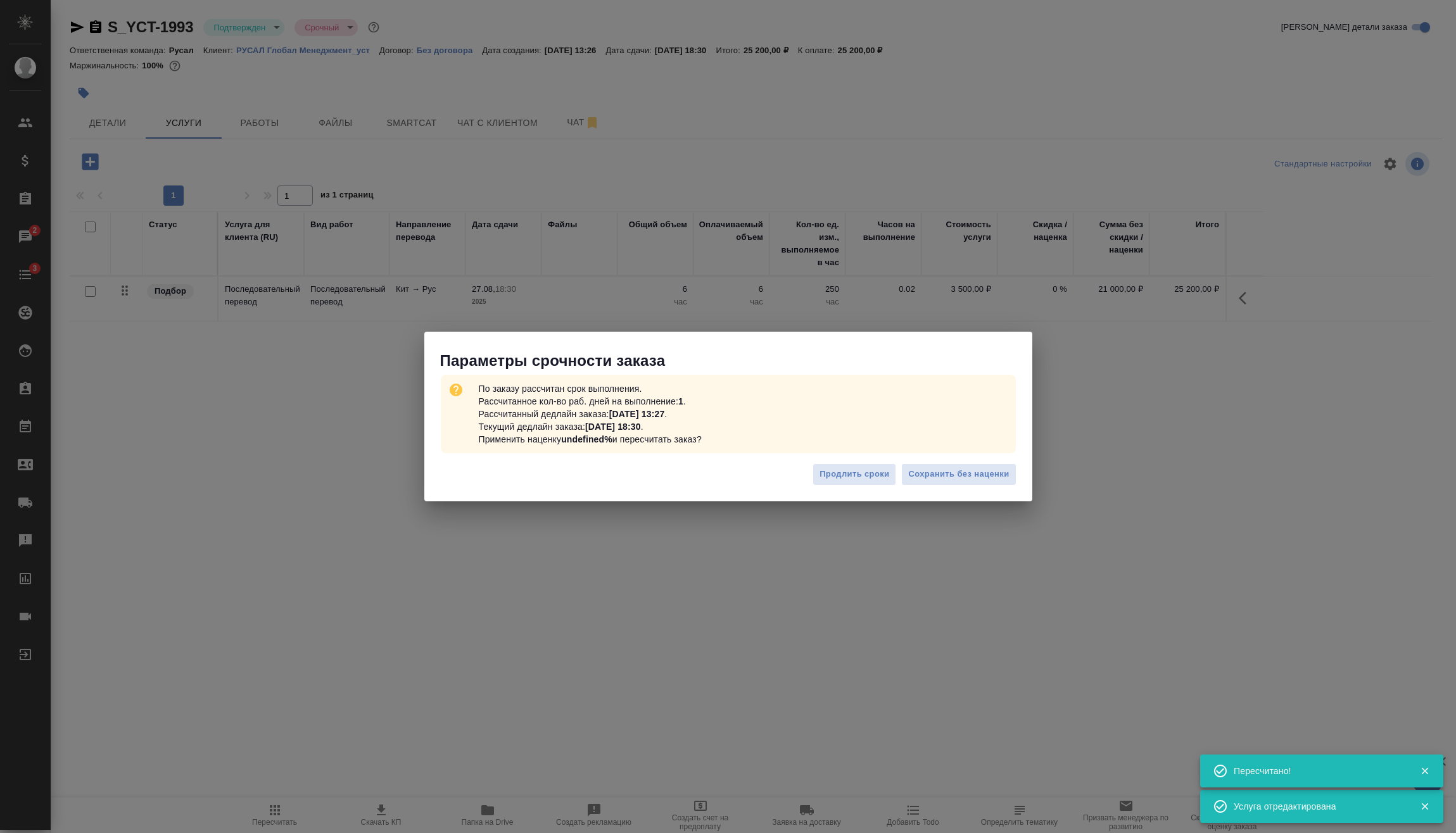
click at [998, 486] on div "Продлить сроки Сохранить без наценки" at bounding box center [728, 478] width 608 height 44
click at [998, 483] on button "Сохранить без наценки" at bounding box center [958, 474] width 114 height 23
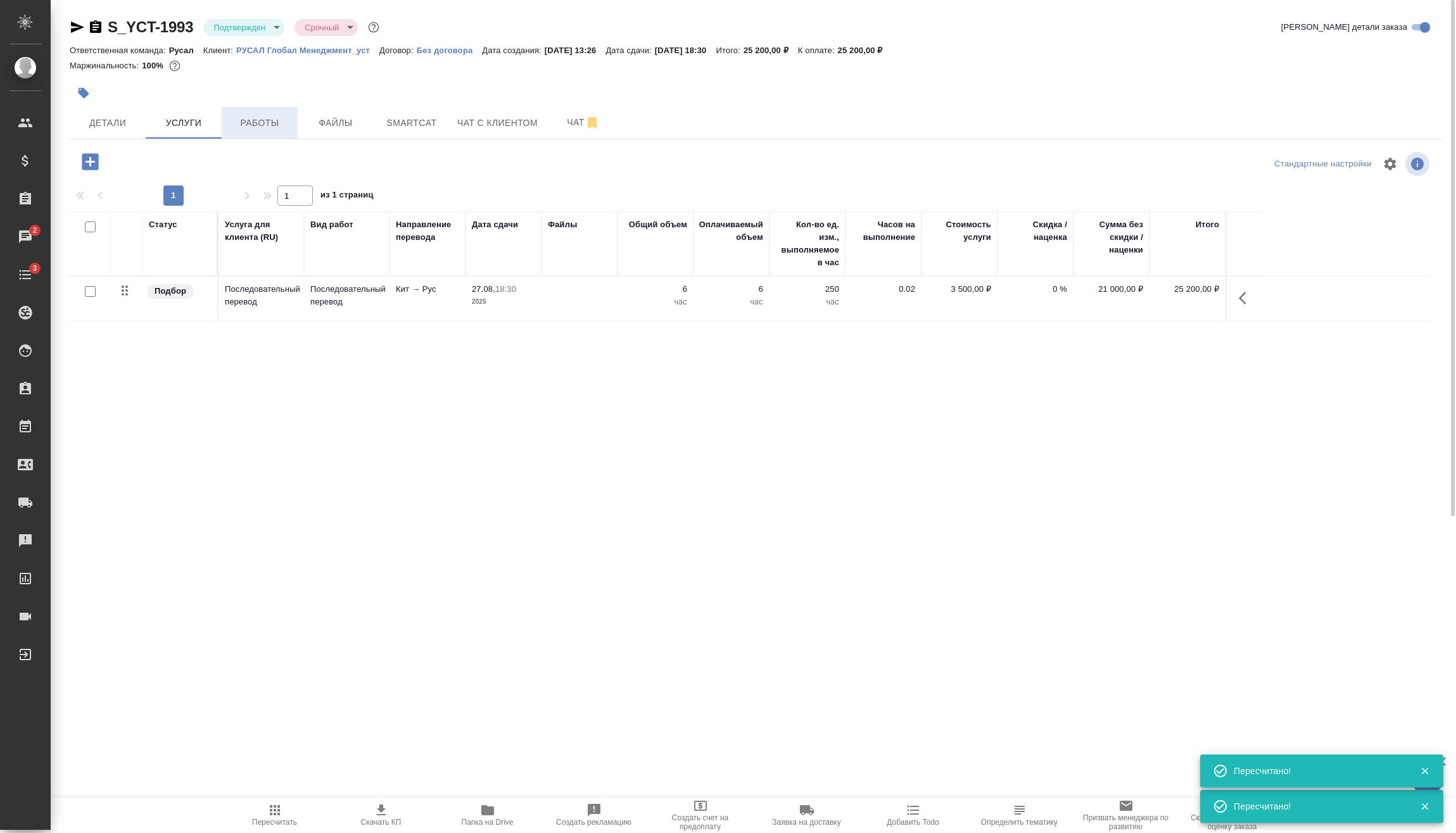
click at [262, 109] on button "Работы" at bounding box center [259, 122] width 76 height 31
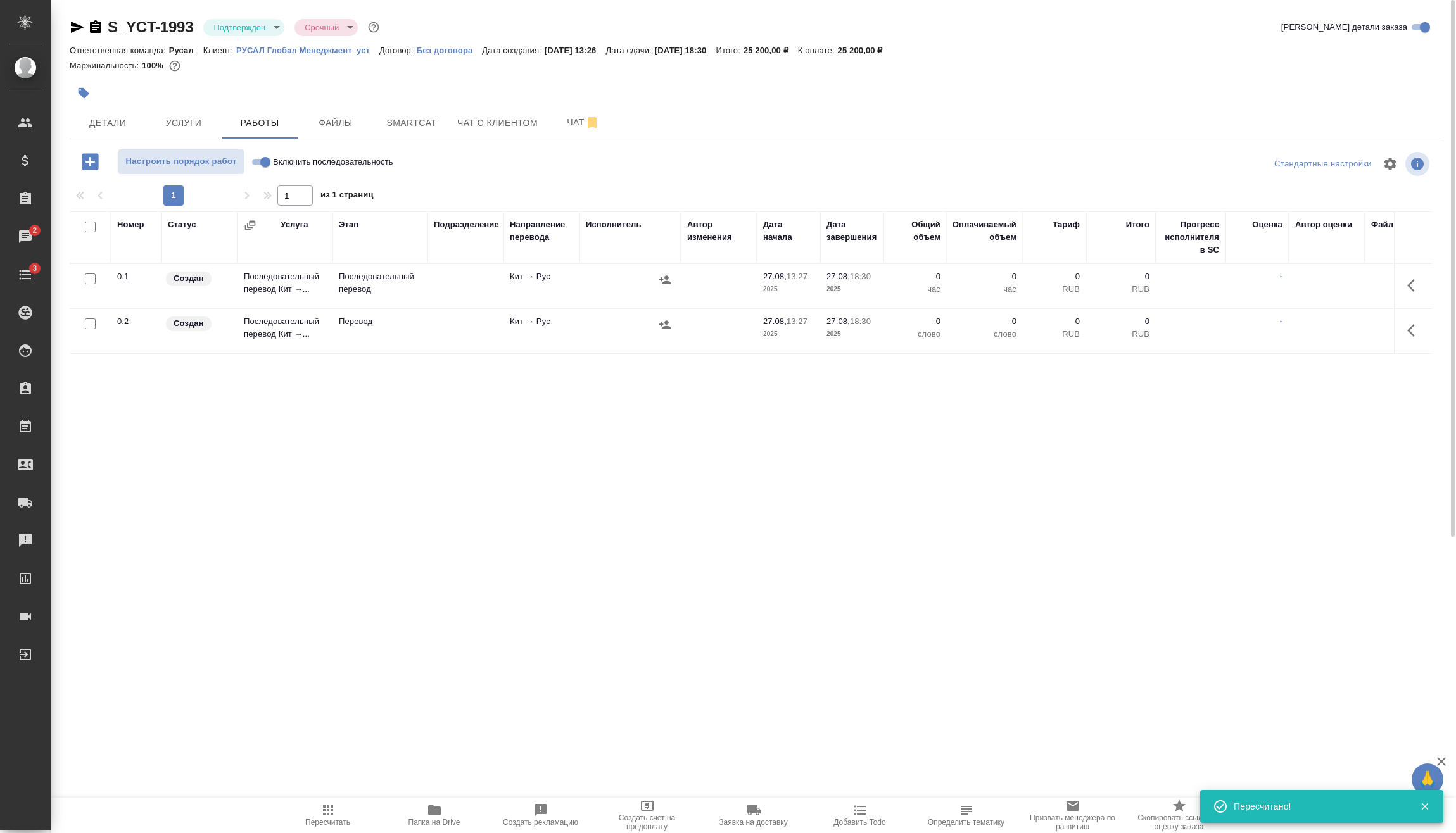
click at [88, 320] on input "checkbox" at bounding box center [89, 323] width 10 height 10
checkbox input "true"
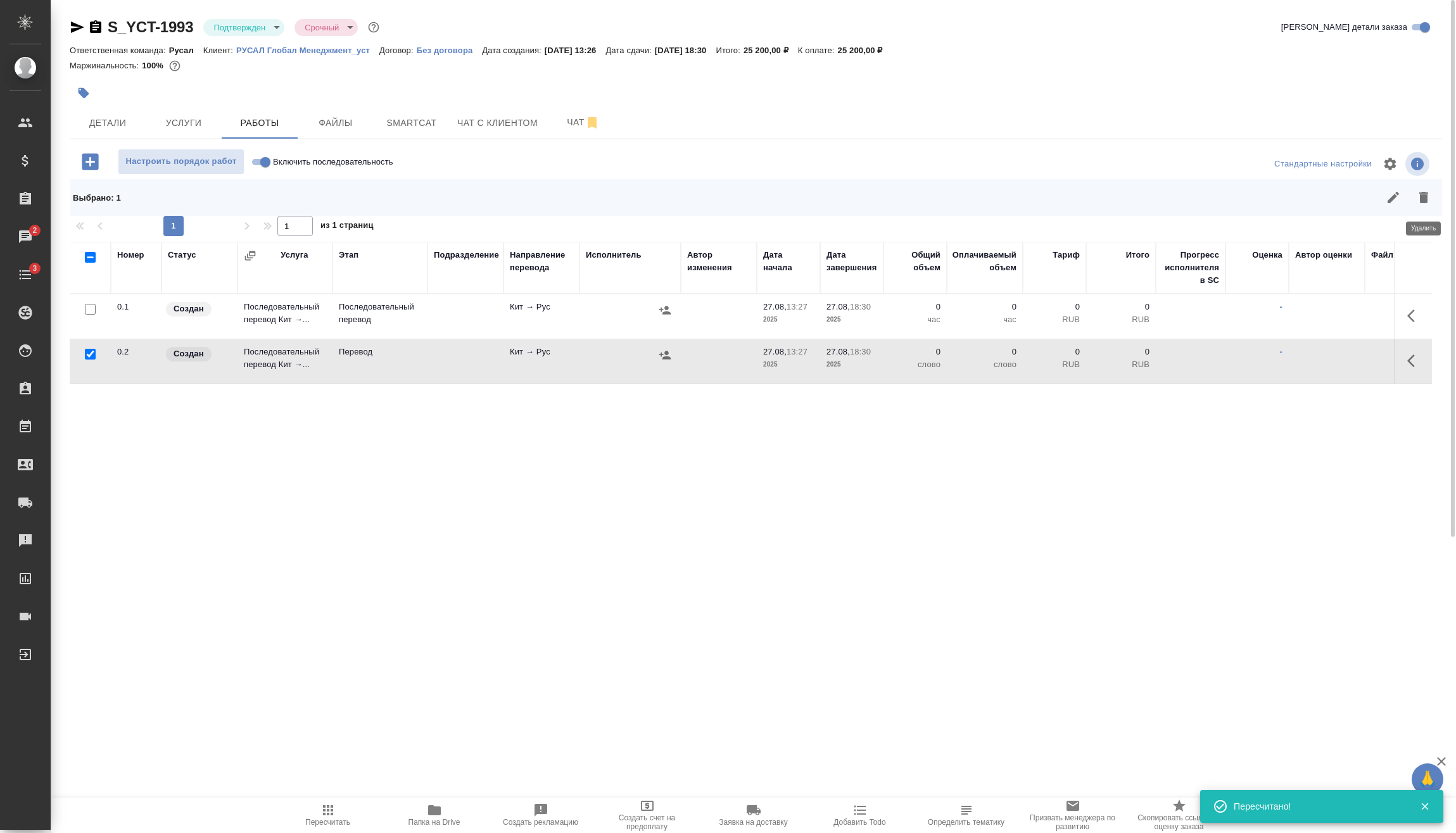
click at [1426, 208] on button "button" at bounding box center [1424, 198] width 31 height 31
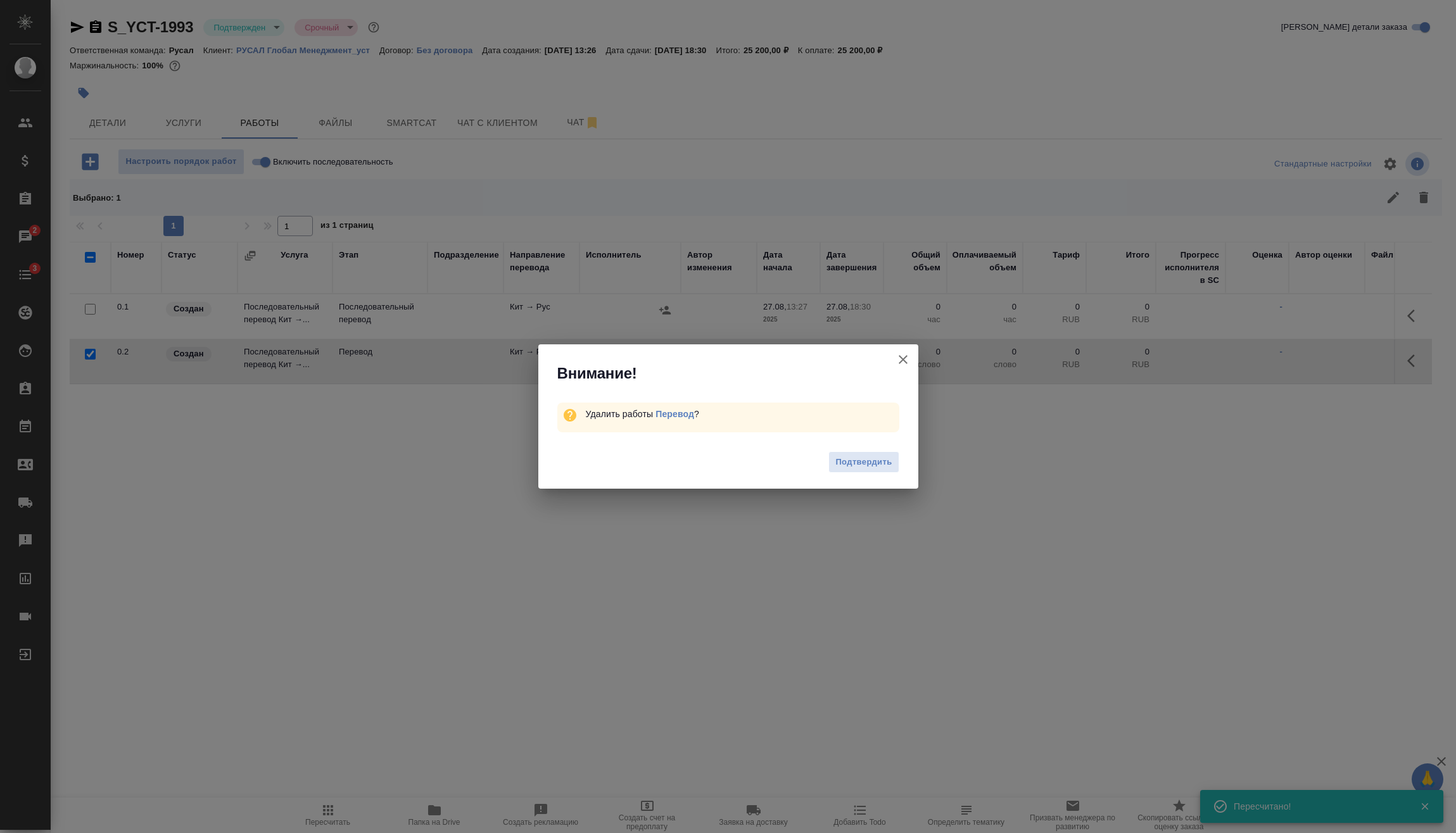
click at [879, 458] on span "Подтвердить" at bounding box center [863, 462] width 56 height 14
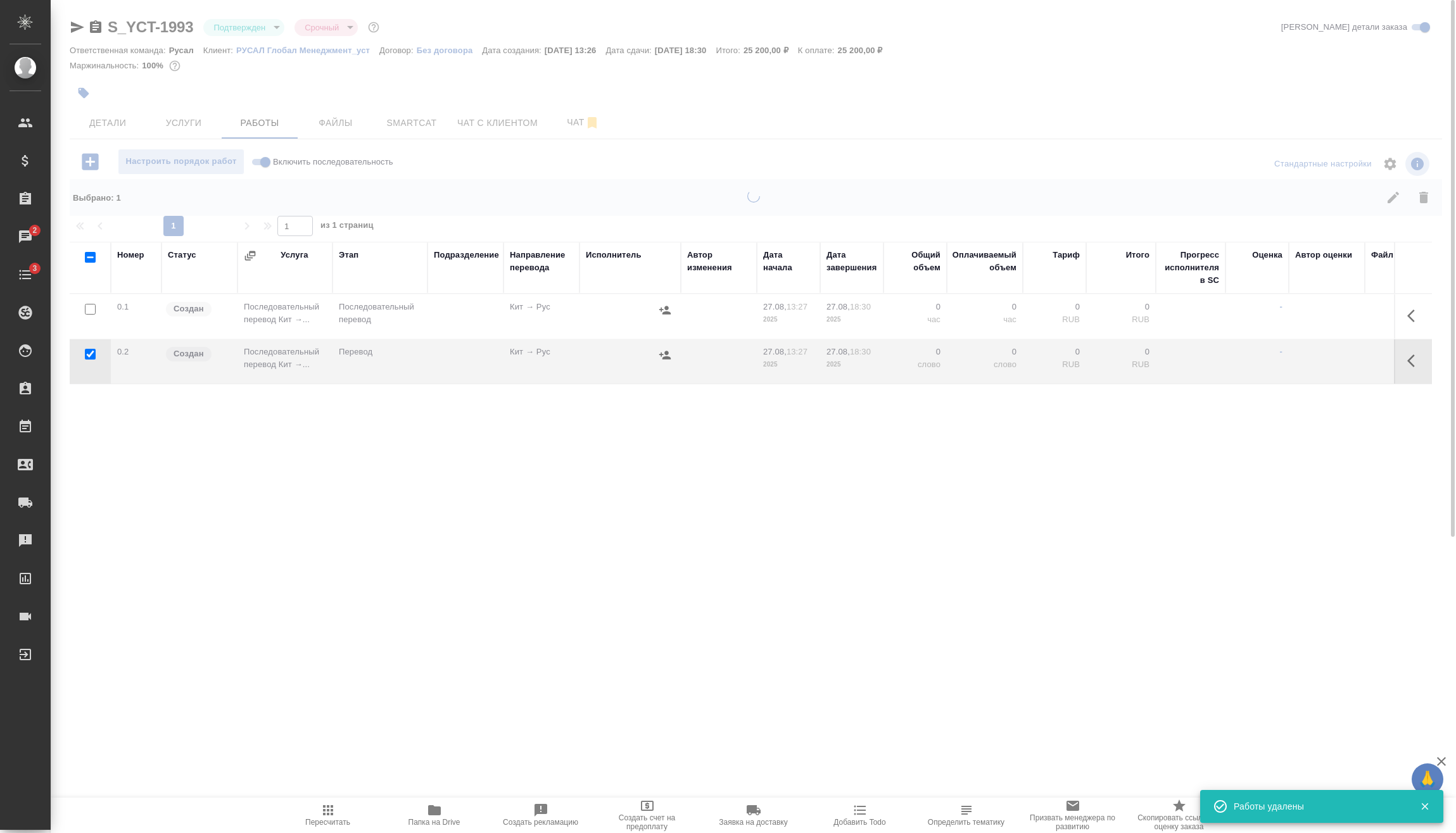
click at [257, 164] on input "Включить последовательность" at bounding box center [265, 162] width 46 height 15
checkbox input "true"
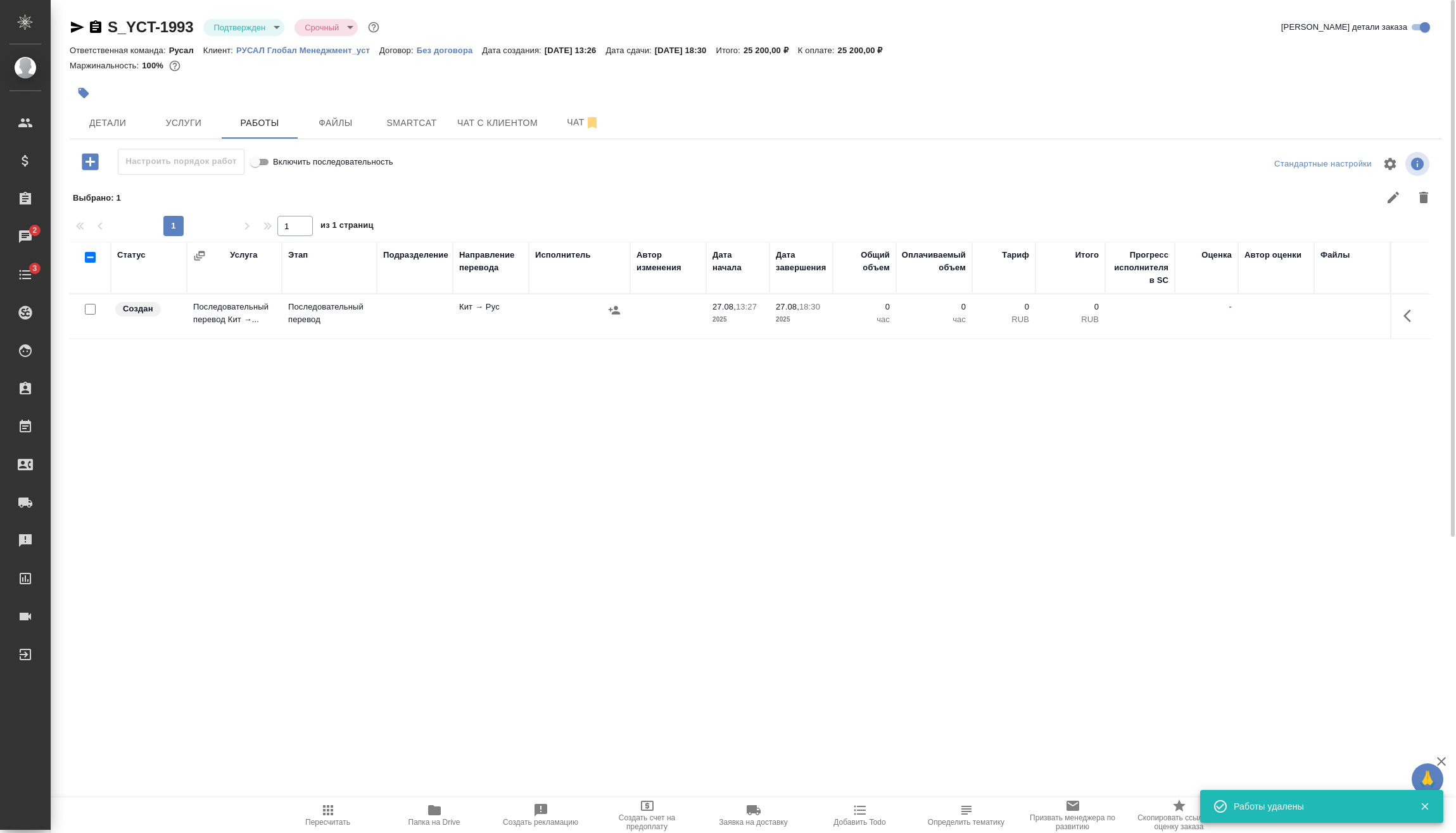
click at [1405, 318] on icon "button" at bounding box center [1406, 316] width 7 height 13
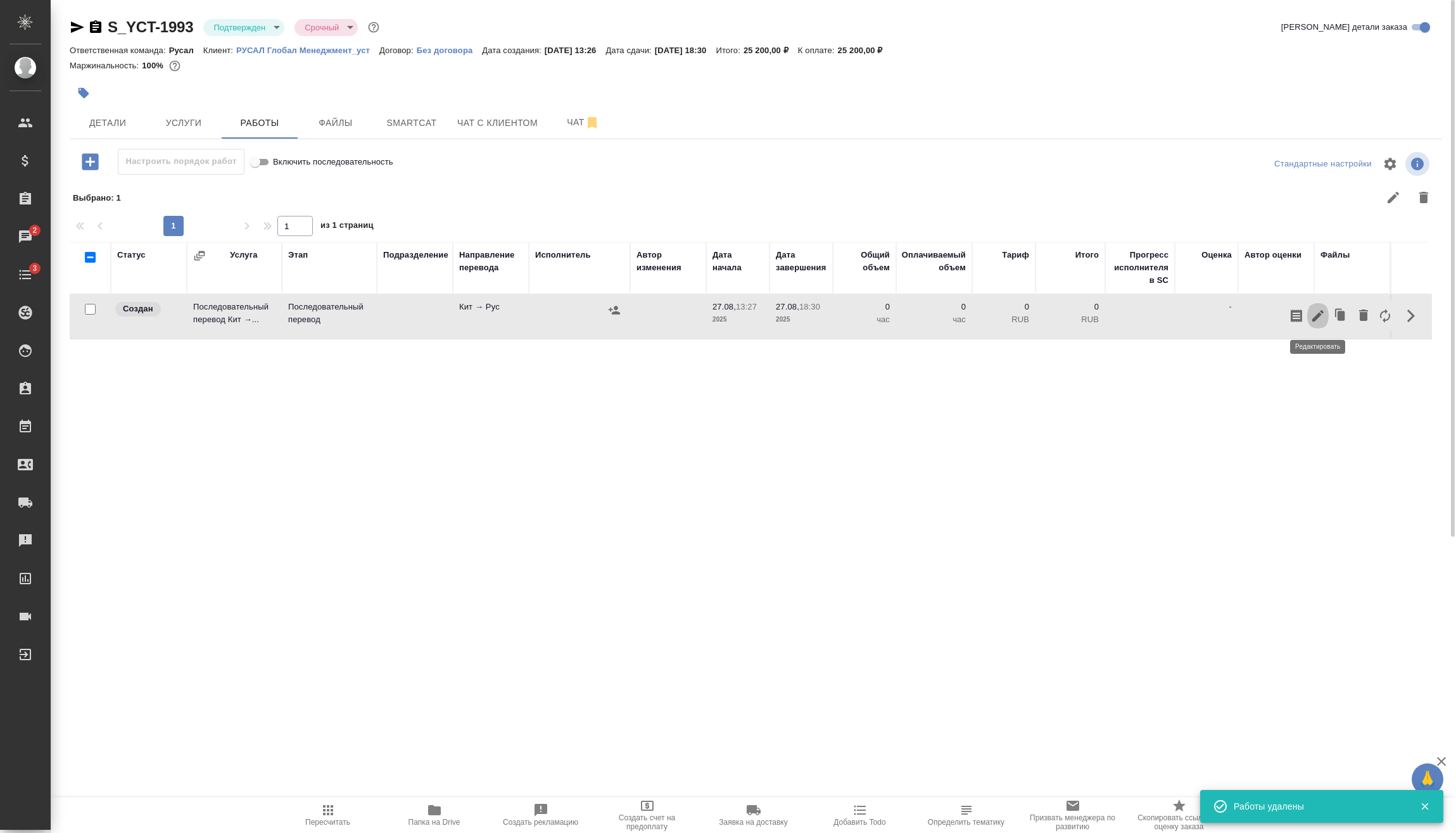
click at [1321, 318] on icon "button" at bounding box center [1318, 315] width 15 height 15
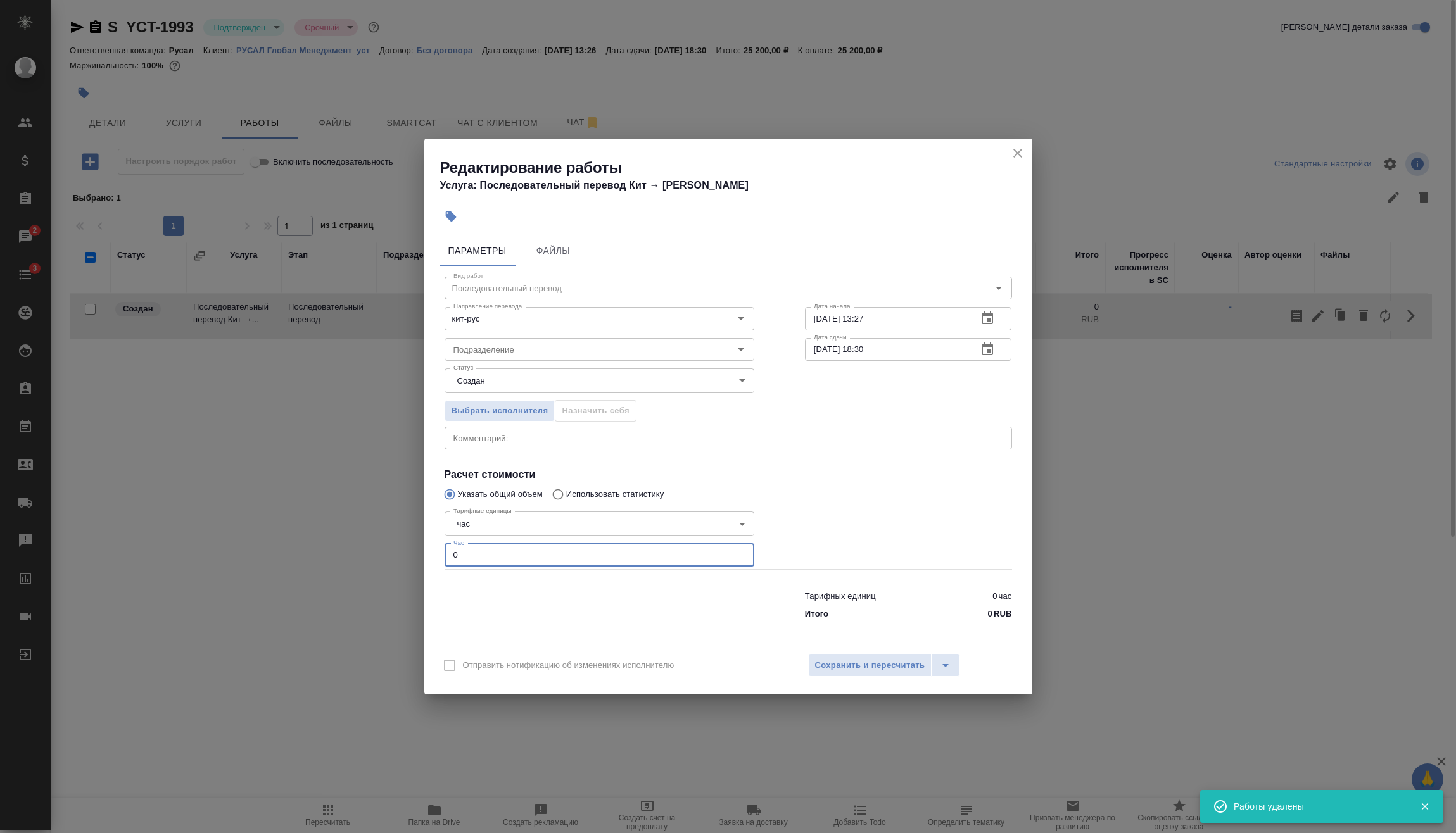
drag, startPoint x: 558, startPoint y: 551, endPoint x: 364, endPoint y: 576, distance: 195.6
click at [323, 570] on div "Редактирование работы Услуга: Последовательный перевод Кит → [PERSON_NAME] Файл…" at bounding box center [728, 416] width 1456 height 833
type input "3"
click at [880, 663] on span "Сохранить и пересчитать" at bounding box center [870, 666] width 110 height 14
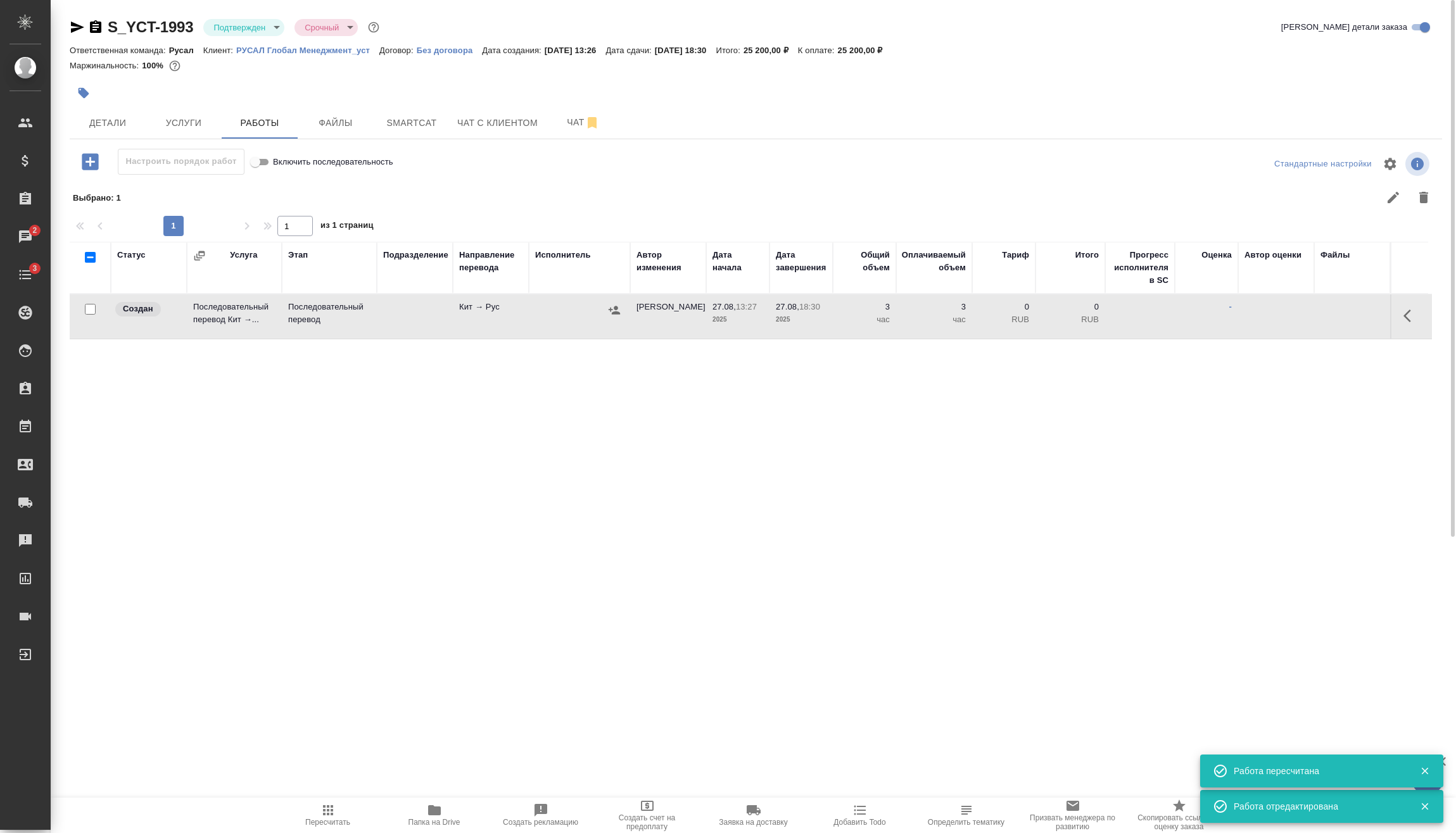
click at [613, 309] on icon "button" at bounding box center [615, 310] width 13 height 13
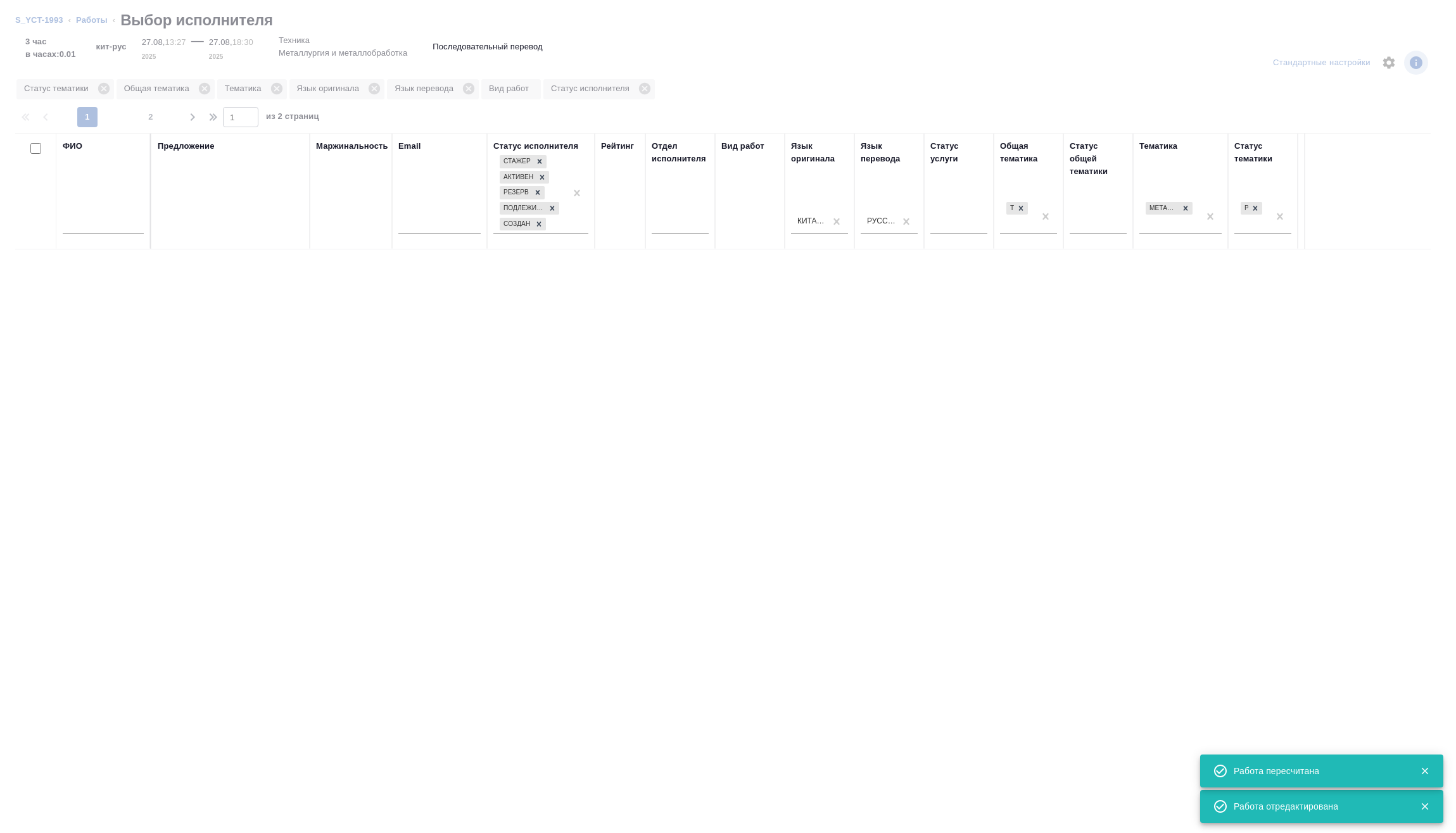
click at [128, 228] on input "text" at bounding box center [103, 226] width 81 height 16
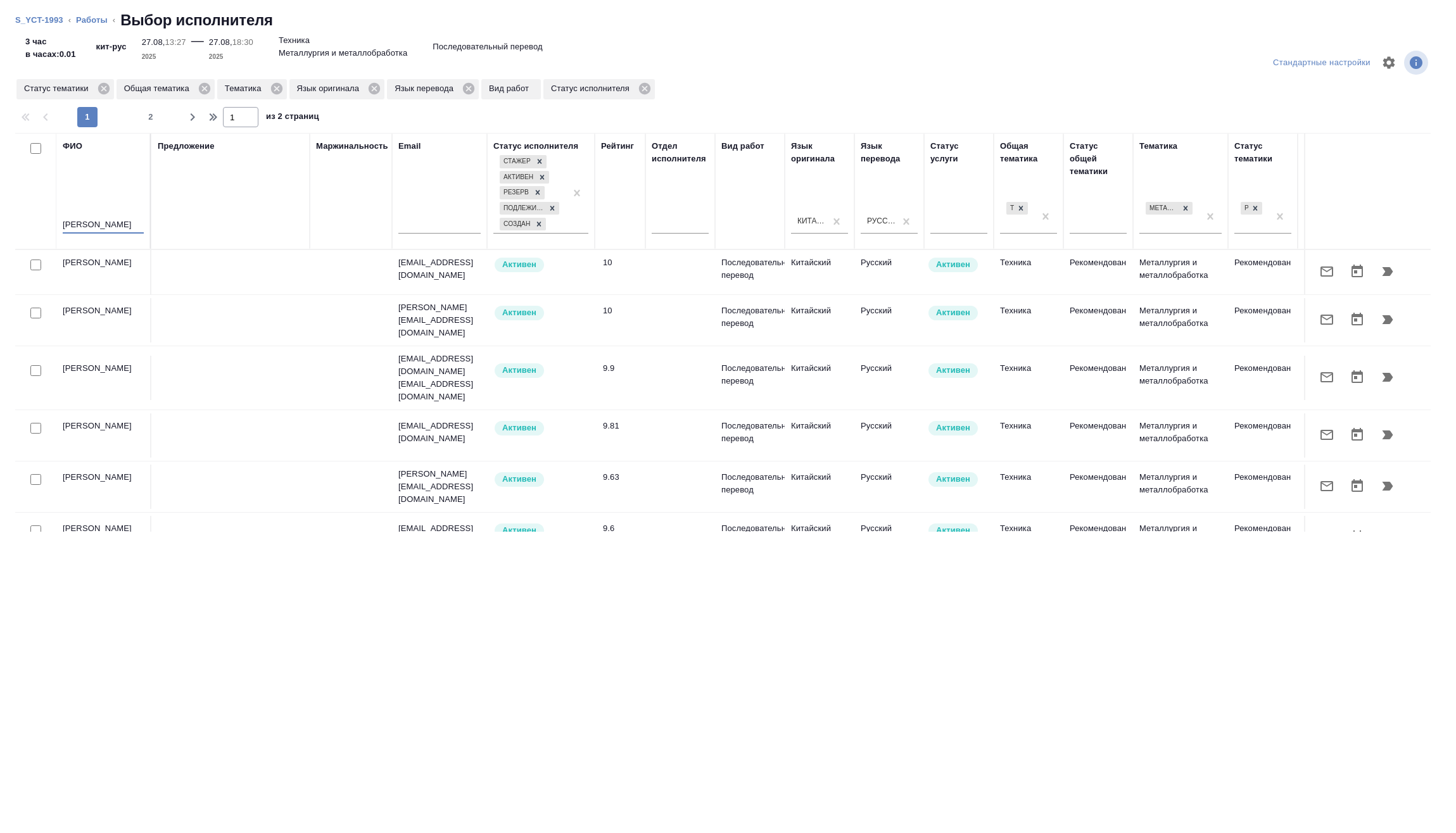
type input "[PERSON_NAME]"
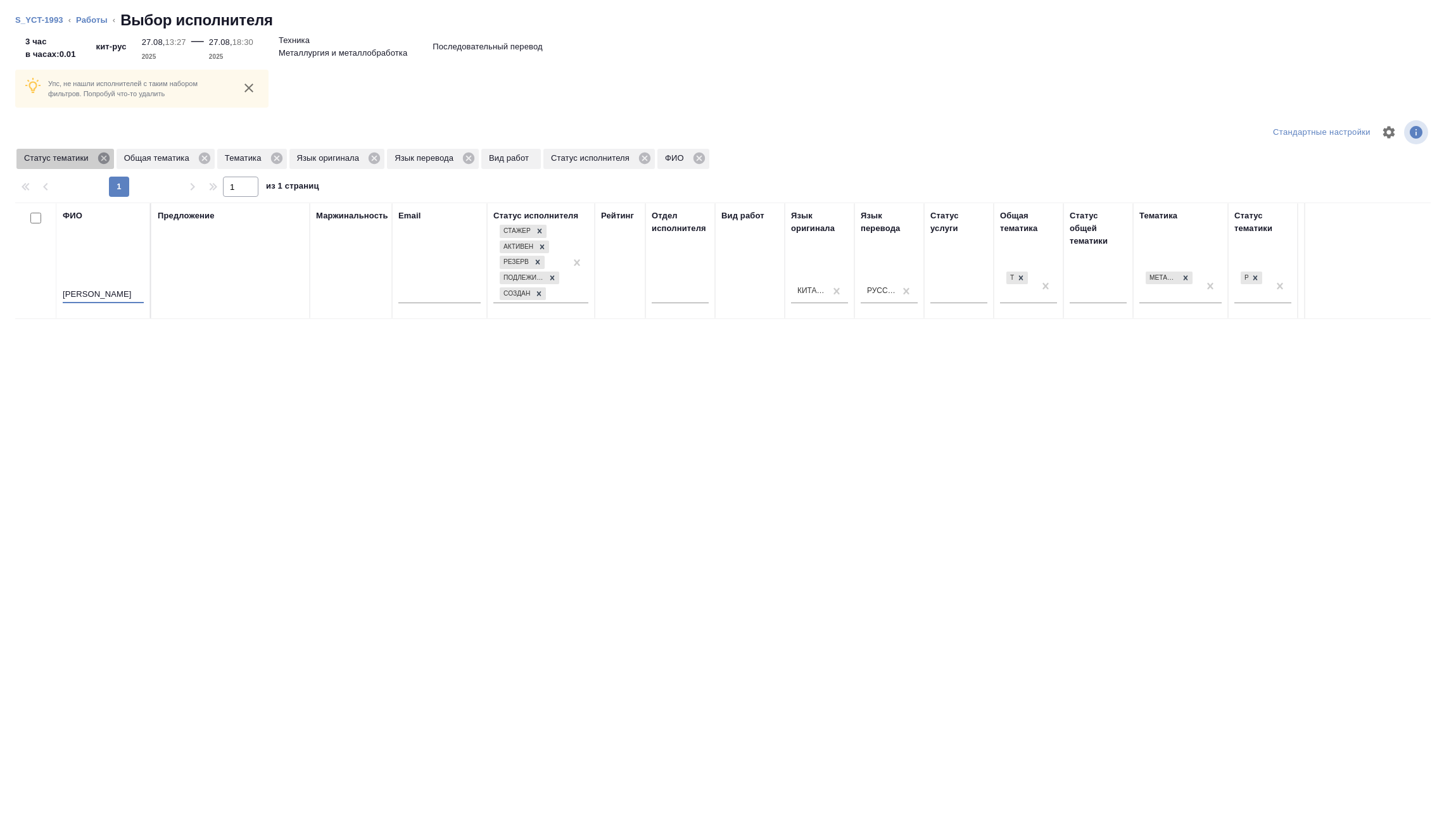
click at [105, 160] on icon at bounding box center [103, 158] width 14 height 14
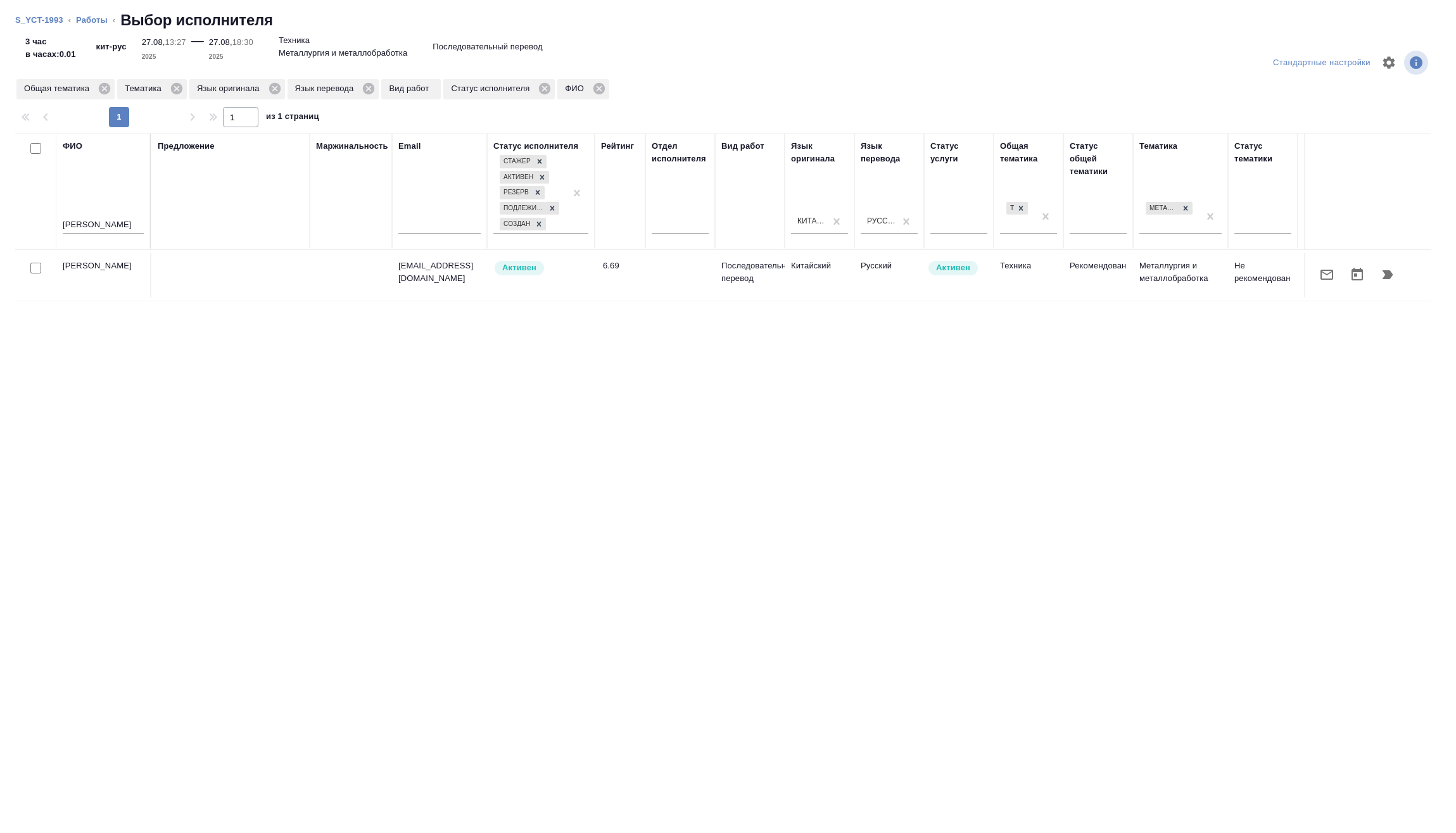
click at [1394, 272] on icon "button" at bounding box center [1387, 274] width 15 height 15
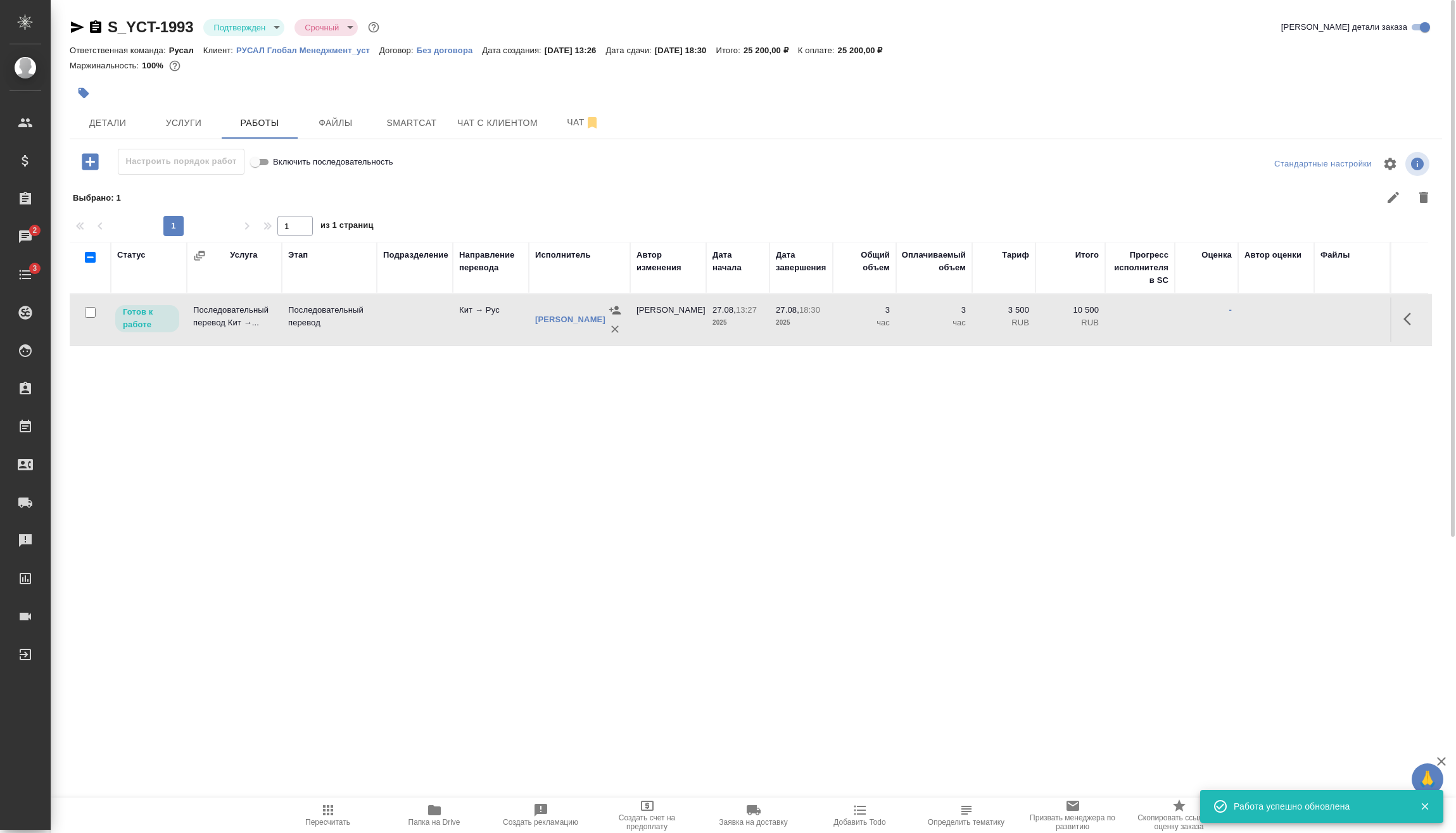
click at [323, 820] on span "Пересчитать" at bounding box center [327, 822] width 45 height 9
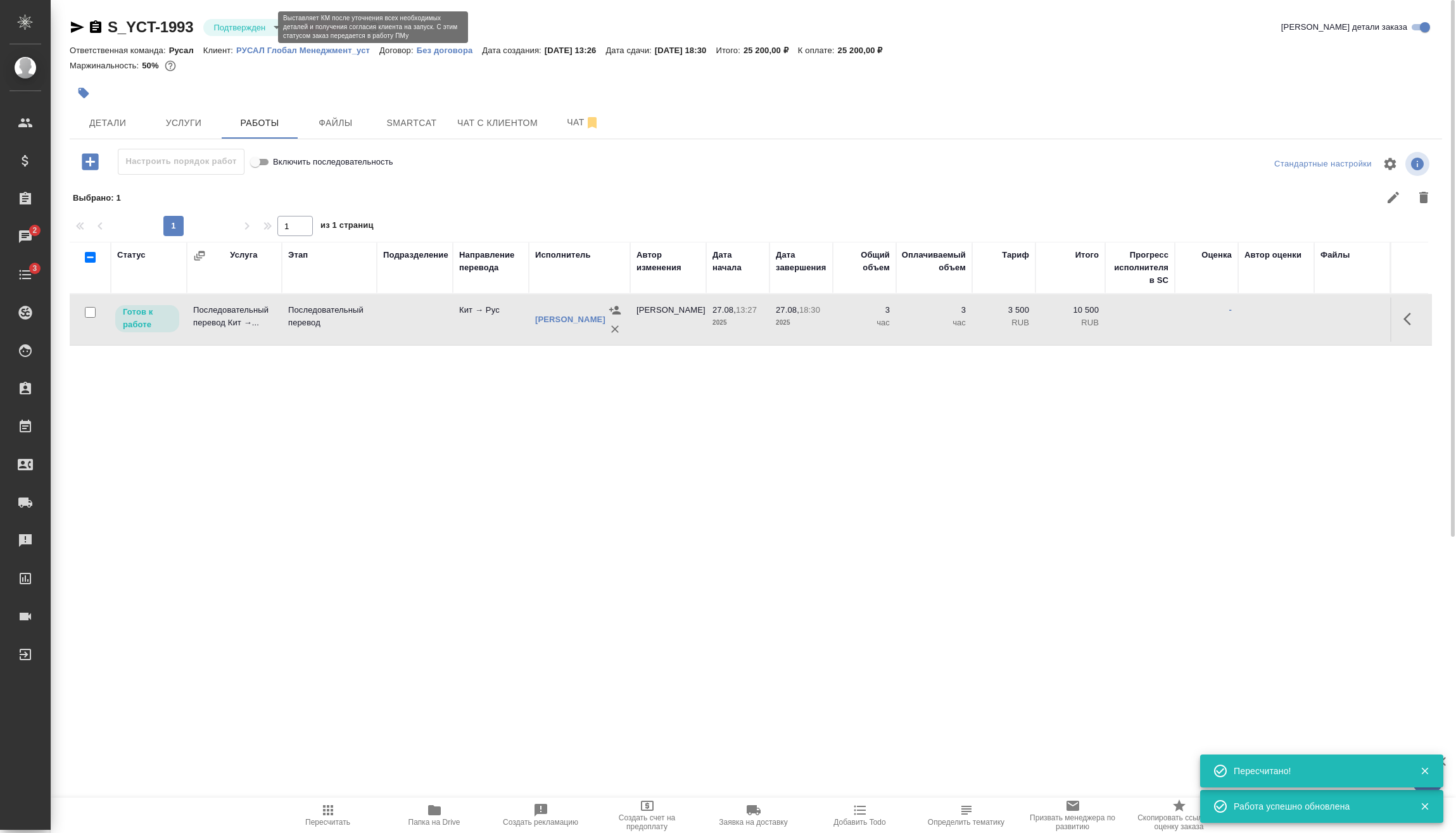
click at [257, 28] on body "🙏 .cls-1 fill:#fff; AWATERA [PERSON_NAME] Спецификации Заказы 2 Чаты 3 Todo Про…" at bounding box center [728, 416] width 1456 height 833
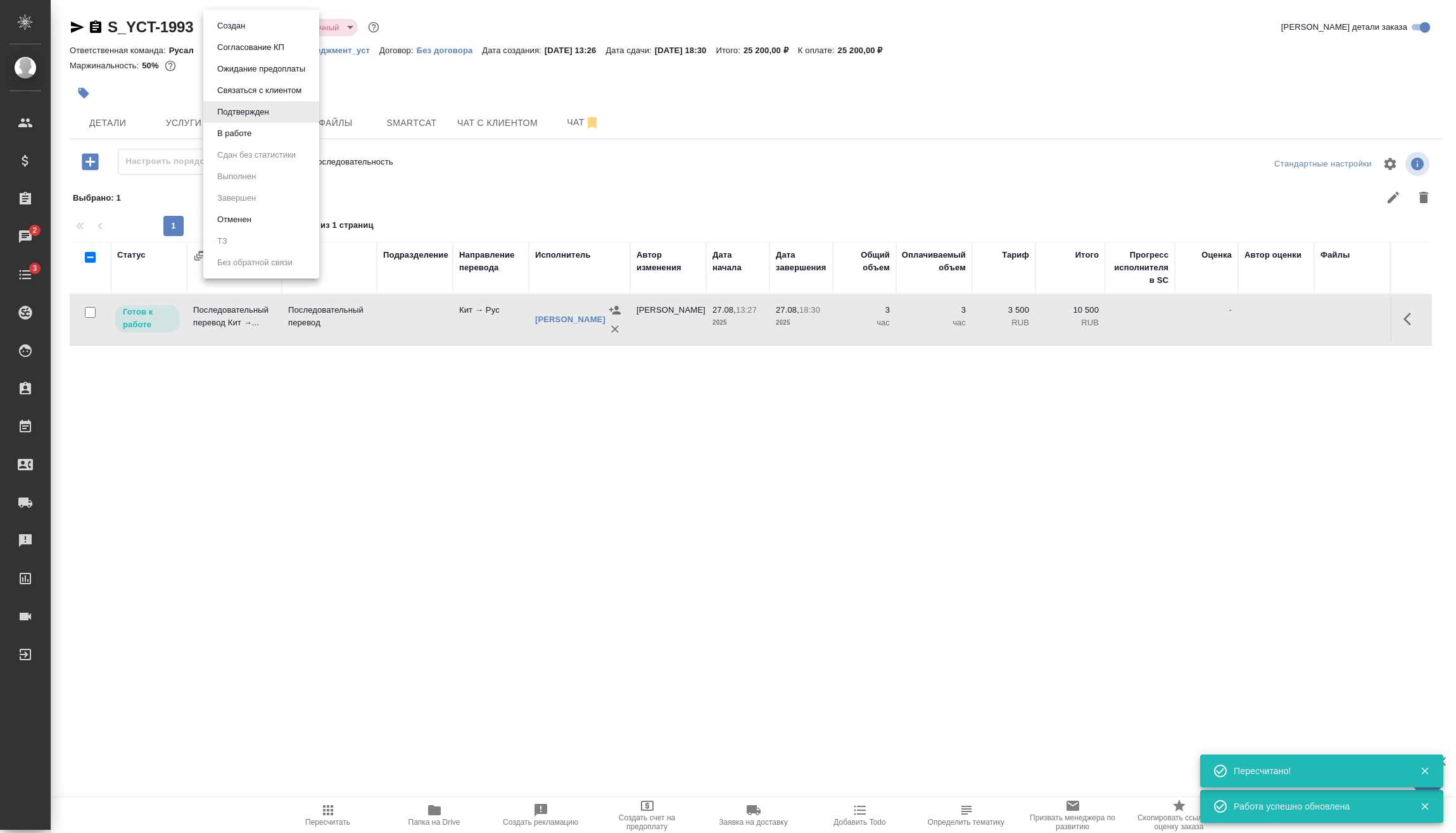
click at [265, 135] on li "В работе" at bounding box center [261, 133] width 116 height 22
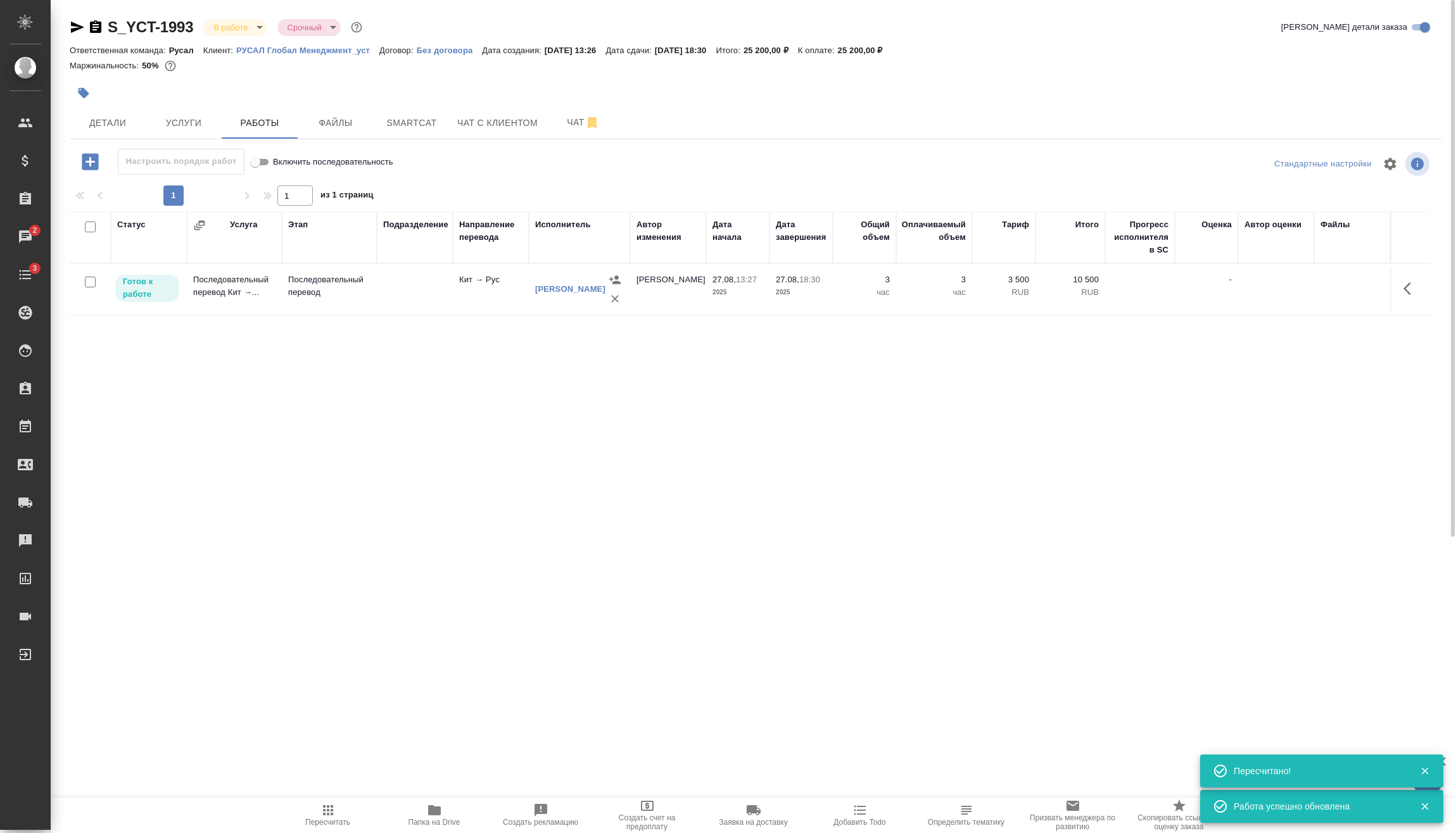
click at [269, 27] on div "S_YCT-1993 В работе inProgress Срочный urgent" at bounding box center [217, 27] width 295 height 20
click at [261, 24] on body "🙏 .cls-1 fill:#fff; AWATERA [PERSON_NAME] Спецификации Заказы 2 Чаты 3 Todo Про…" at bounding box center [728, 416] width 1456 height 833
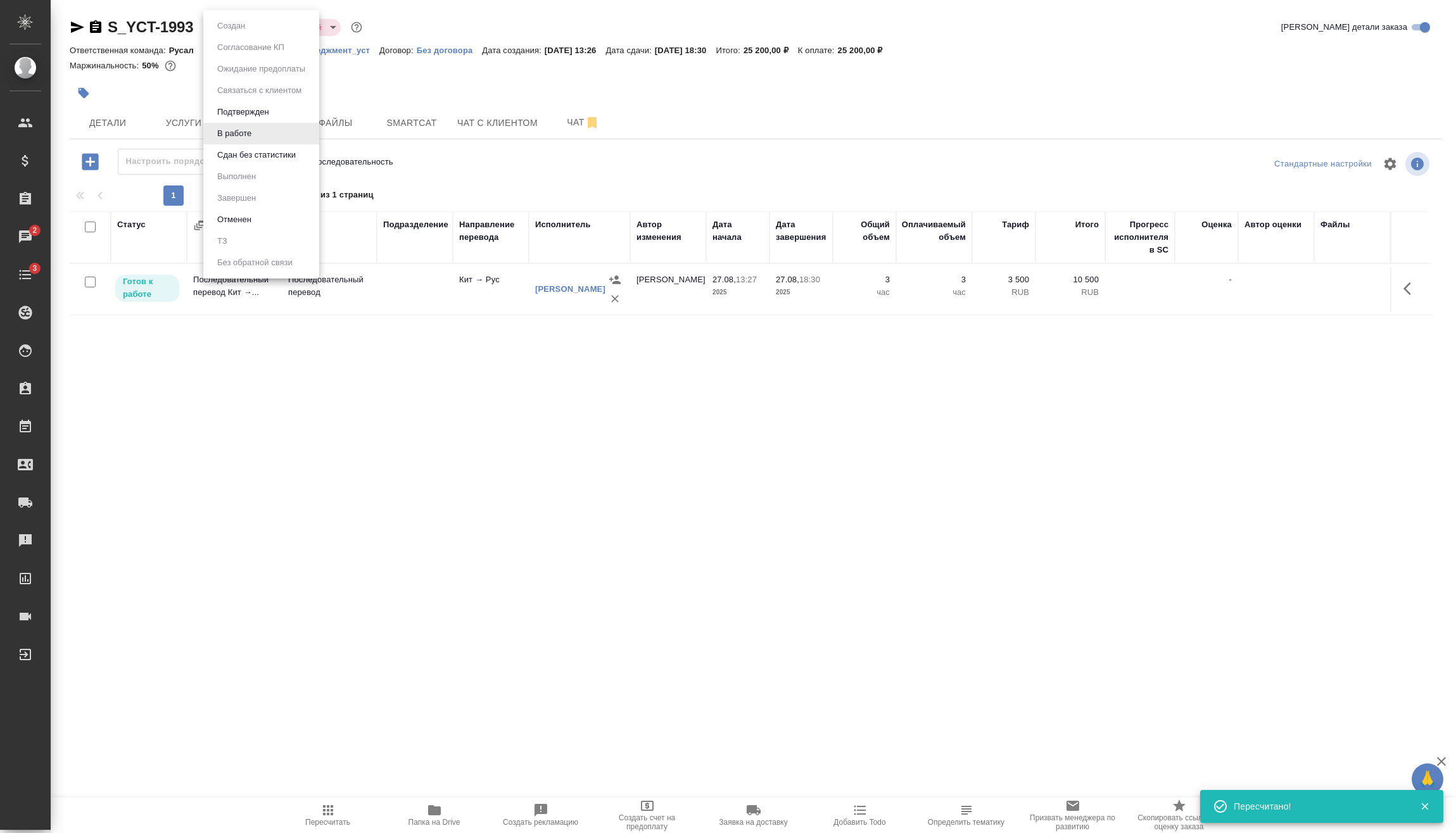
click at [254, 159] on button "Сдан без статистики" at bounding box center [256, 154] width 86 height 14
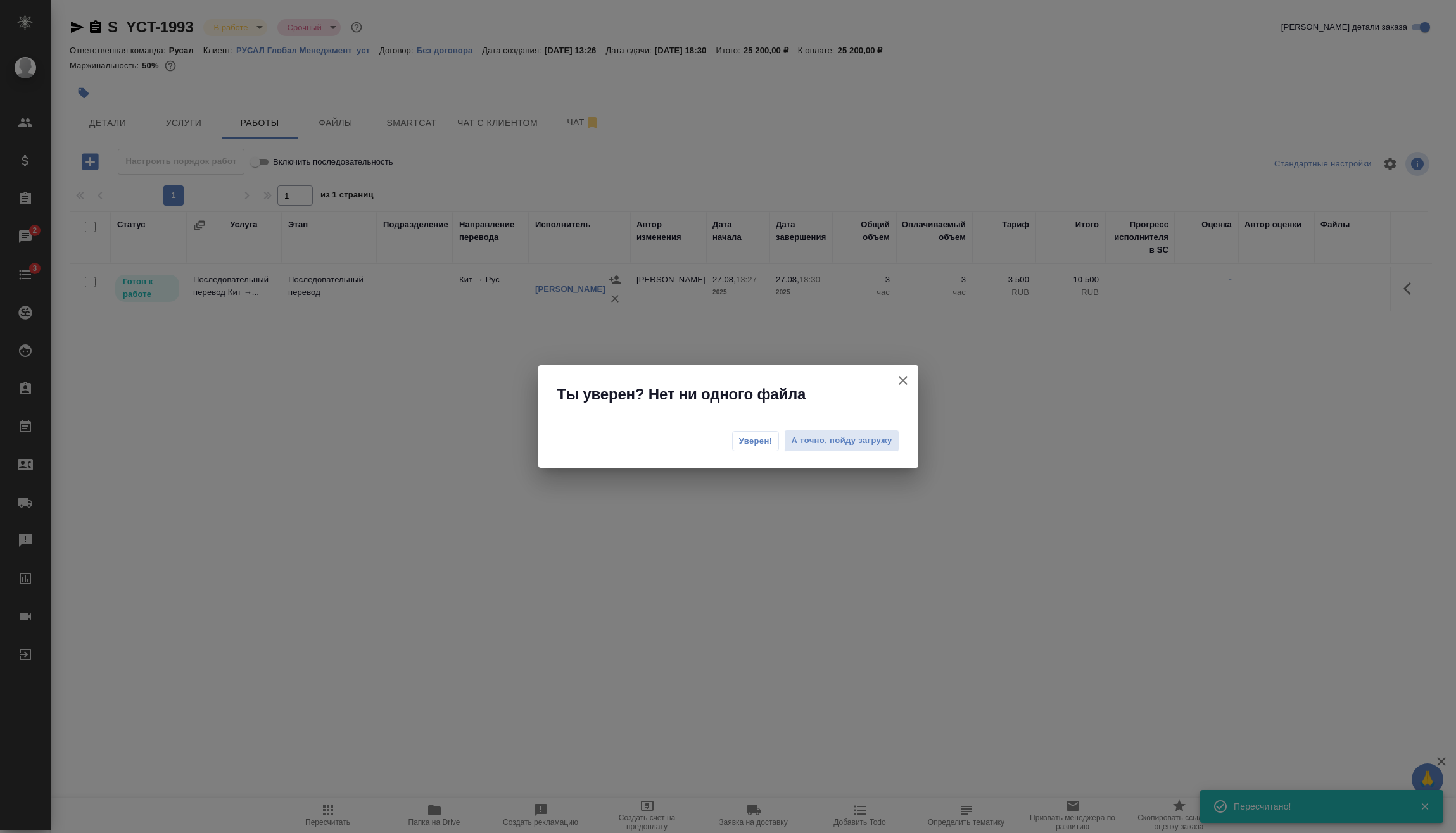
click at [781, 438] on div "Уверен! А точно, пойду загружу" at bounding box center [728, 442] width 380 height 51
click at [767, 437] on span "Уверен!" at bounding box center [756, 441] width 34 height 13
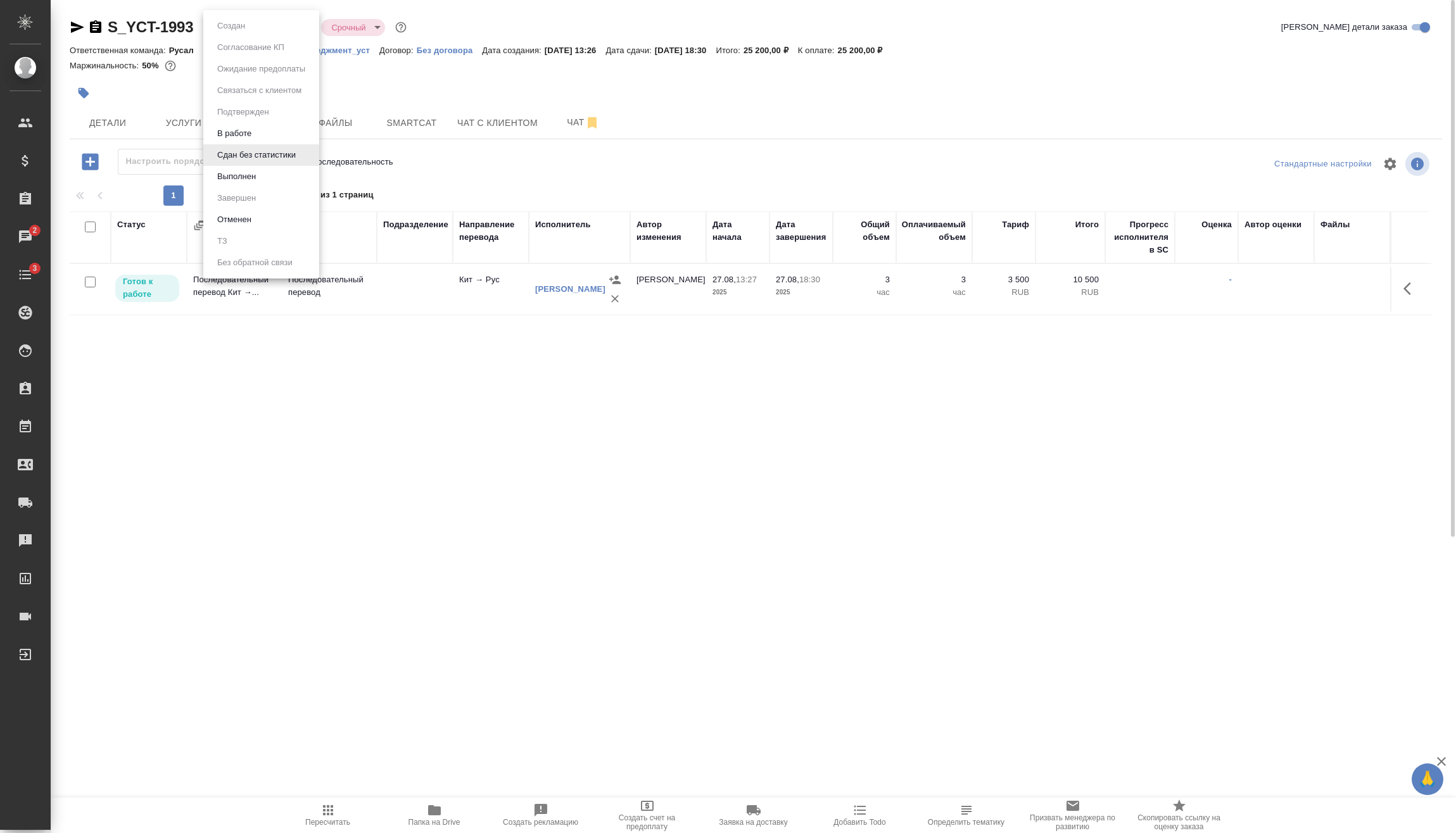
click at [273, 31] on body "🙏 .cls-1 fill:#fff; AWATERA [PERSON_NAME] Спецификации Заказы 2 Чаты 3 Todo Про…" at bounding box center [728, 416] width 1456 height 833
click at [279, 183] on li "Выполнен" at bounding box center [261, 176] width 116 height 22
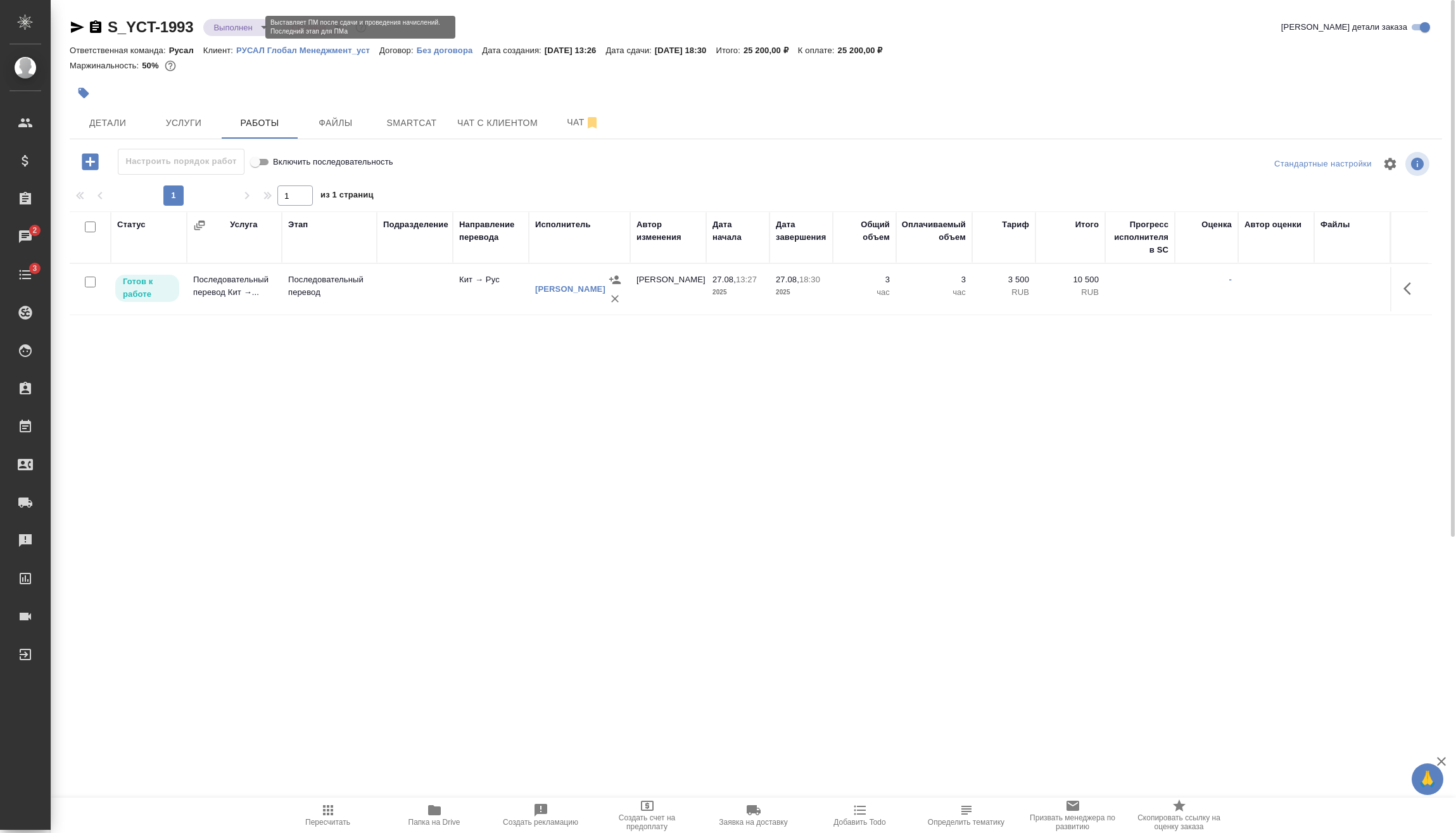
click at [251, 31] on body "🙏 .cls-1 fill:#fff; AWATERA [PERSON_NAME] Спецификации Заказы 2 Чаты 3 Todo Про…" at bounding box center [728, 416] width 1456 height 833
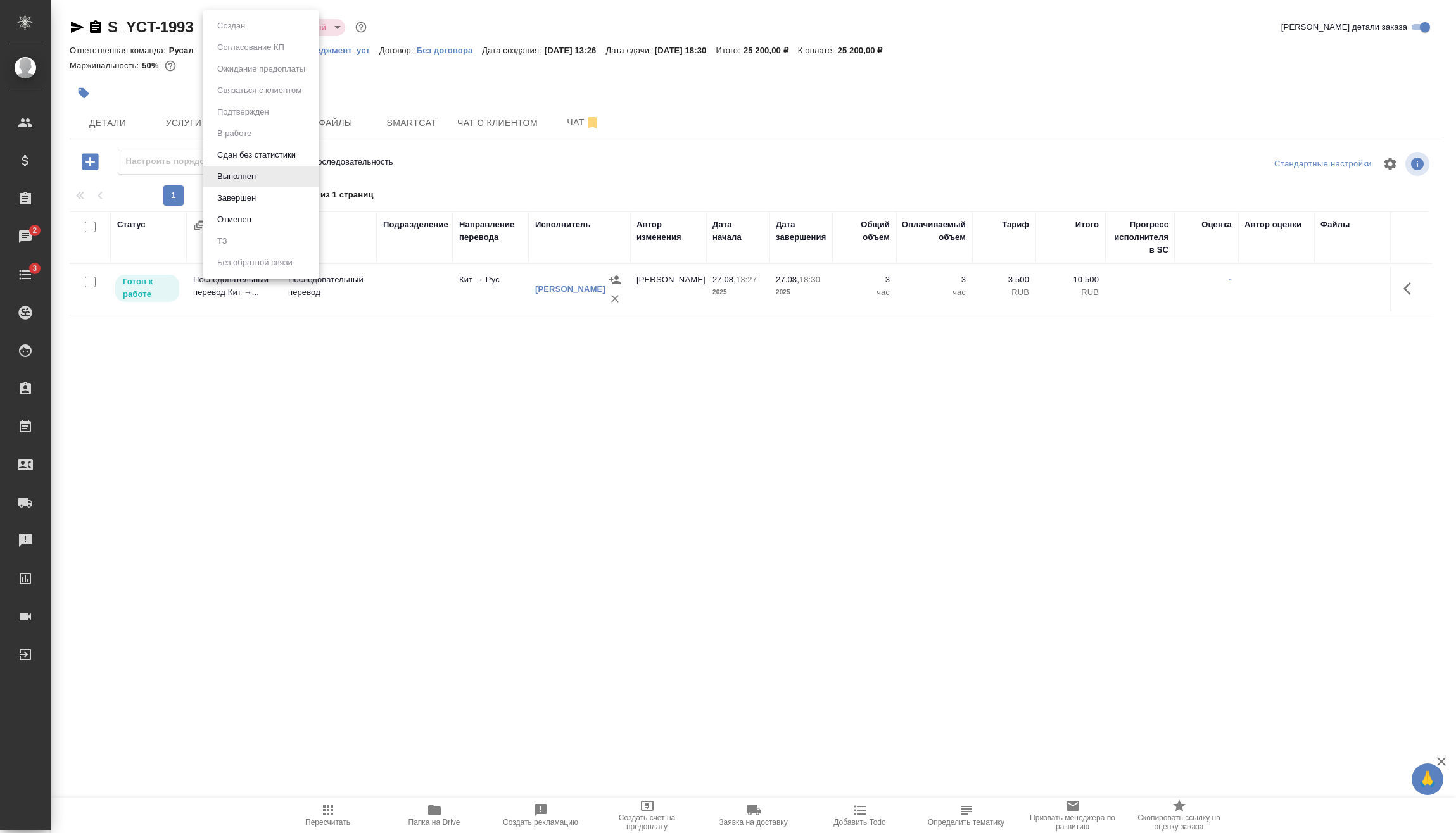
click at [90, 283] on div at bounding box center [728, 416] width 1456 height 833
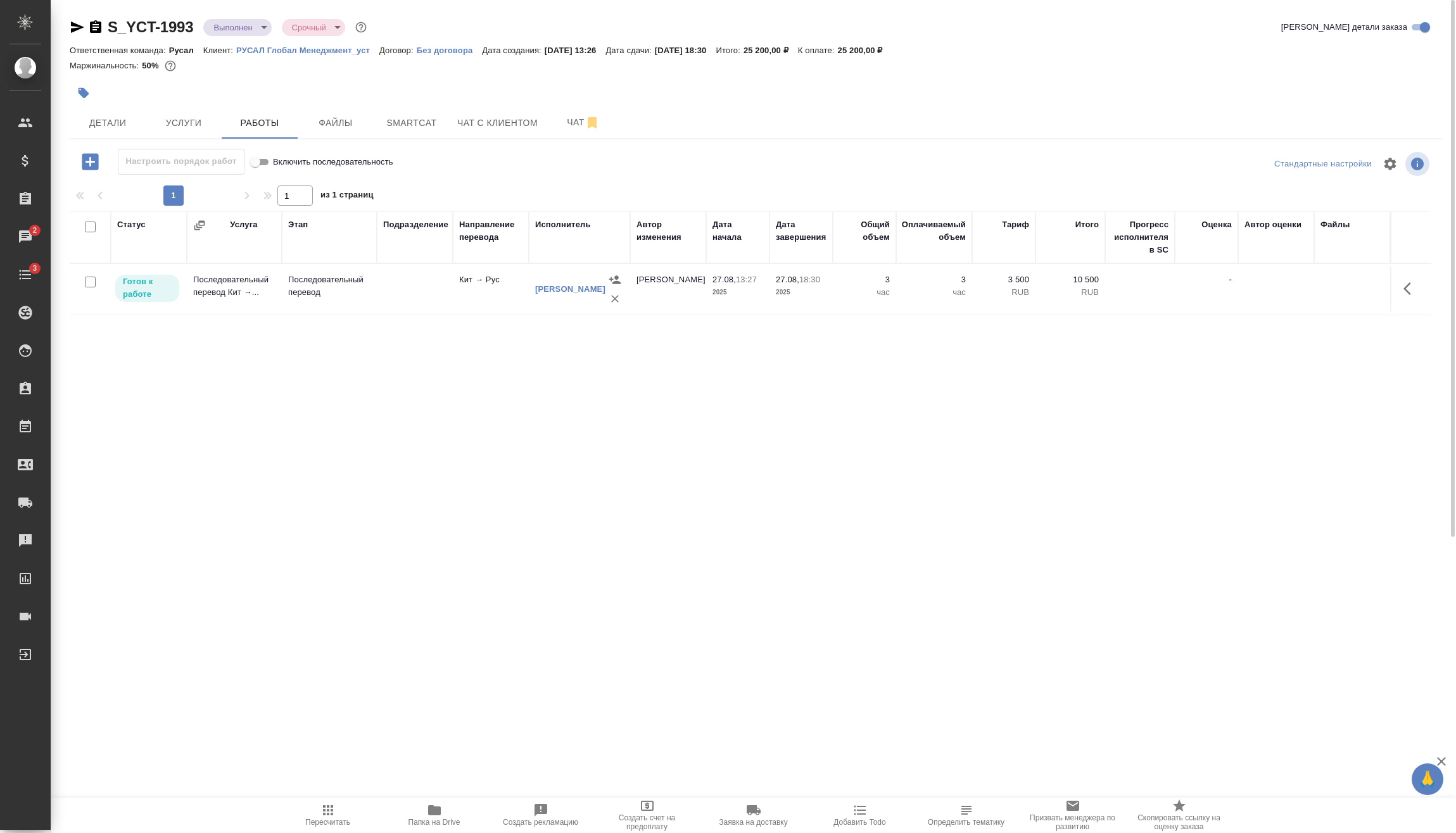
click at [88, 284] on input "checkbox" at bounding box center [89, 281] width 10 height 10
checkbox input "true"
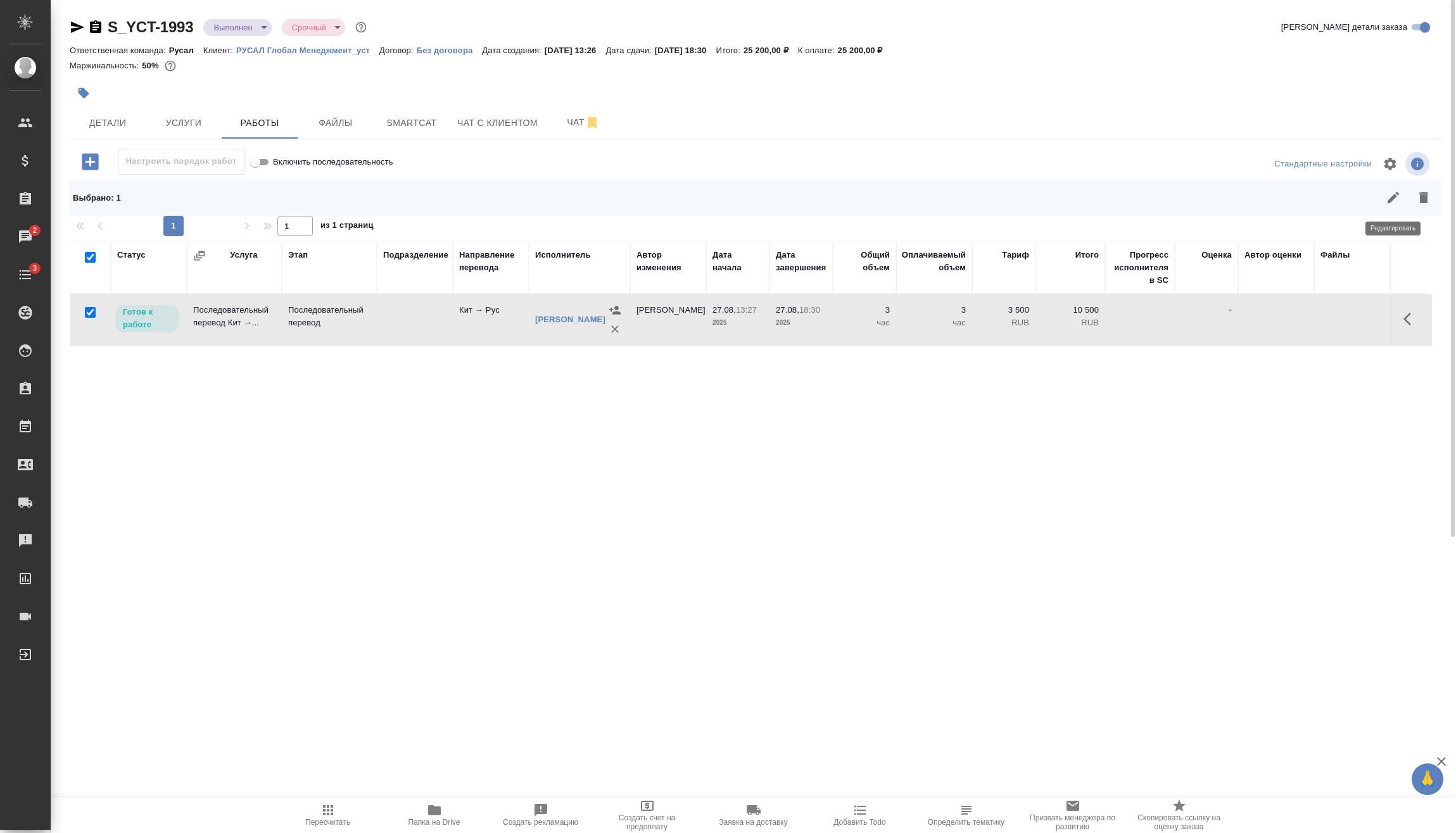
click at [1396, 204] on icon "button" at bounding box center [1392, 197] width 15 height 15
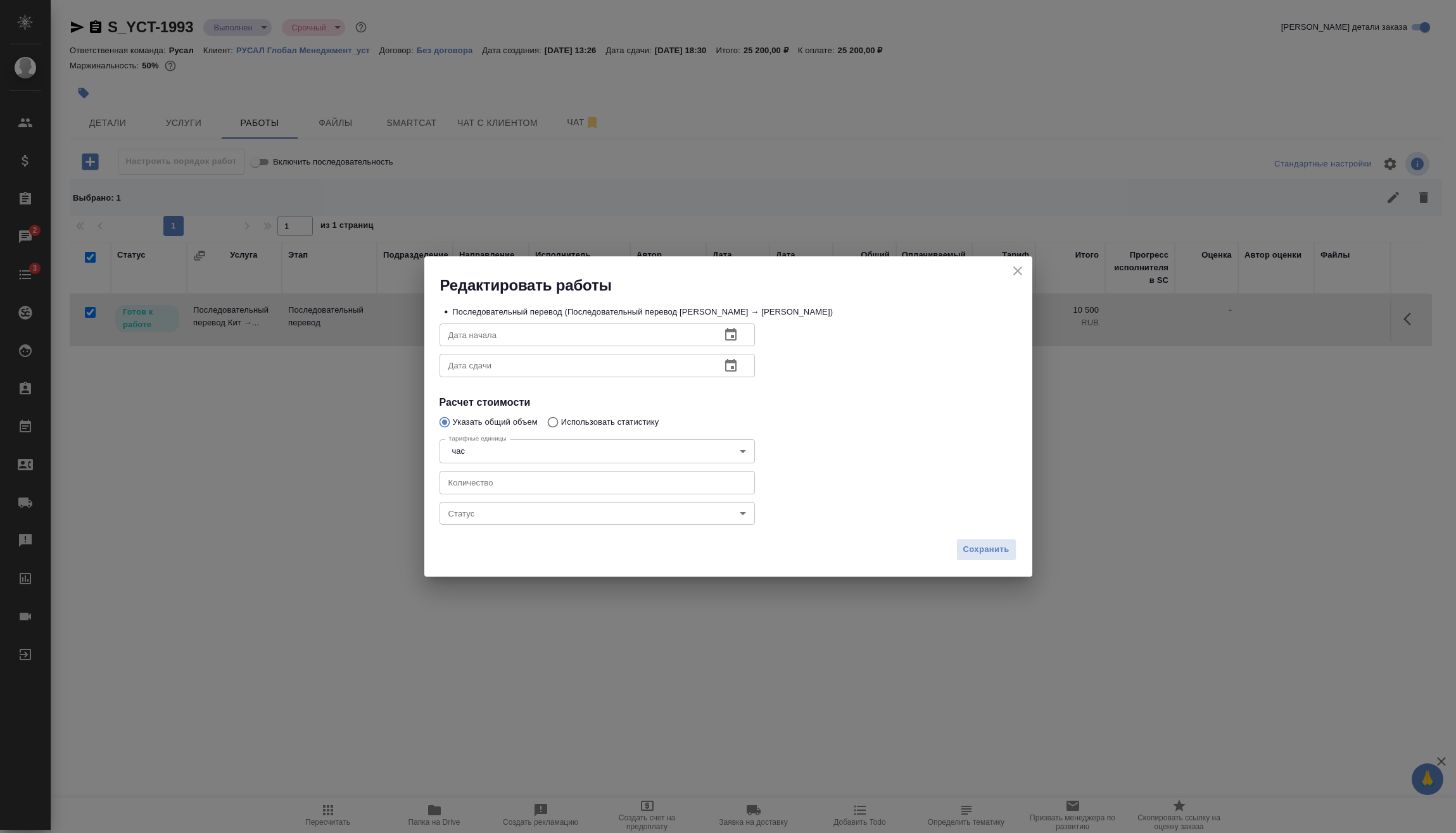
click at [541, 518] on body "🙏 .cls-1 fill:#fff; AWATERA [PERSON_NAME] Спецификации Заказы 2 Чаты 3 Todo Про…" at bounding box center [728, 416] width 1456 height 833
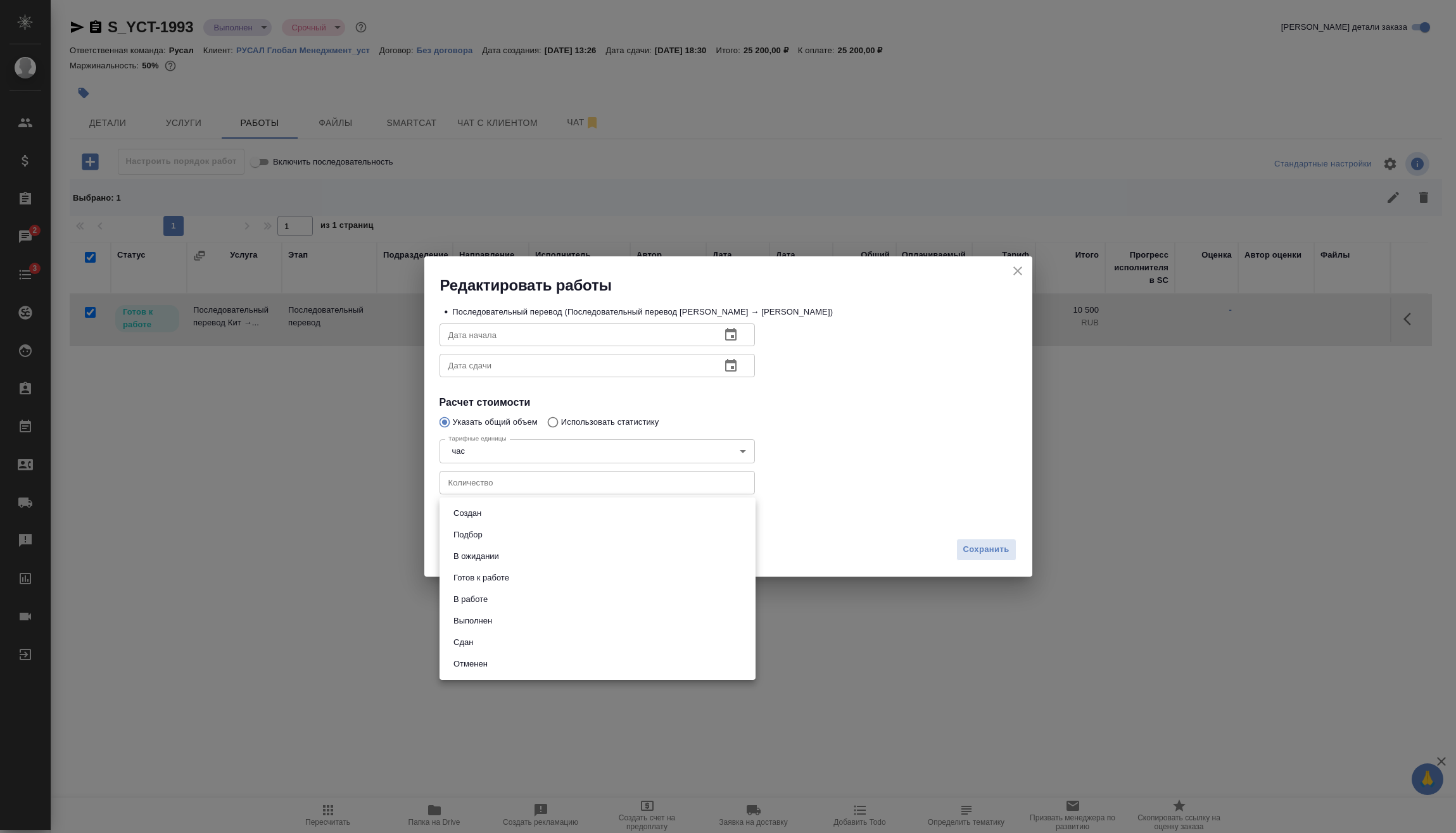
drag, startPoint x: 507, startPoint y: 646, endPoint x: 988, endPoint y: 564, distance: 487.9
click at [507, 646] on li "Сдан" at bounding box center [597, 642] width 316 height 22
type input "closed"
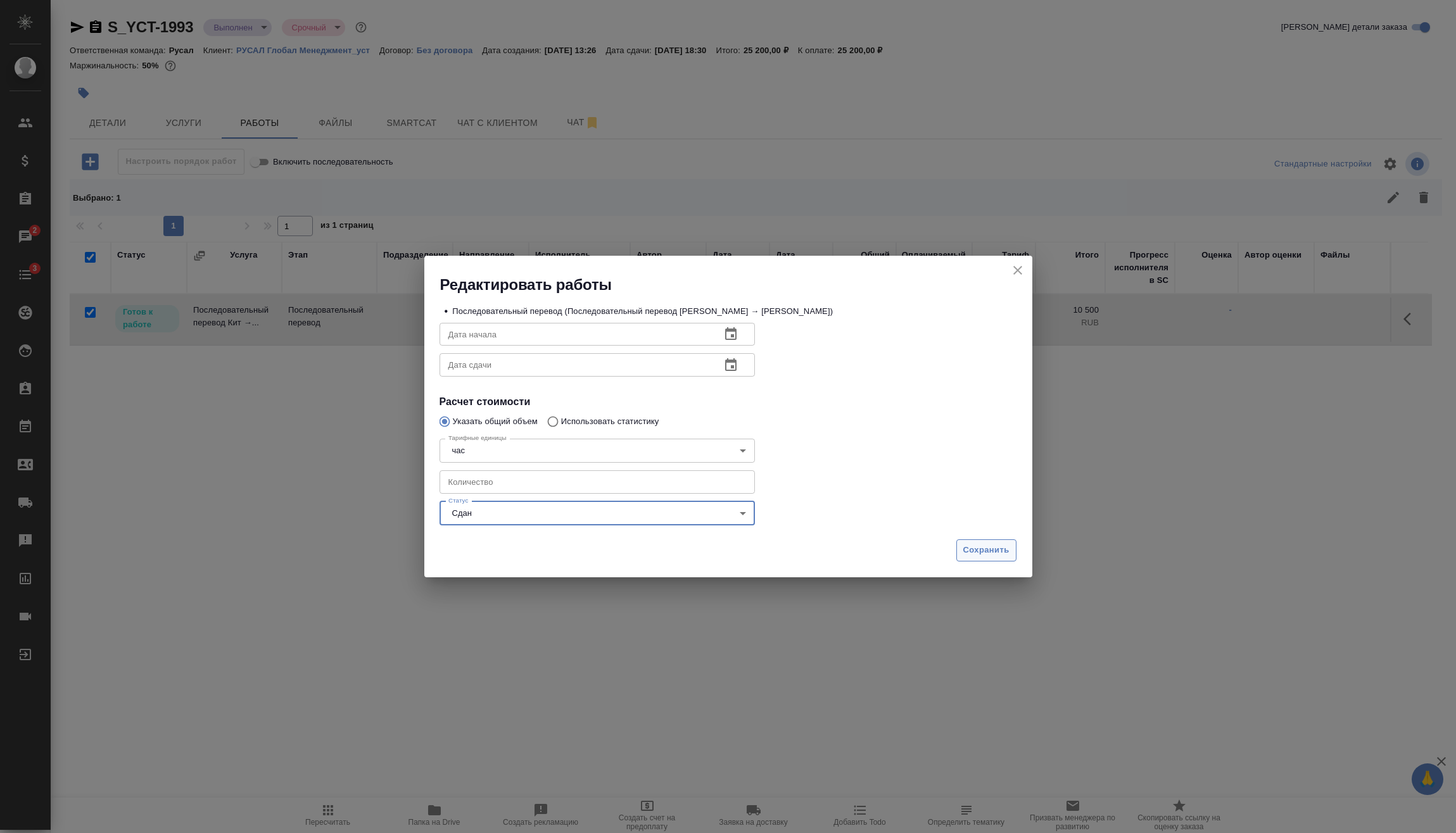
click at [976, 549] on span "Сохранить" at bounding box center [985, 550] width 46 height 14
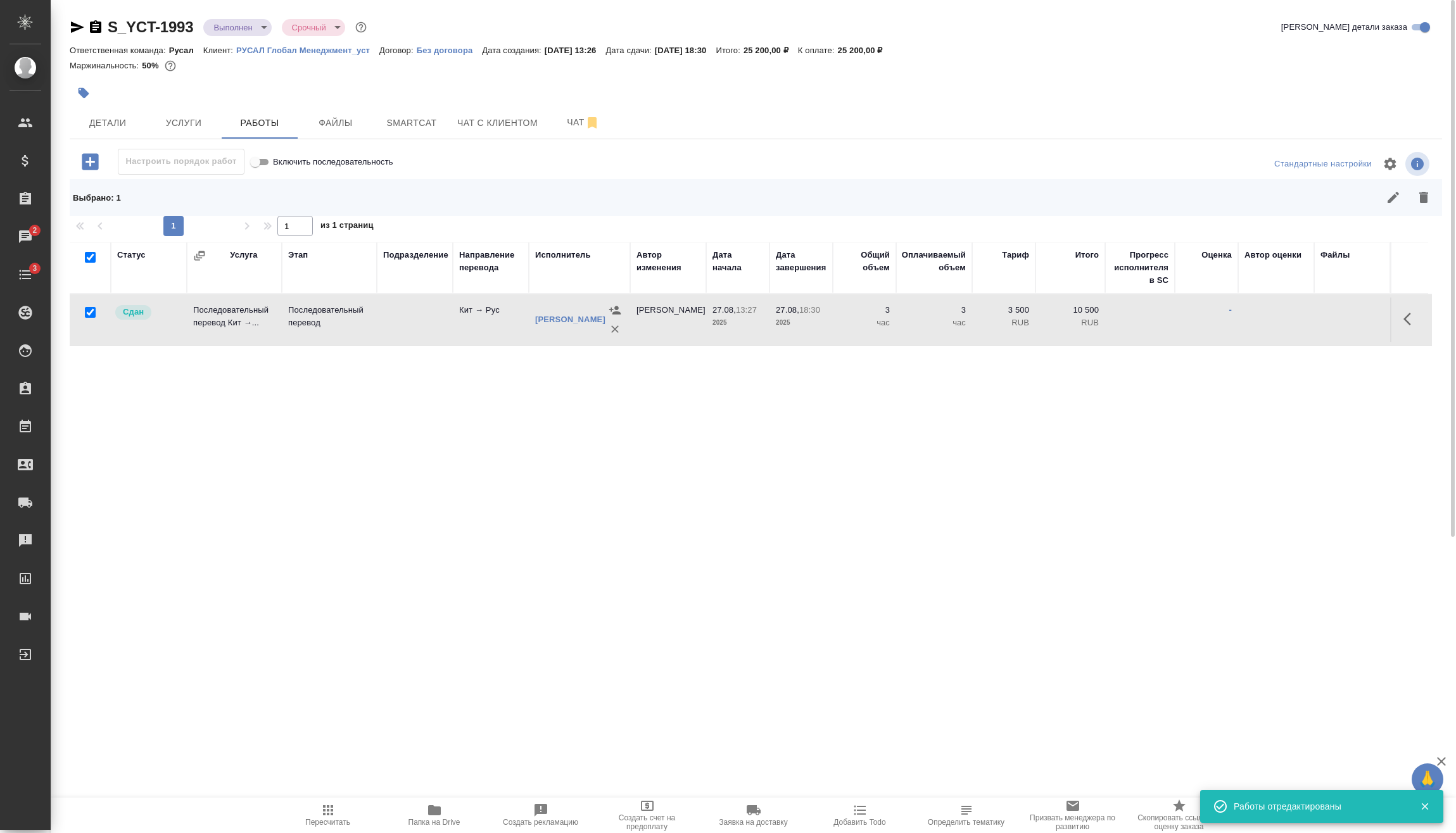
click at [243, 30] on body "🙏 .cls-1 fill:#fff; AWATERA [PERSON_NAME] Спецификации Заказы 2 Чаты 3 Todo Про…" at bounding box center [728, 416] width 1456 height 833
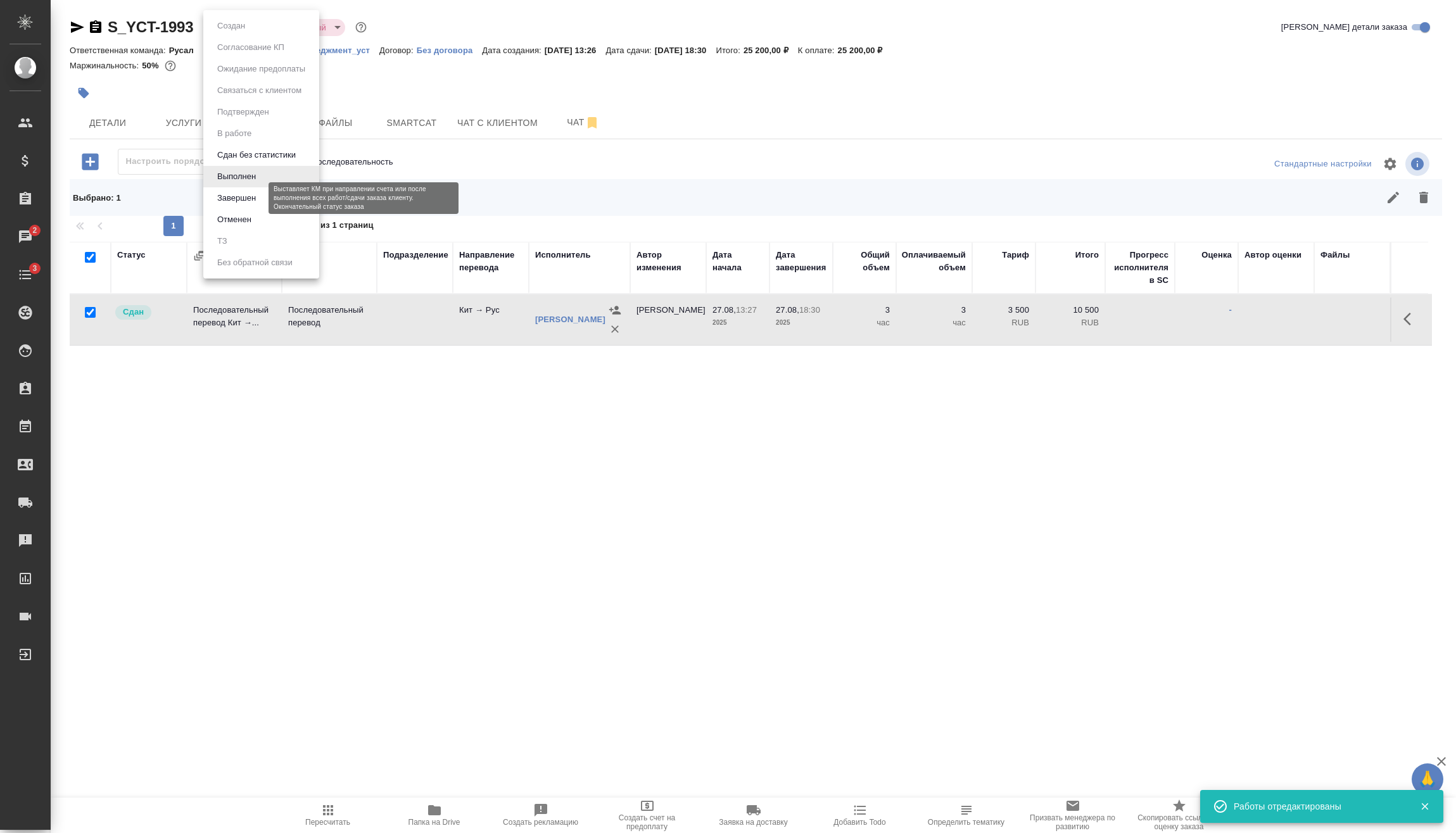
click at [253, 199] on button "Завершен" at bounding box center [236, 198] width 46 height 14
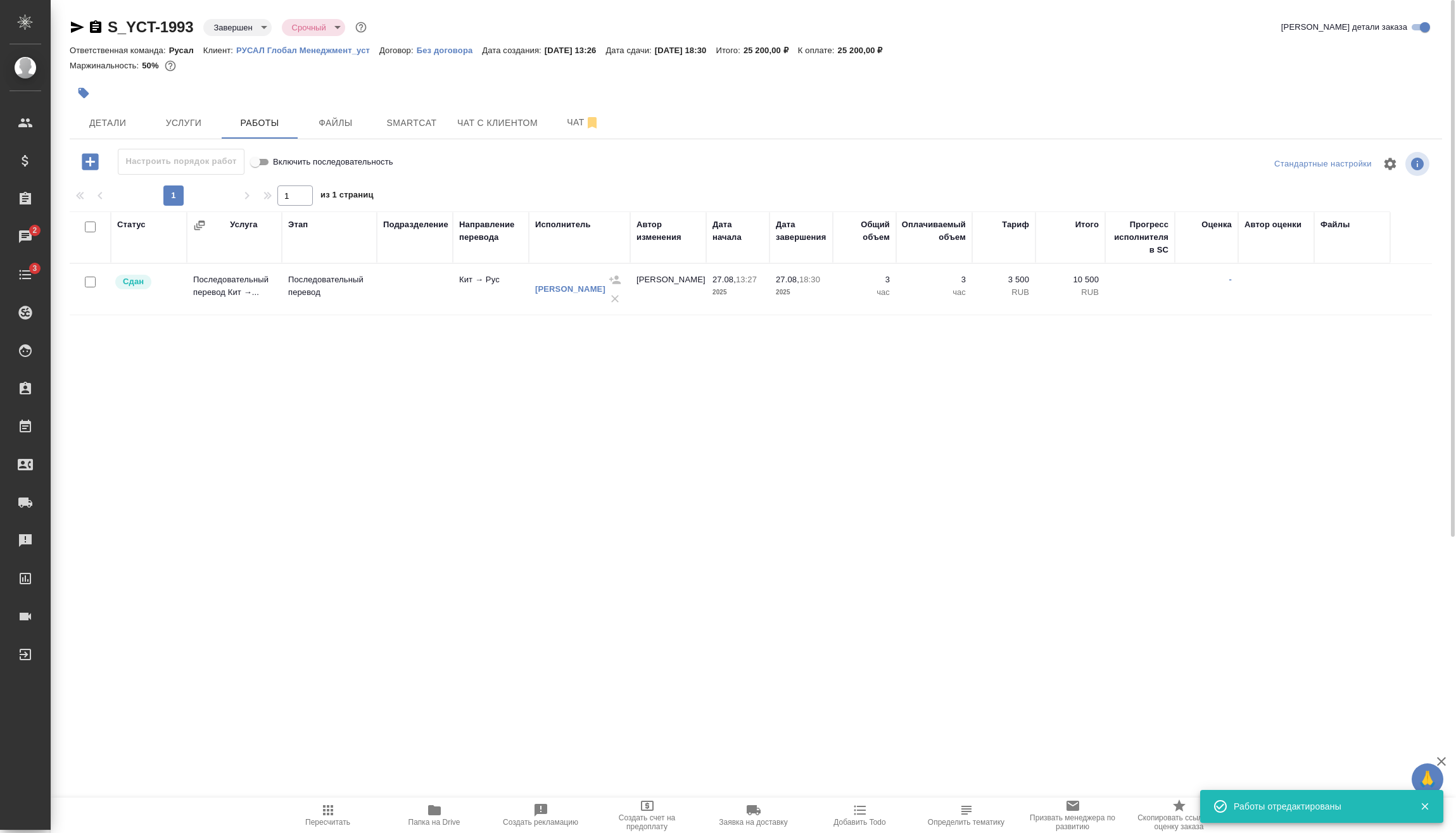
click at [93, 28] on icon "button" at bounding box center [96, 27] width 11 height 13
